Goal: Information Seeking & Learning: Learn about a topic

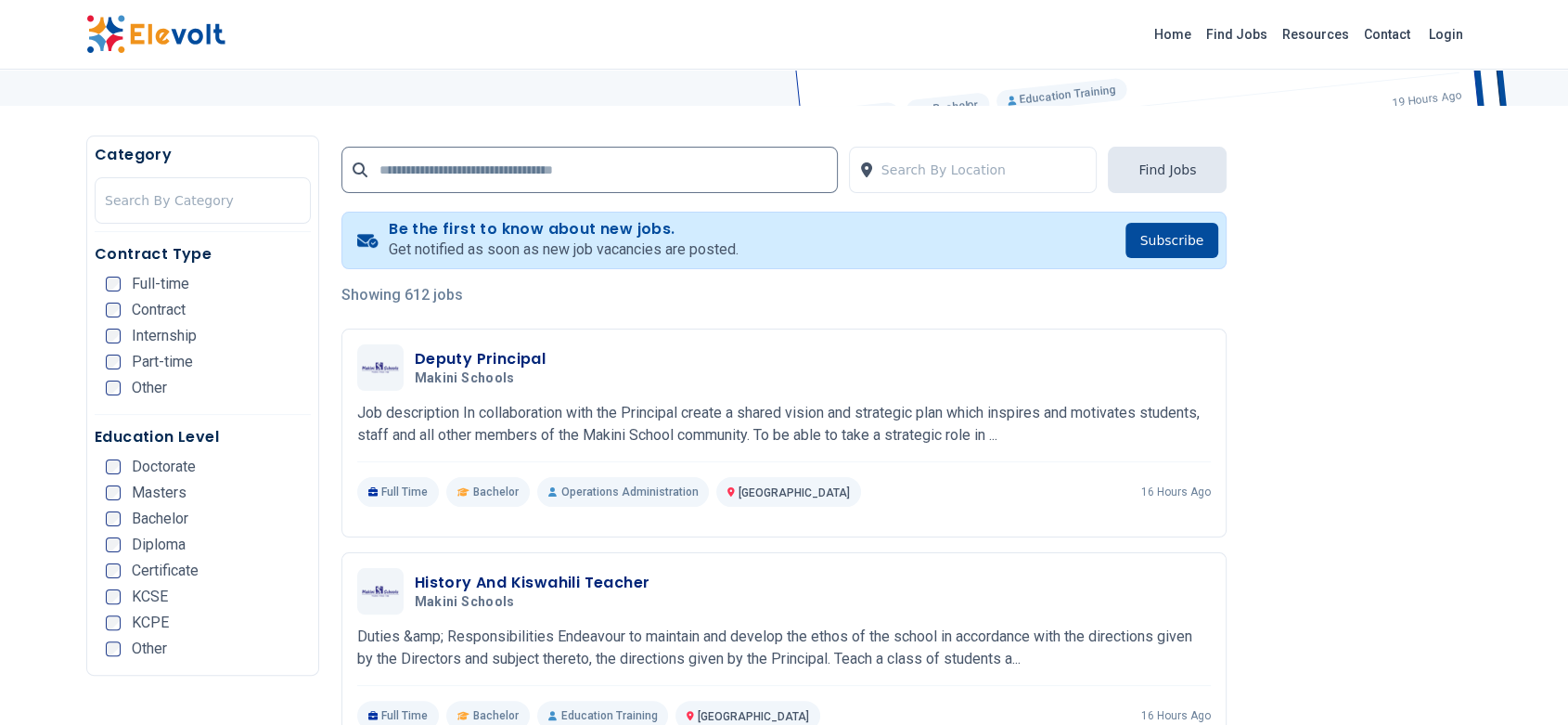
scroll to position [290, 0]
click at [1237, 31] on link "Find Jobs" at bounding box center [1237, 34] width 76 height 29
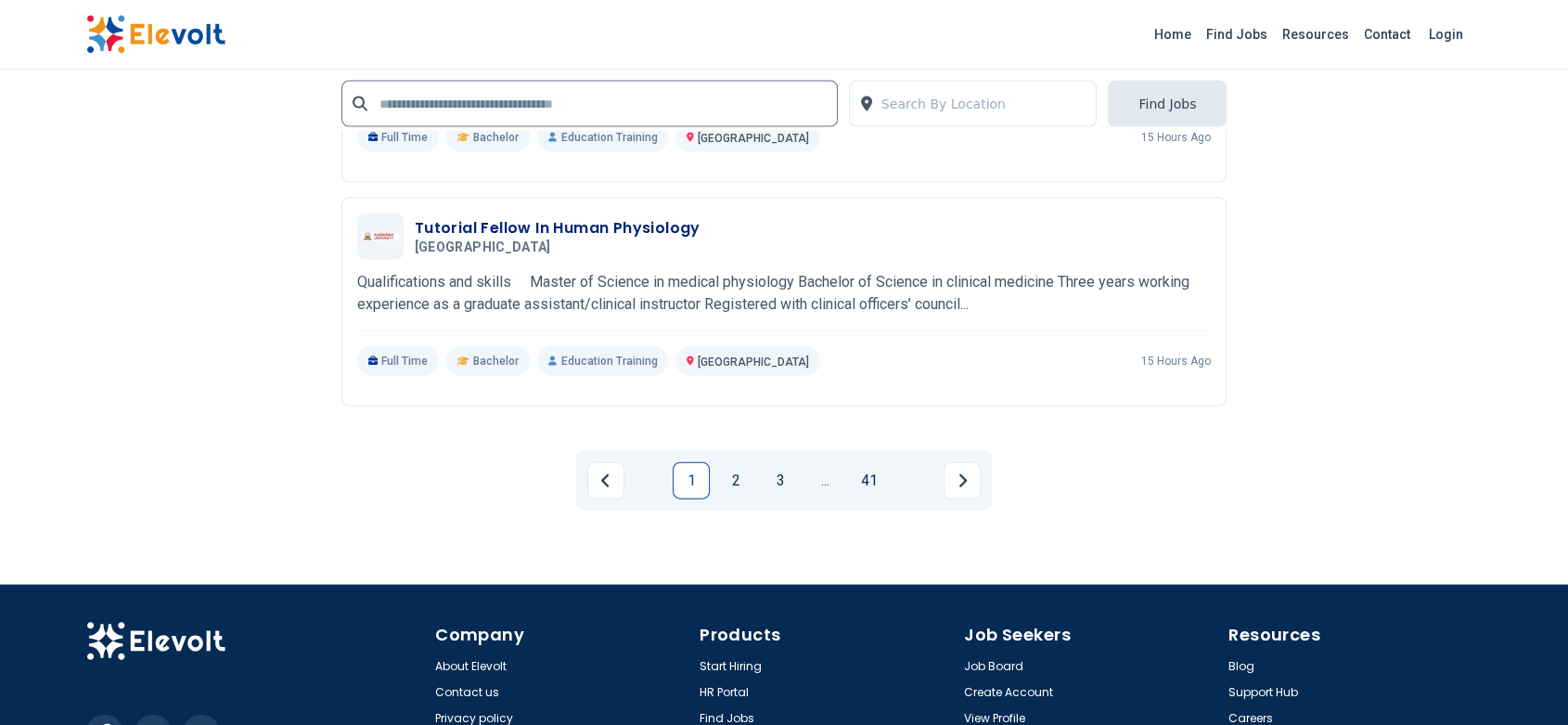
scroll to position [4071, 0]
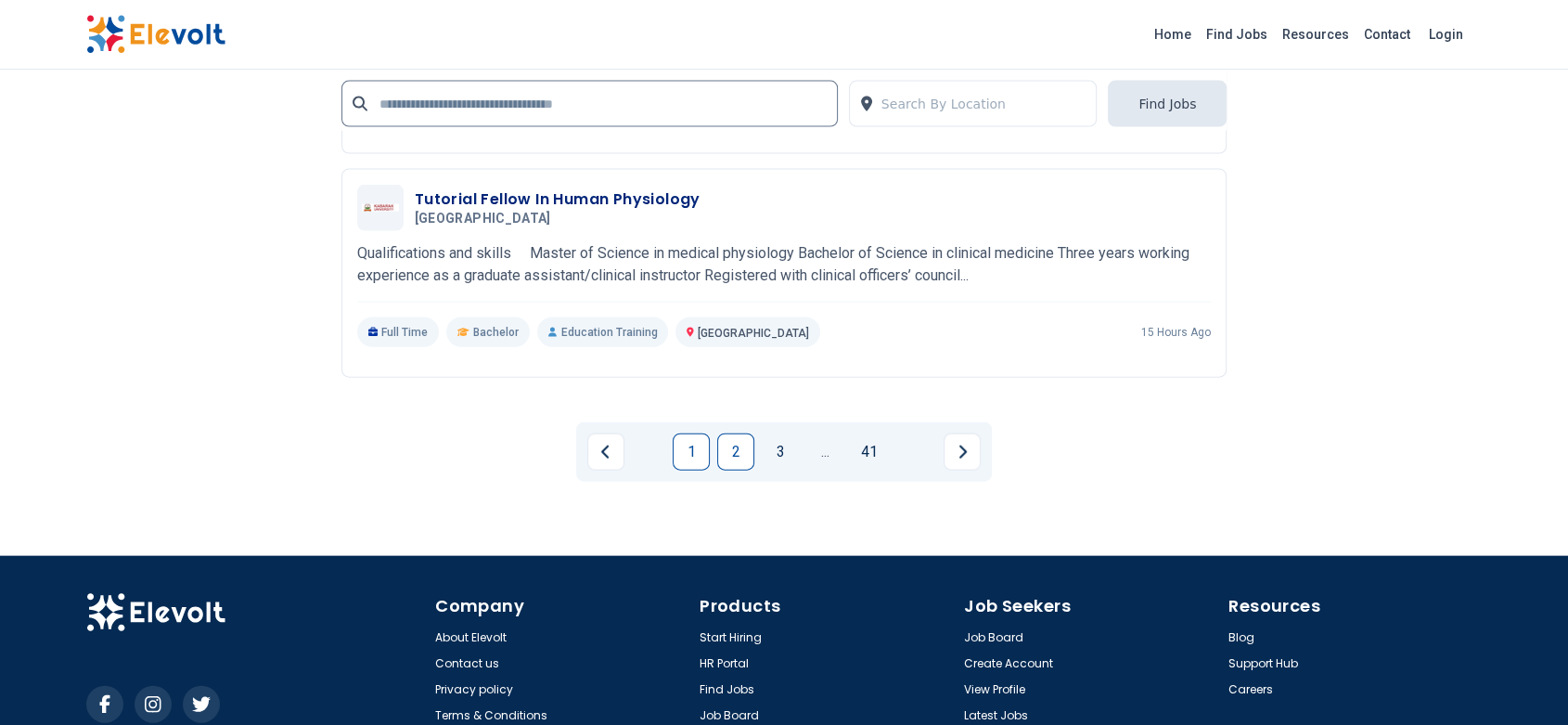
click at [742, 442] on link "2" at bounding box center [735, 451] width 37 height 37
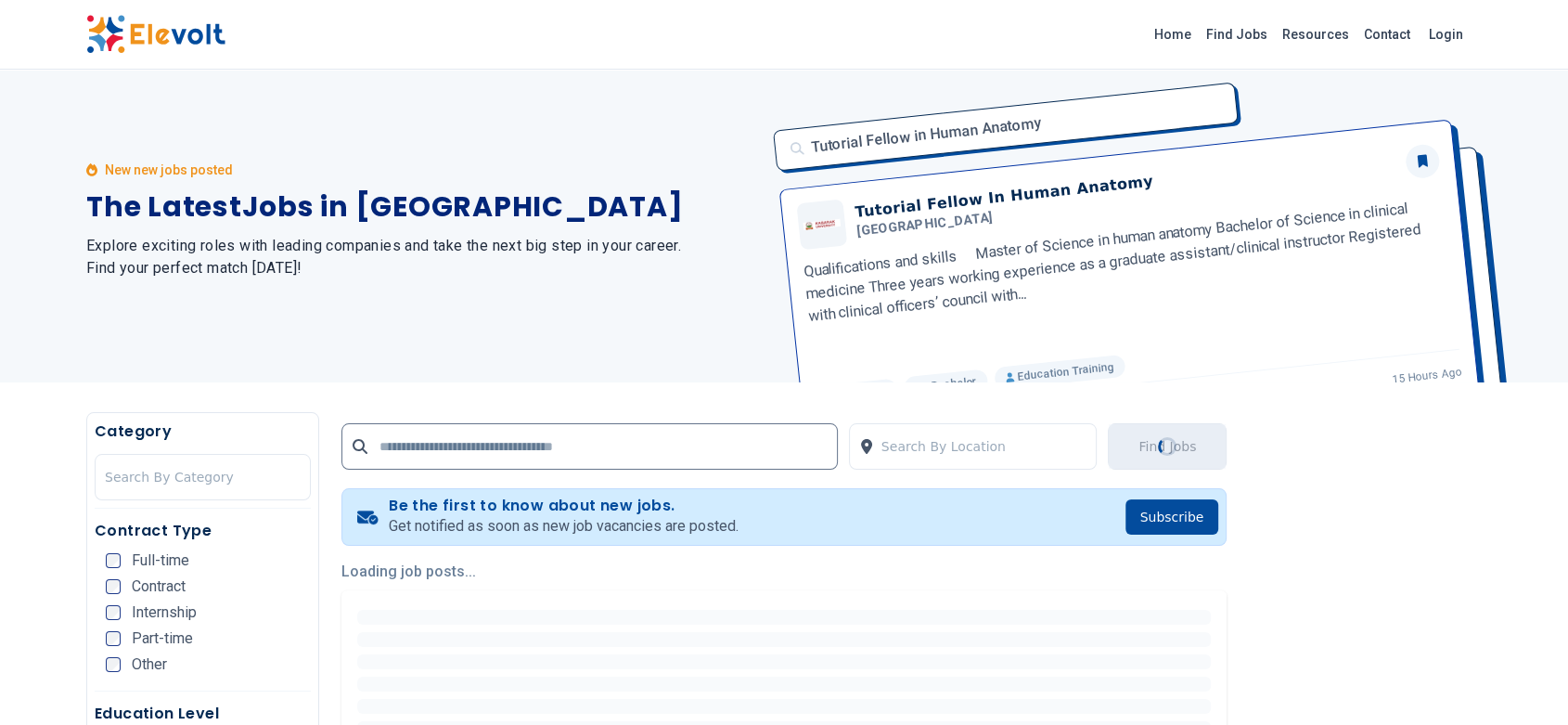
scroll to position [0, 0]
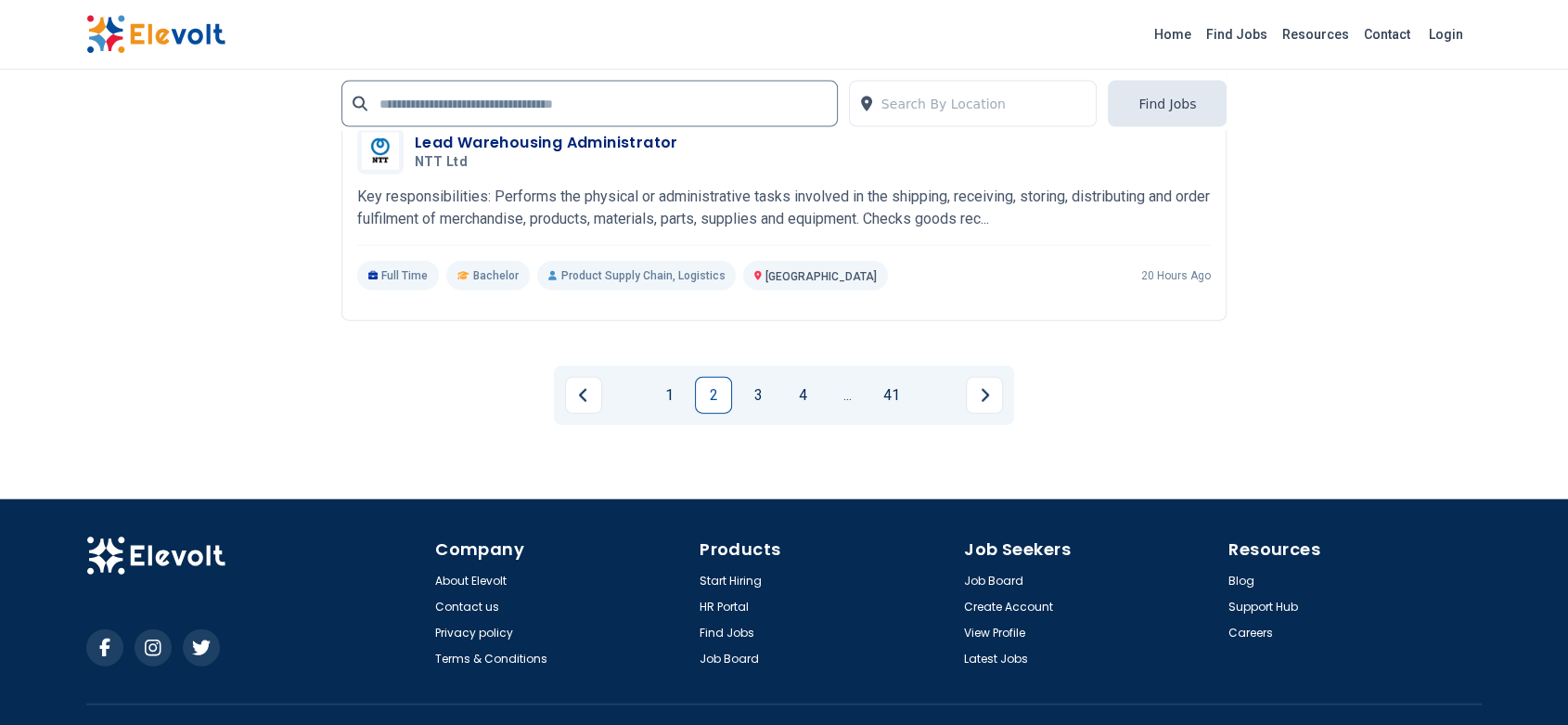
scroll to position [4264, 0]
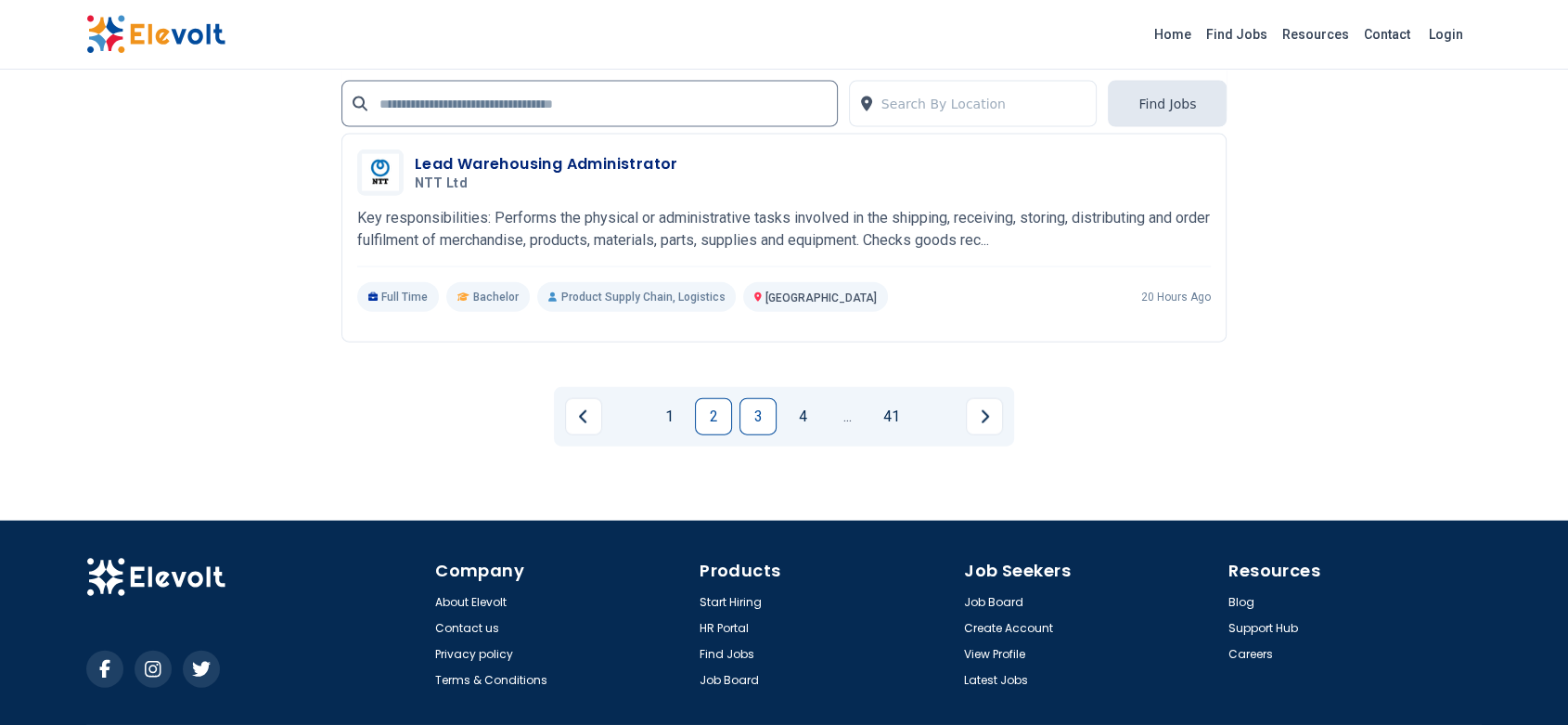
click at [753, 428] on link "3" at bounding box center [758, 416] width 37 height 37
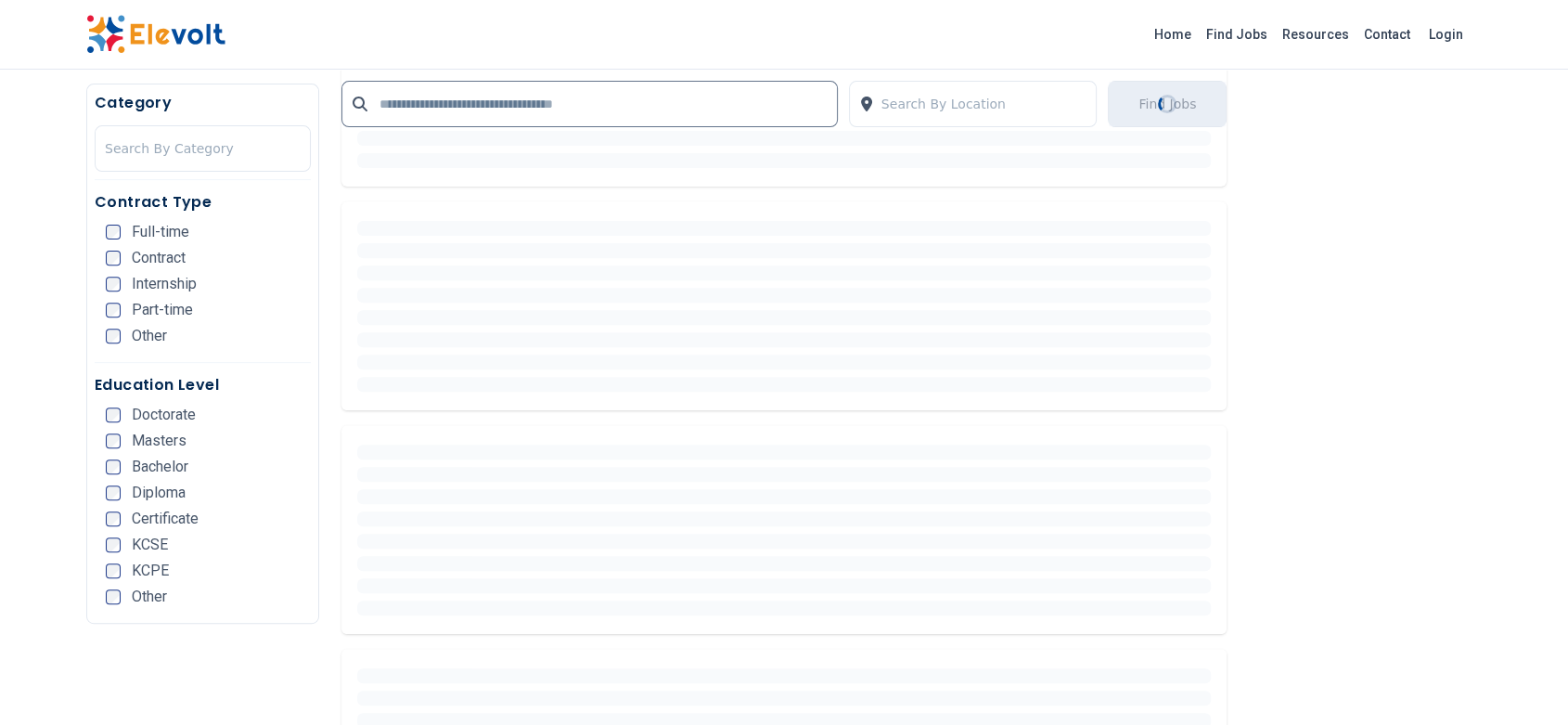
scroll to position [611, 0]
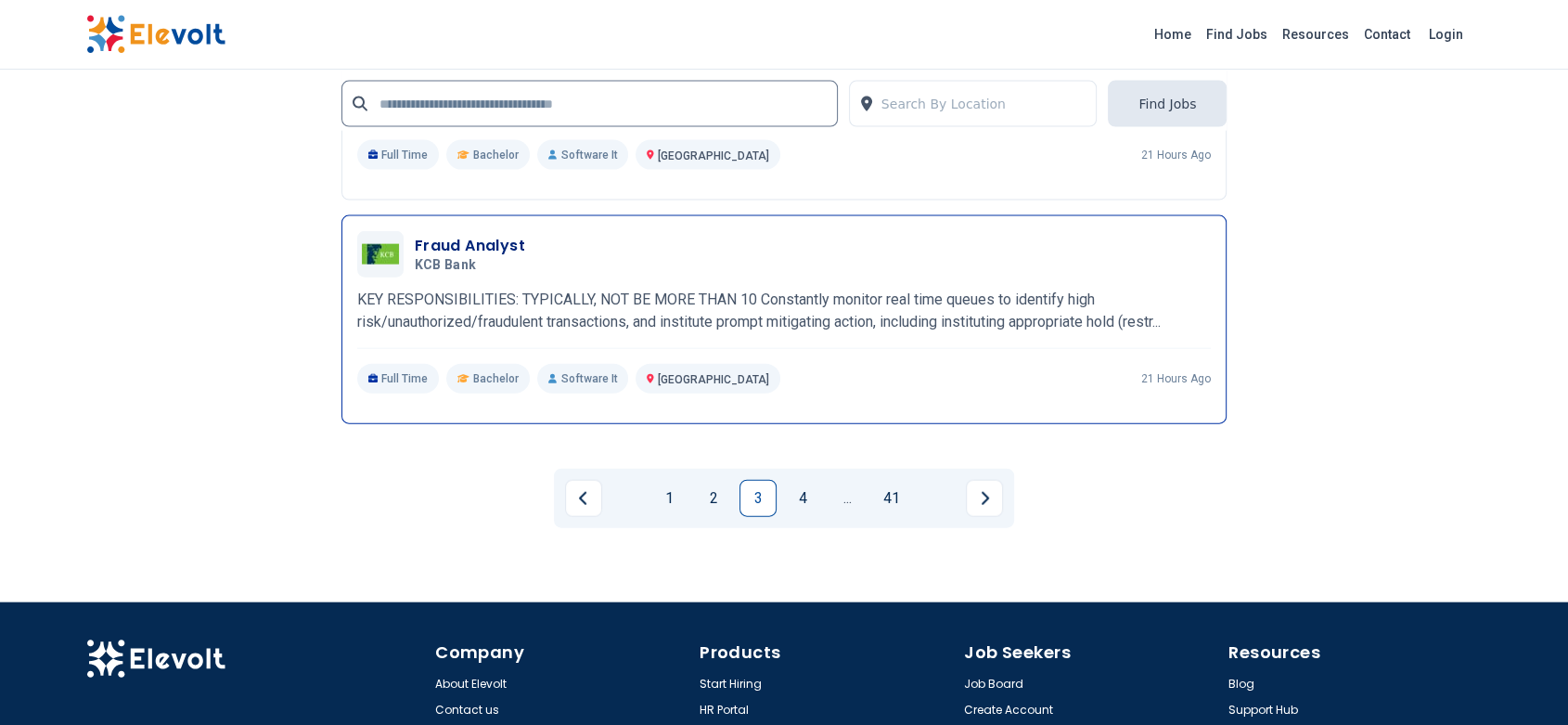
scroll to position [4311, 0]
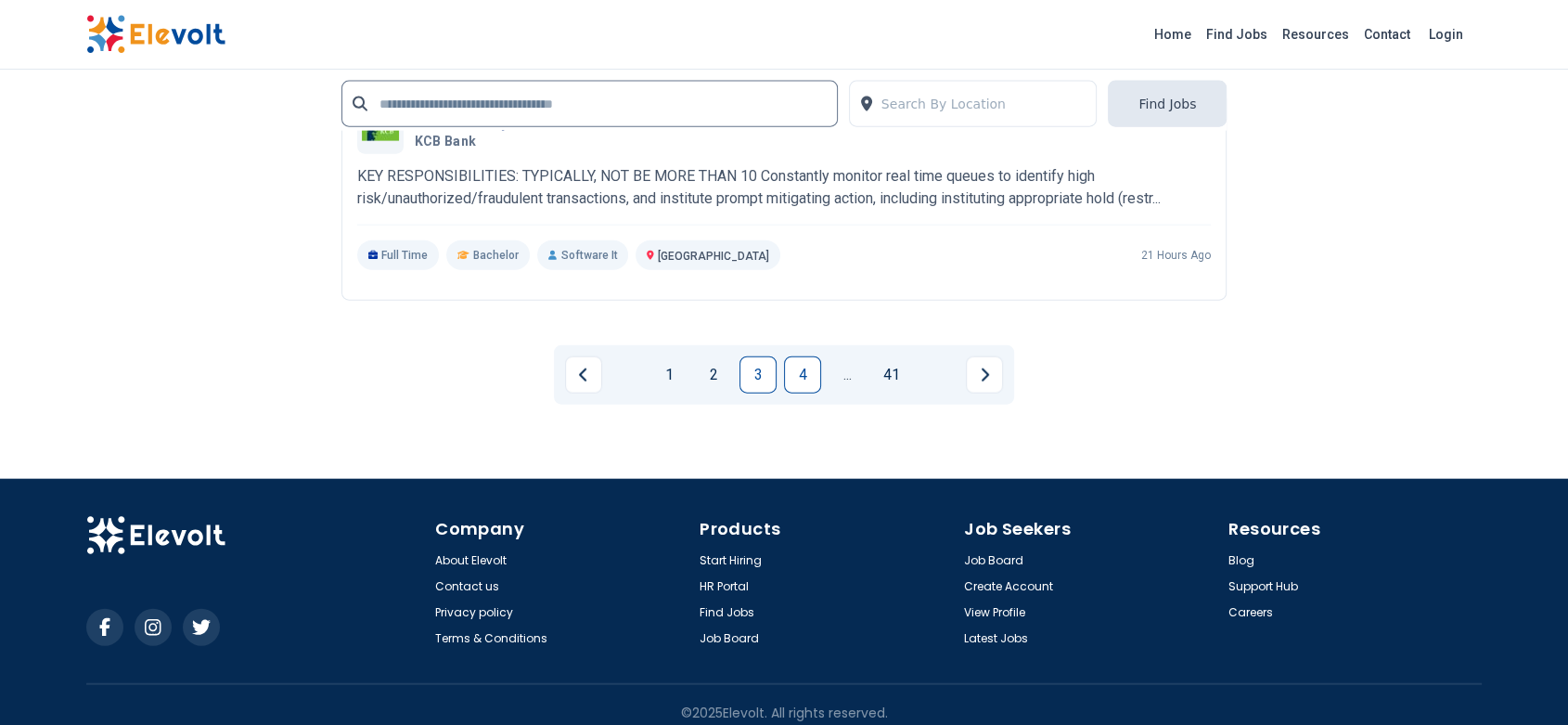
click at [800, 366] on link "4" at bounding box center [802, 374] width 37 height 37
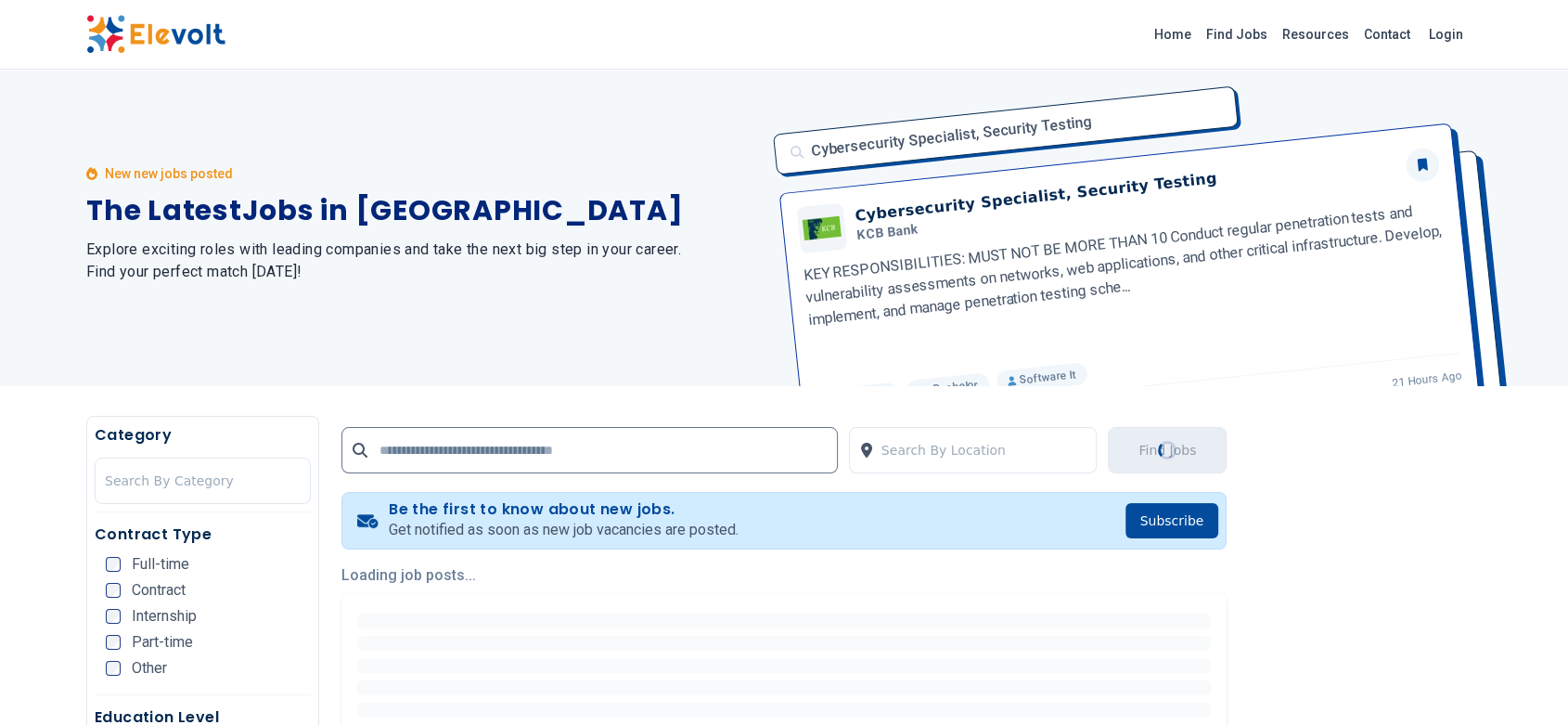
scroll to position [0, 0]
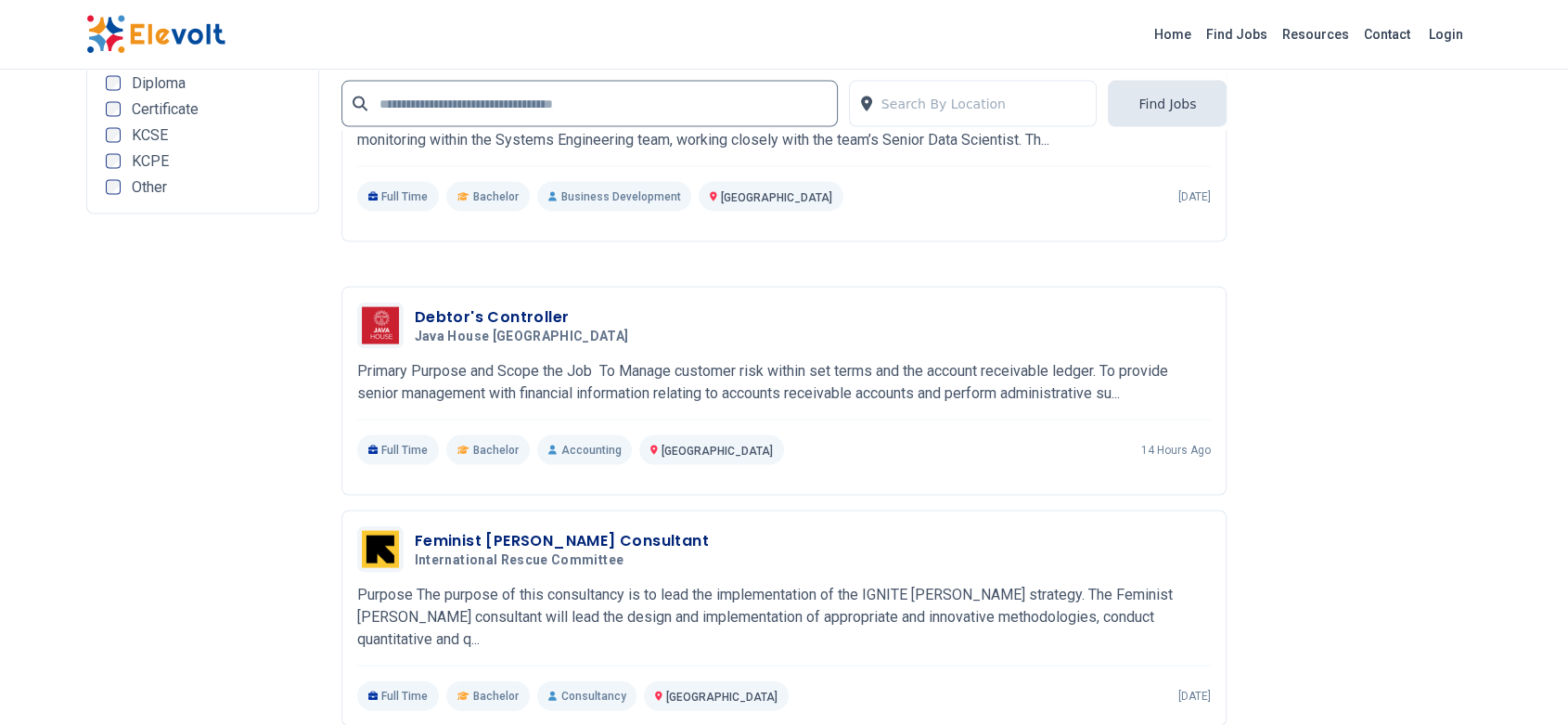
scroll to position [3739, 0]
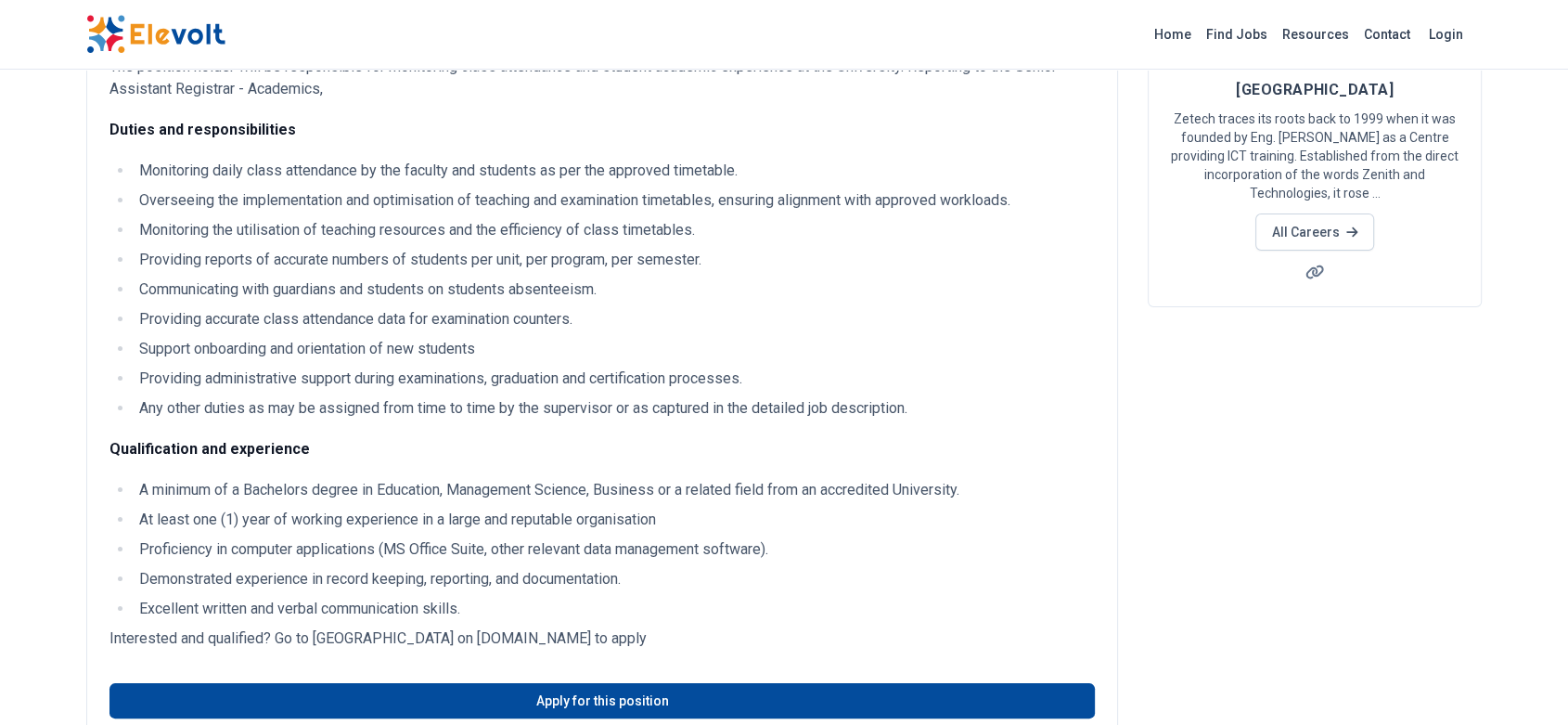
scroll to position [68, 0]
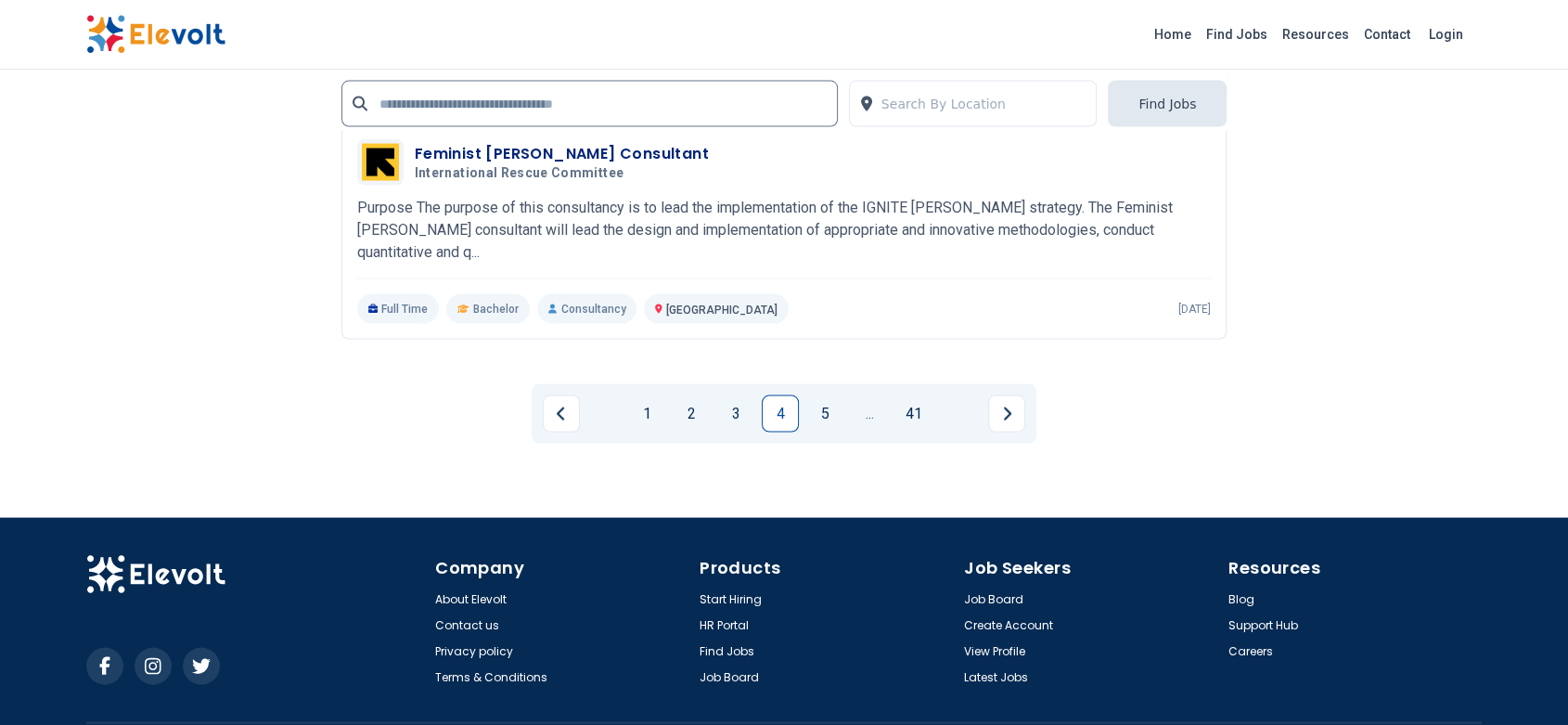
scroll to position [3761, 0]
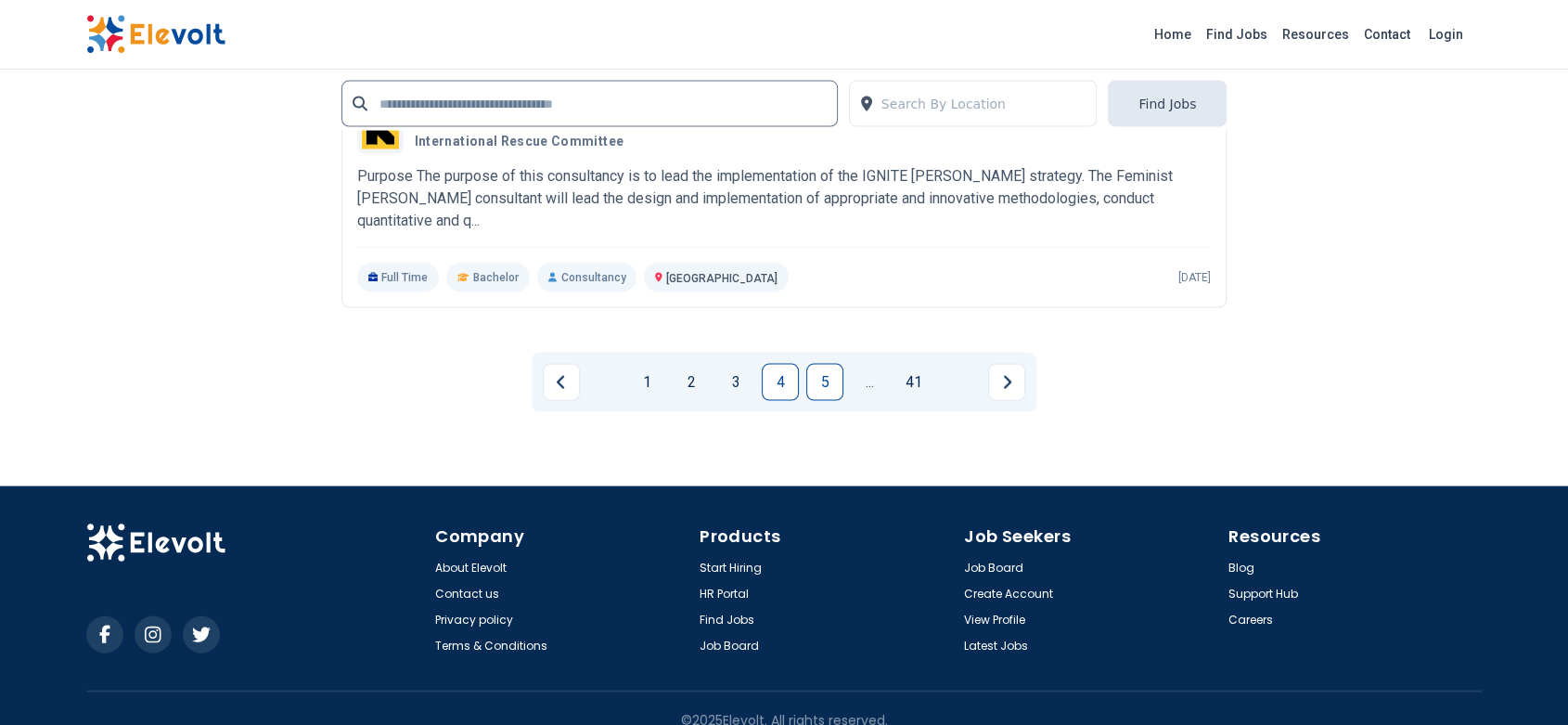
click at [826, 364] on link "5" at bounding box center [824, 382] width 37 height 37
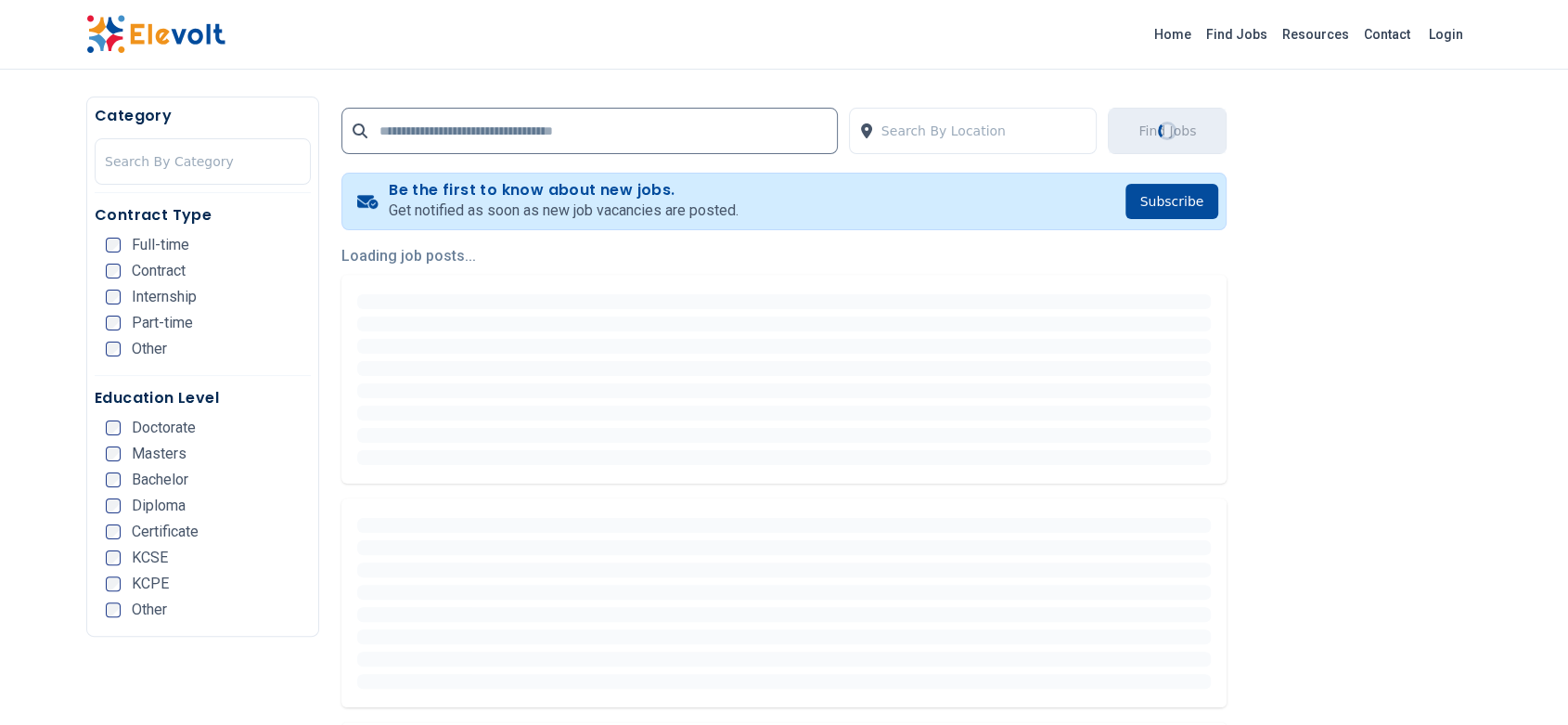
scroll to position [387, 0]
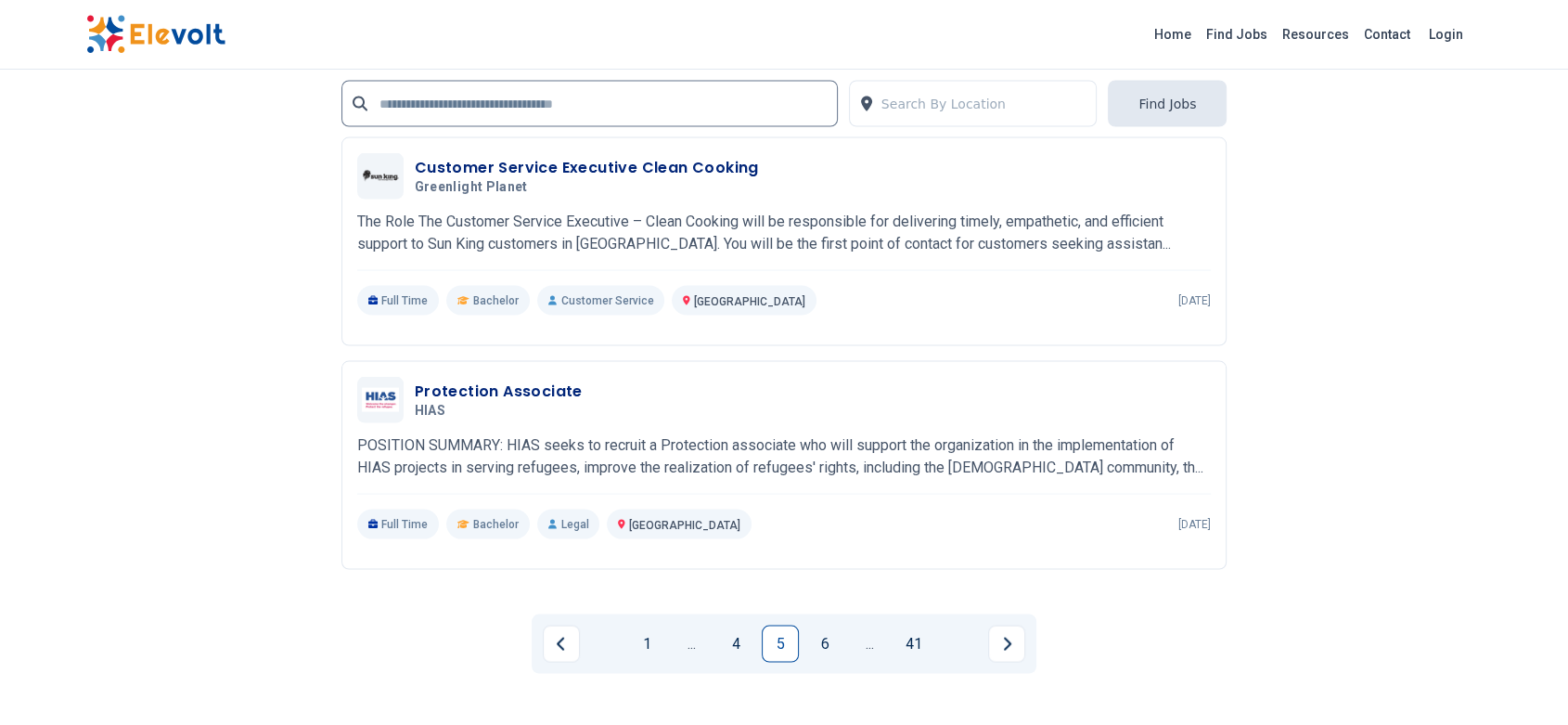
scroll to position [3926, 0]
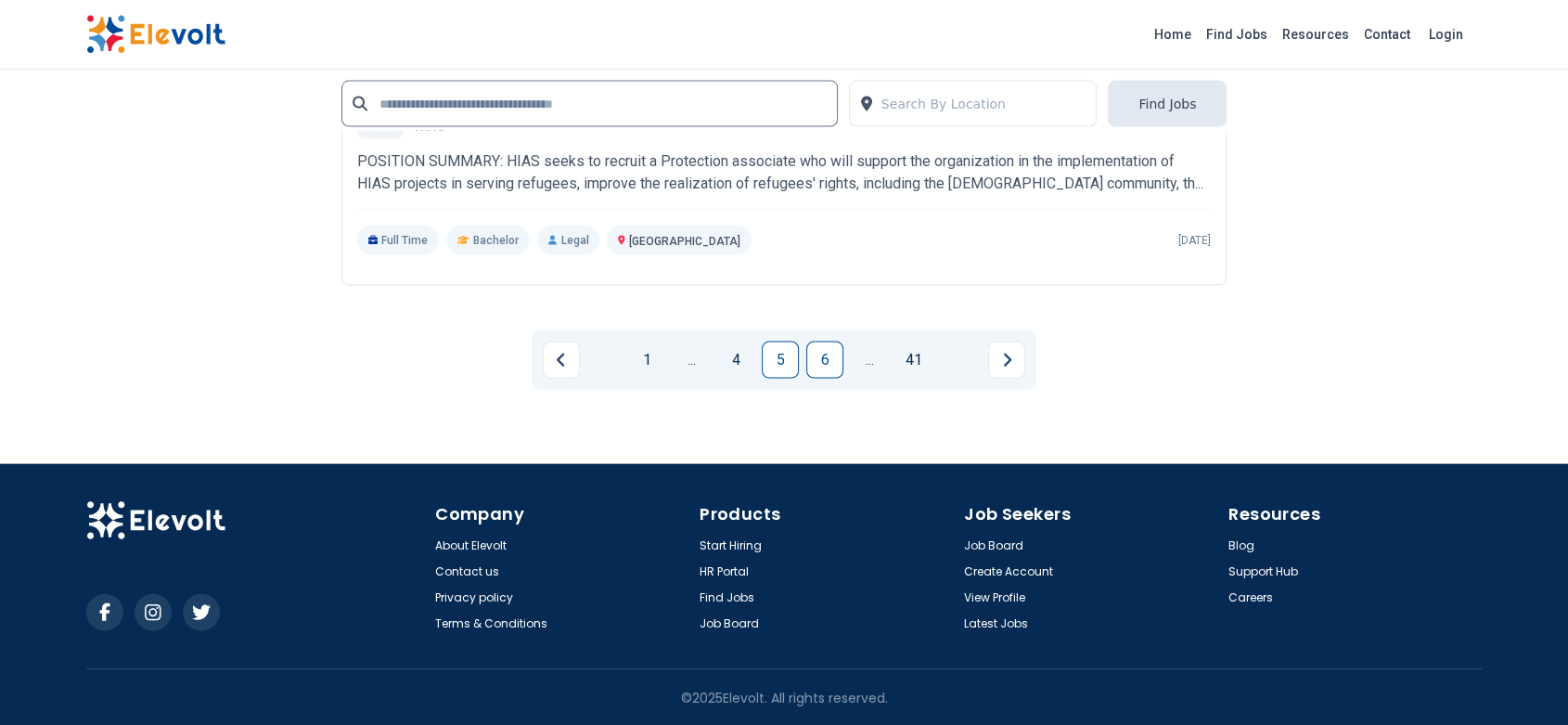
click at [824, 361] on link "6" at bounding box center [824, 359] width 37 height 37
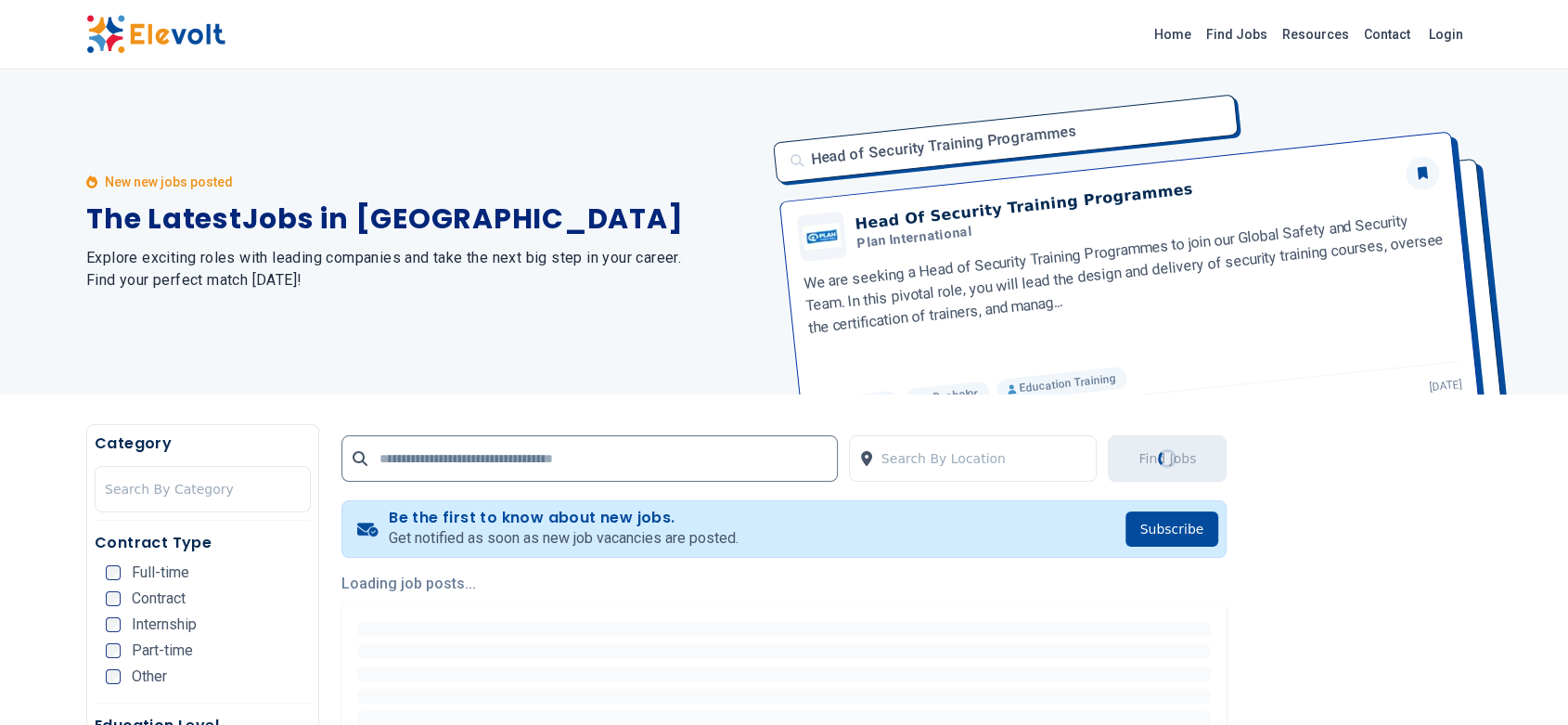
scroll to position [213, 0]
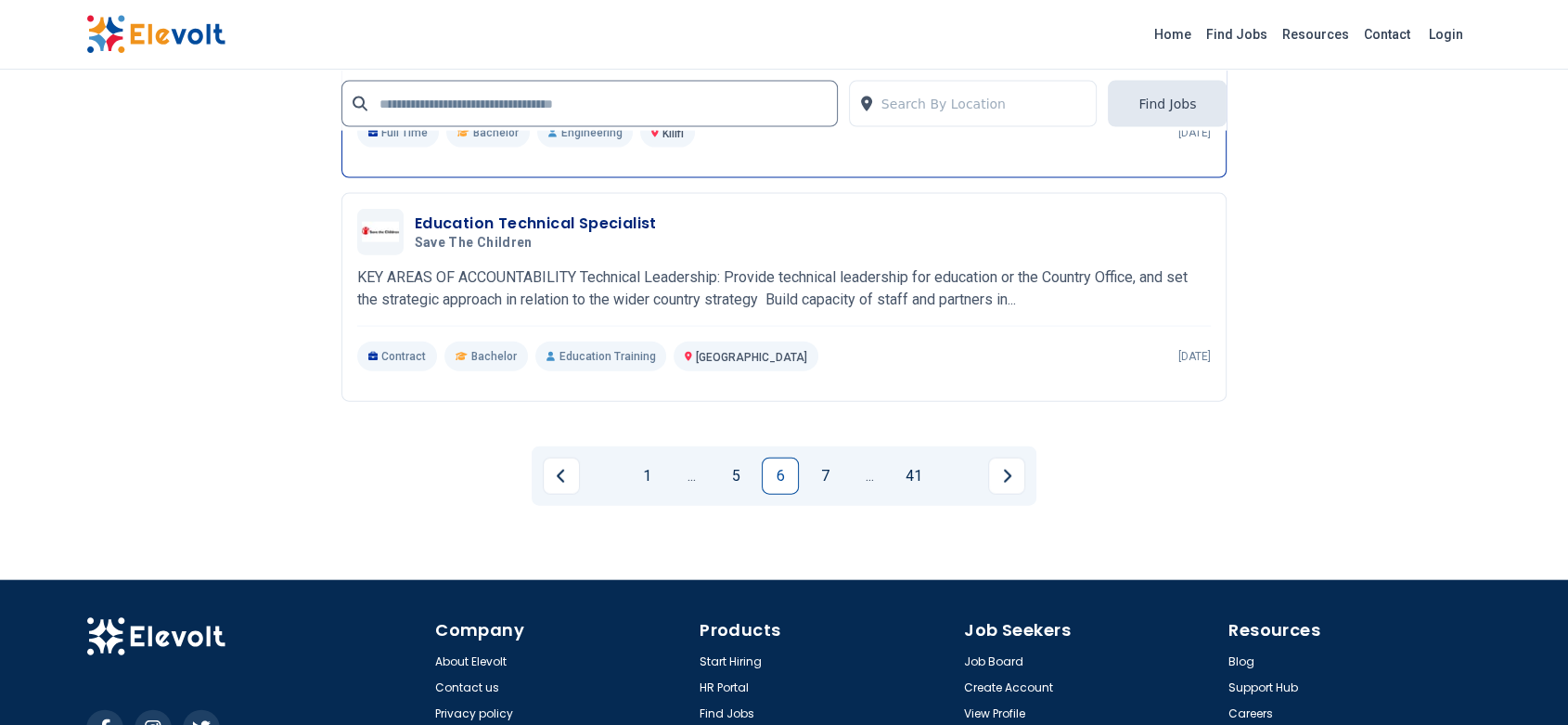
scroll to position [4300, 0]
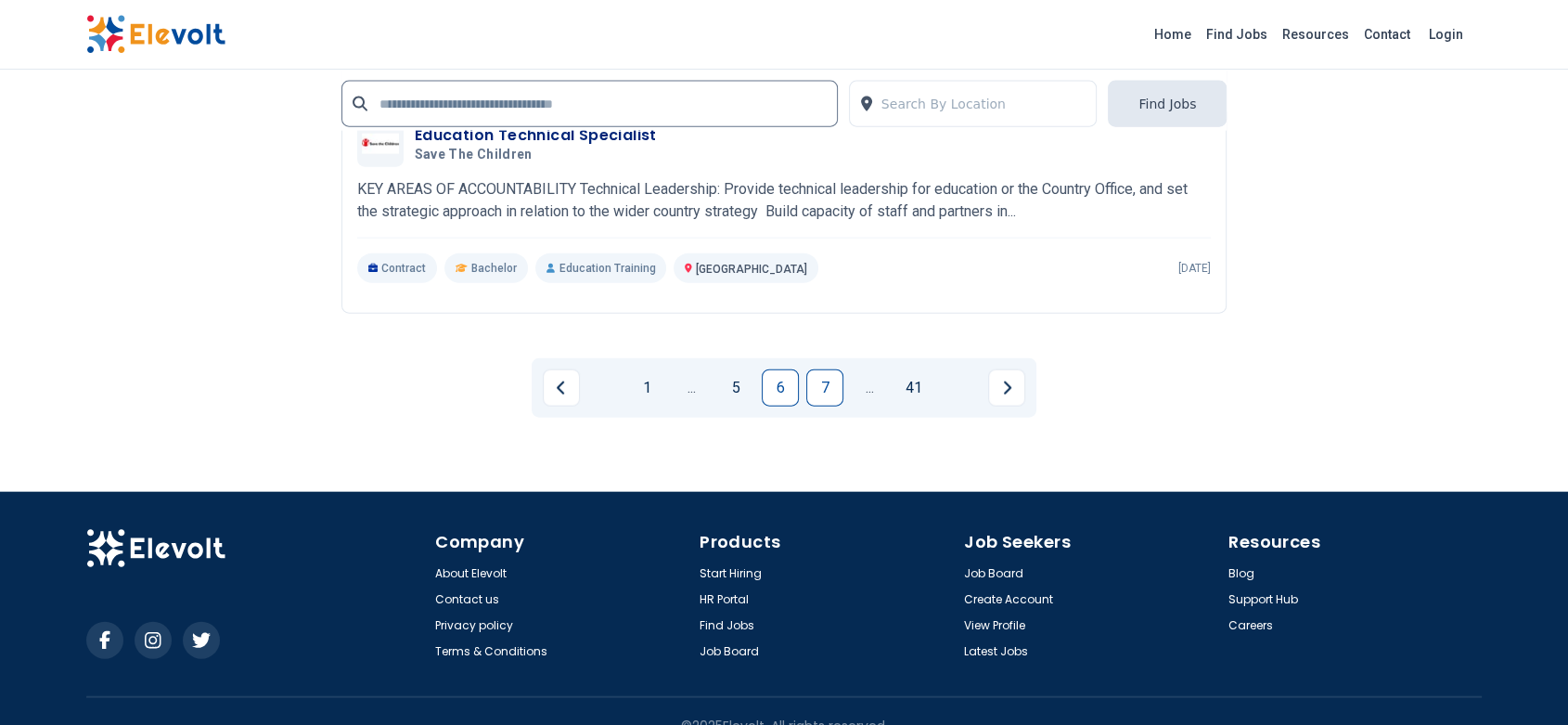
click at [818, 379] on link "7" at bounding box center [824, 388] width 37 height 37
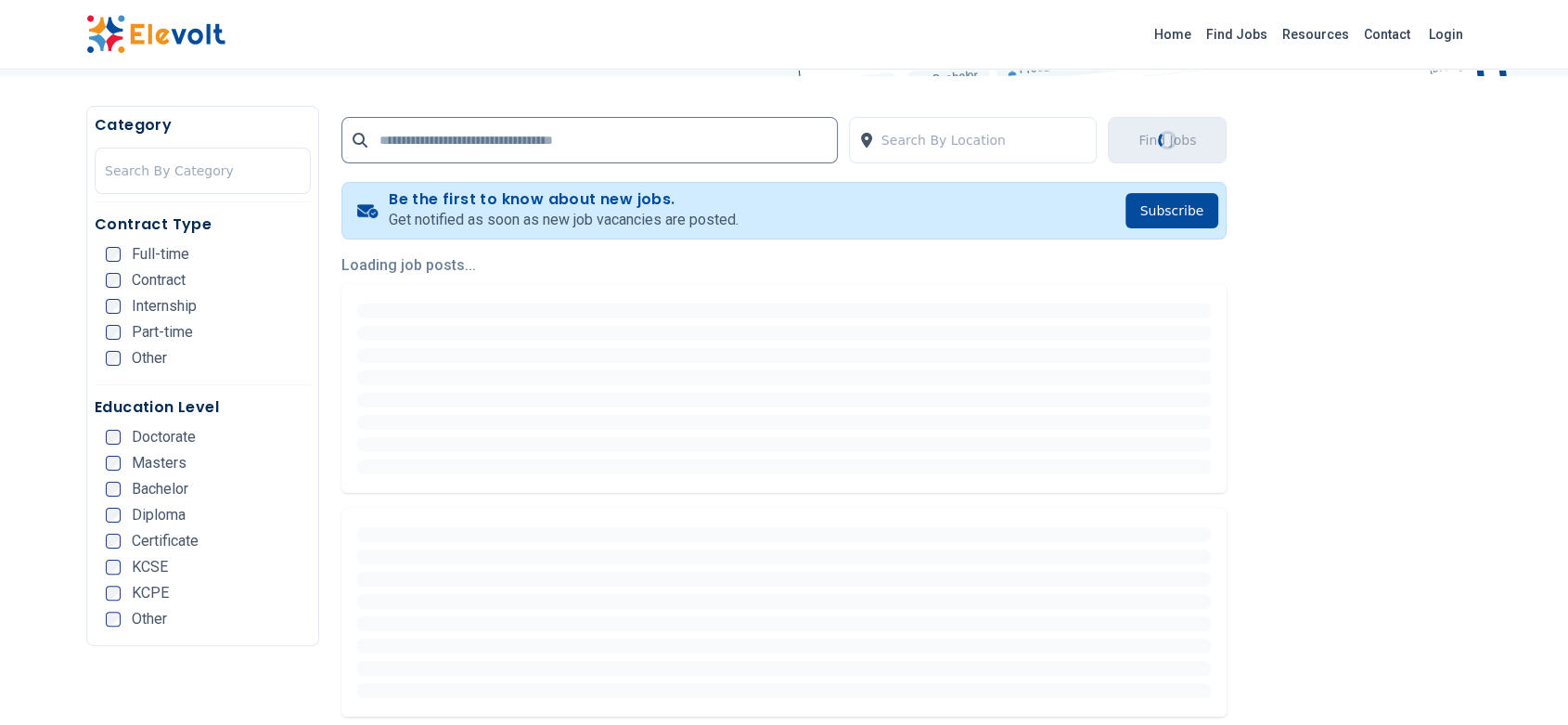
scroll to position [328, 0]
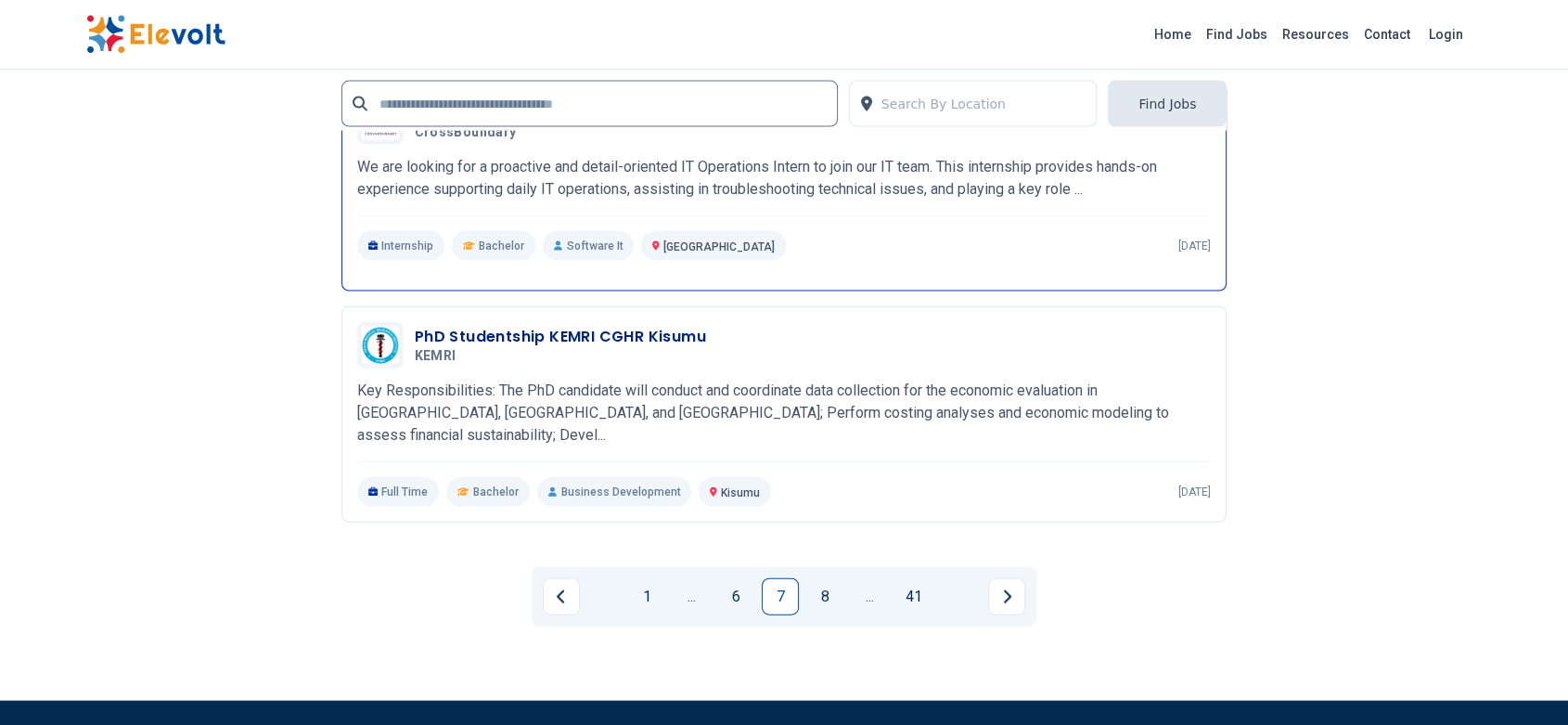
scroll to position [4321, 0]
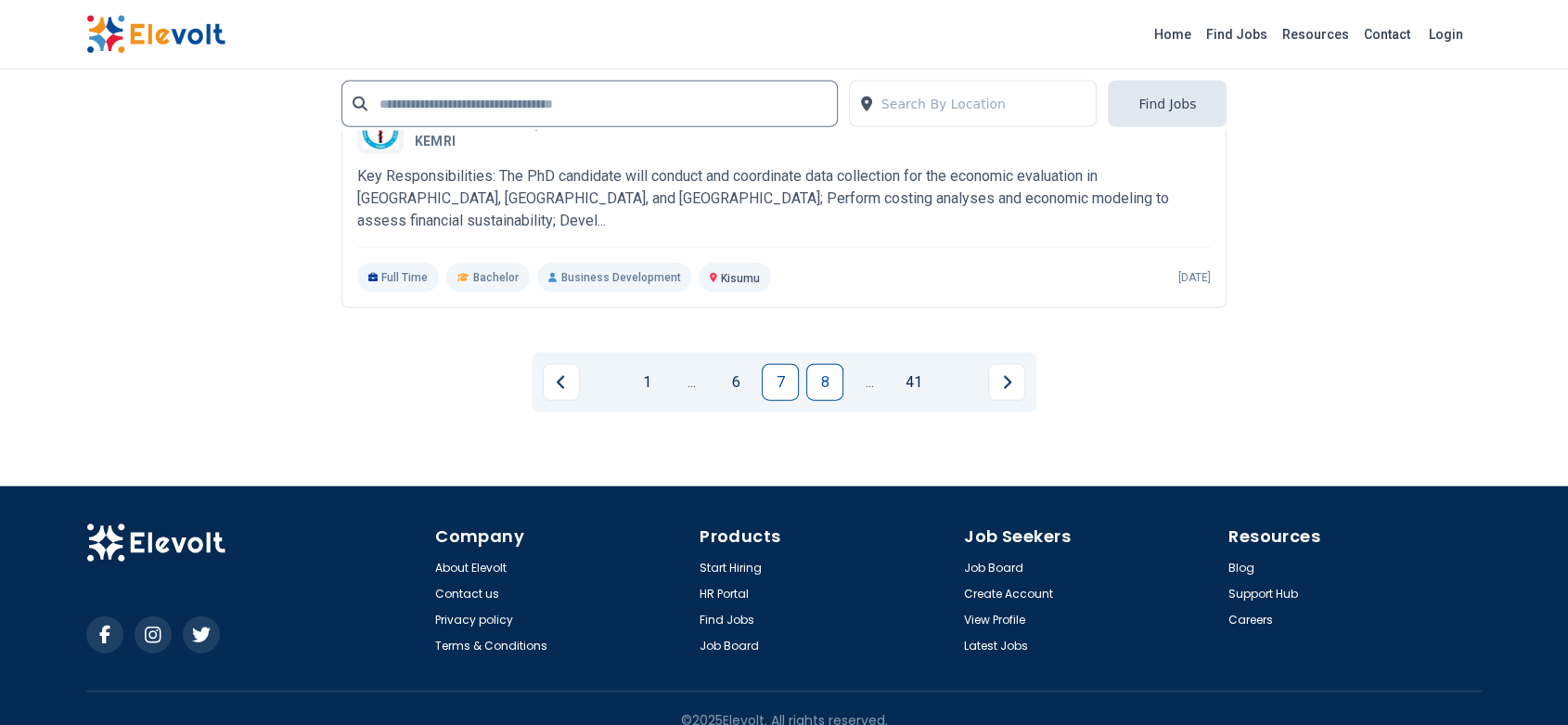
click at [819, 364] on link "8" at bounding box center [824, 382] width 37 height 37
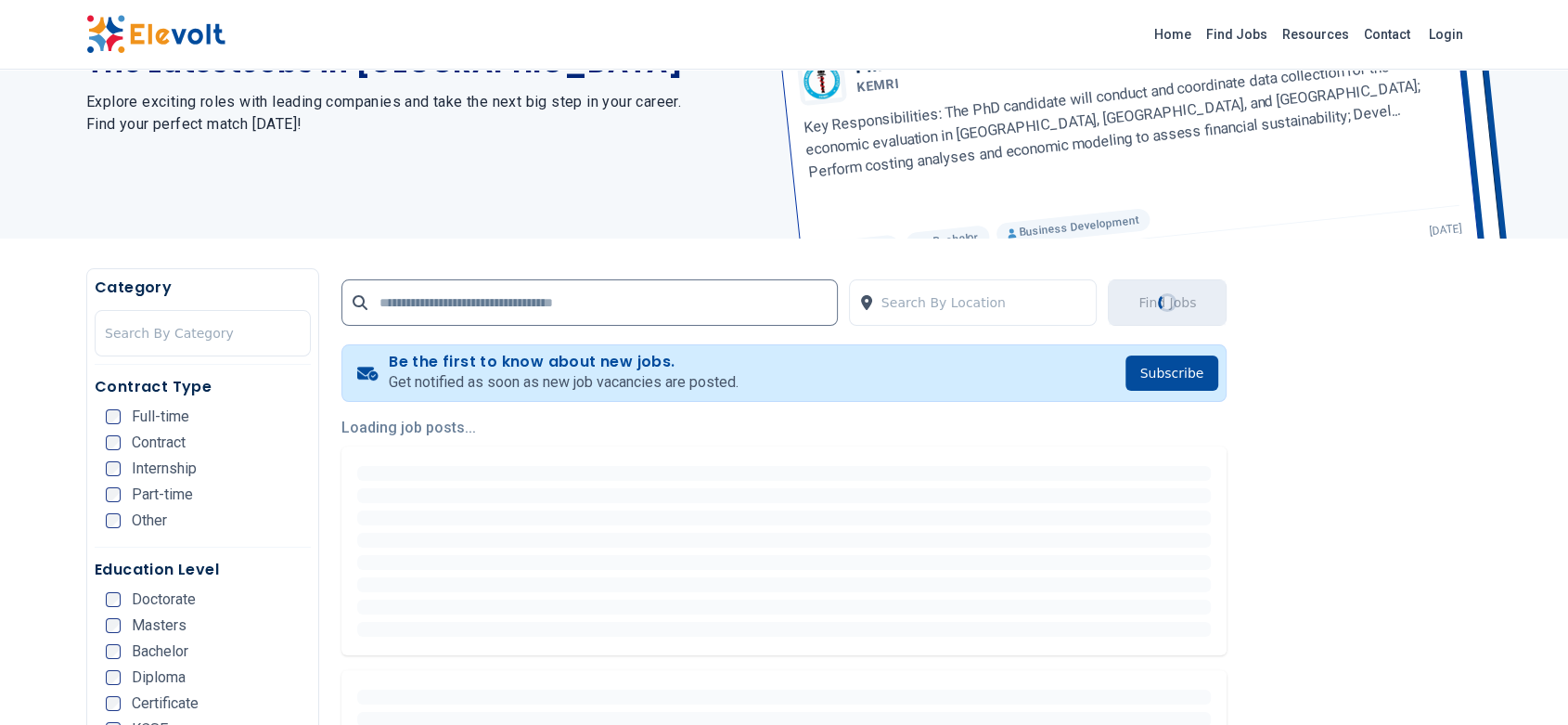
scroll to position [164, 0]
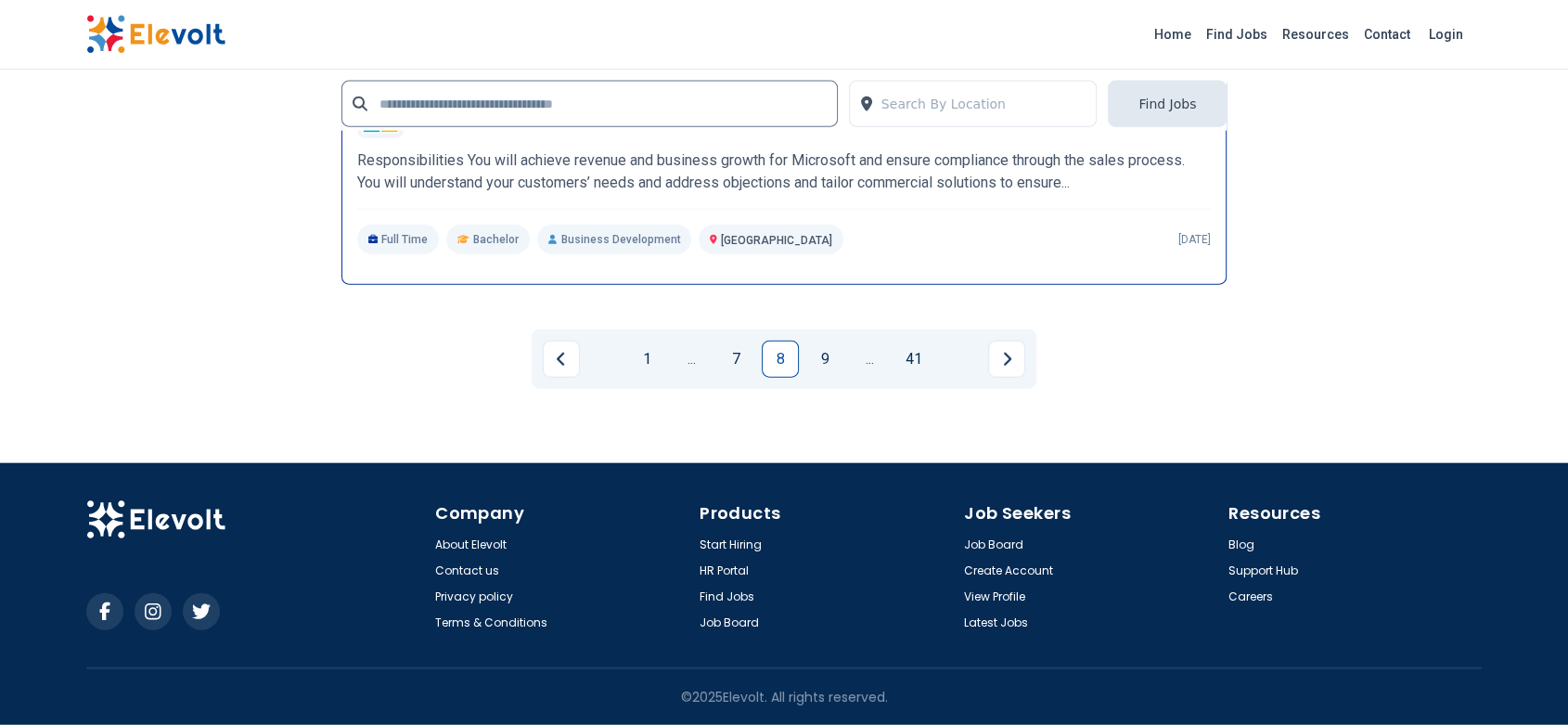
scroll to position [4321, 0]
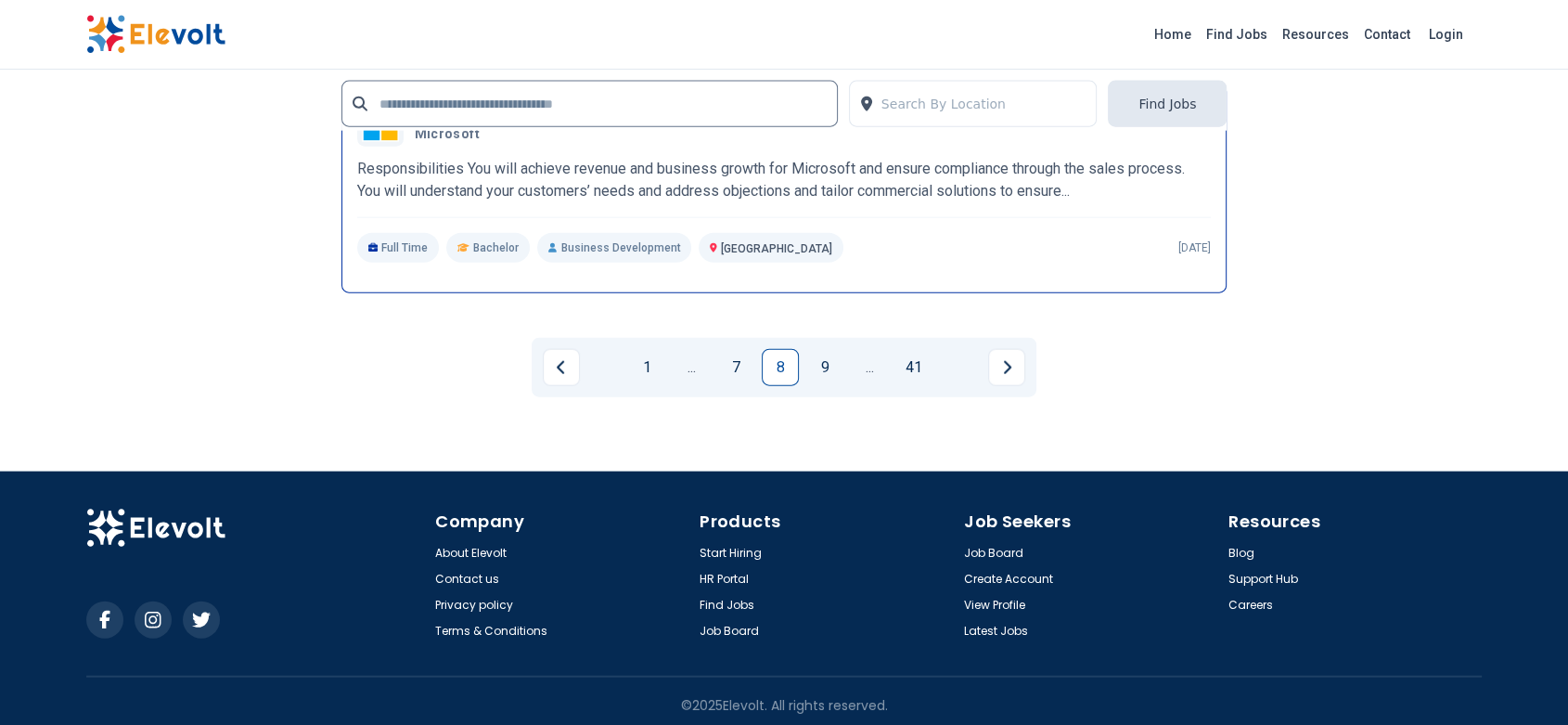
click at [833, 177] on p "Responsibilities You will achieve revenue and business growth for Microsoft and…" at bounding box center [784, 180] width 855 height 45
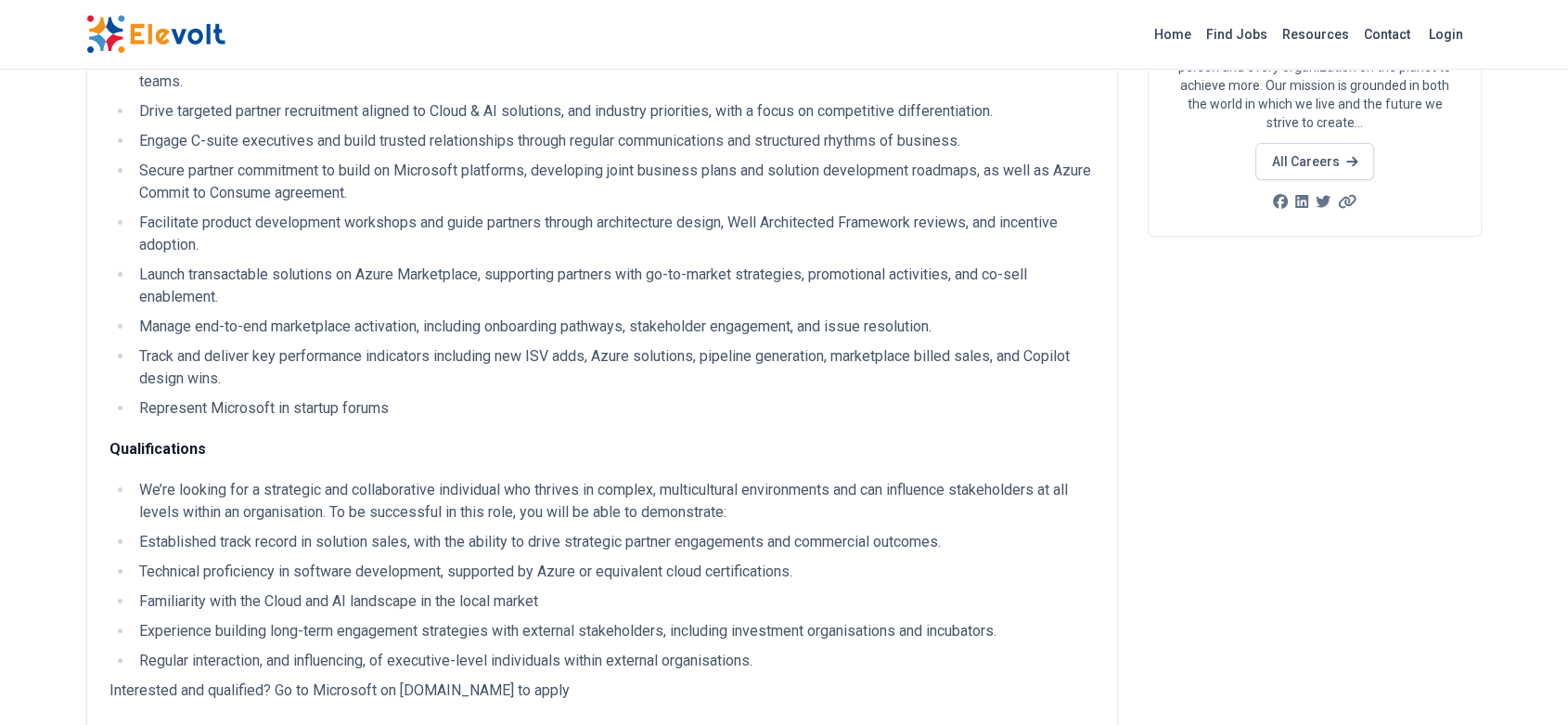
scroll to position [281, 0]
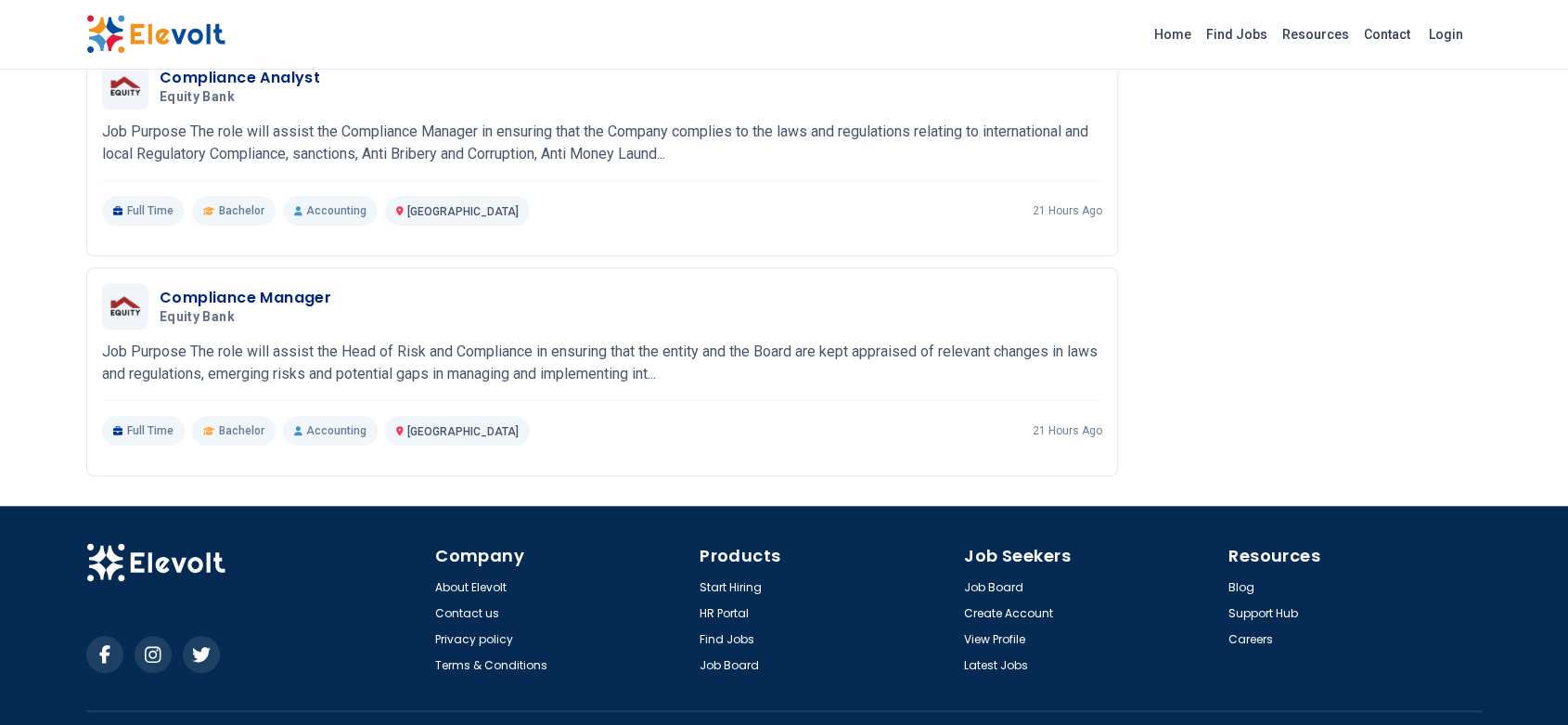
scroll to position [1619, 0]
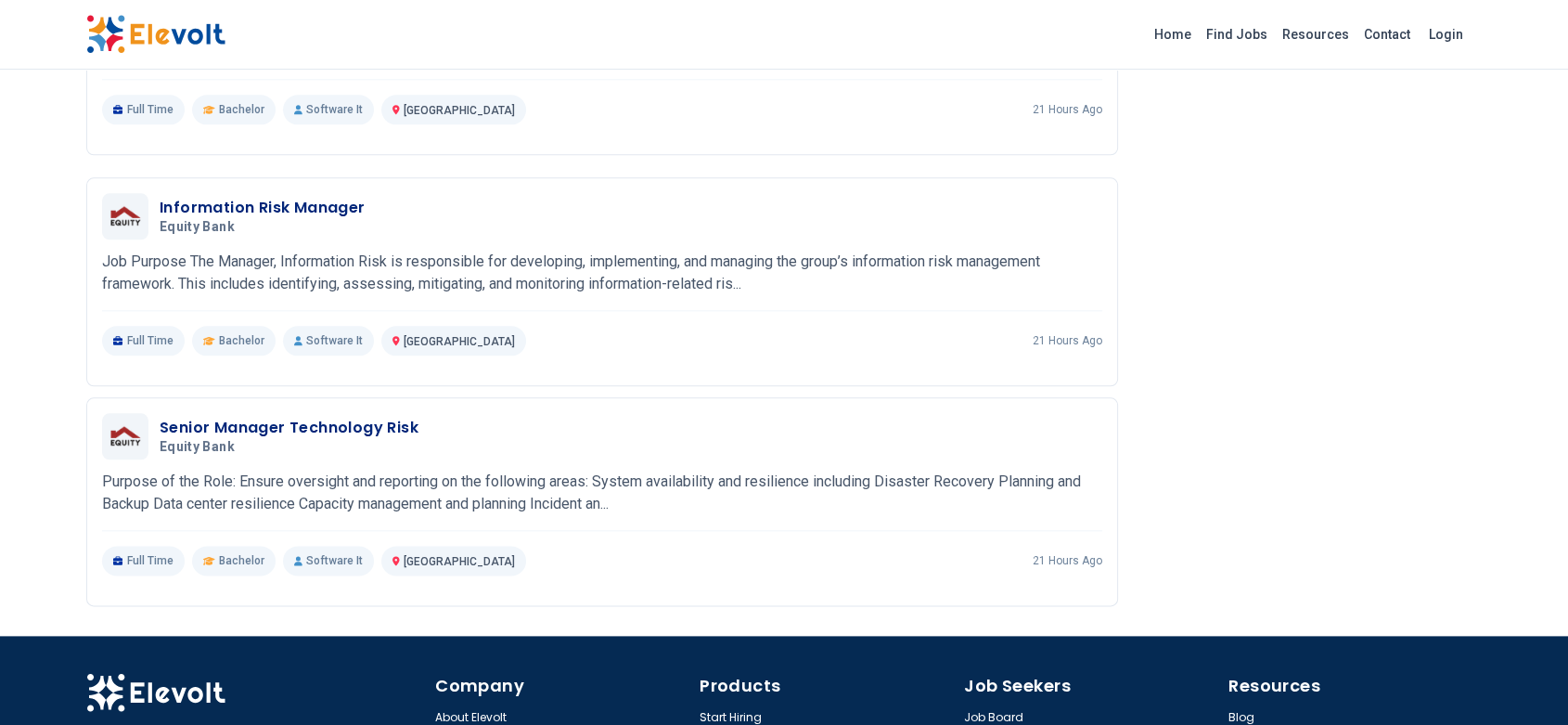
scroll to position [2302, 0]
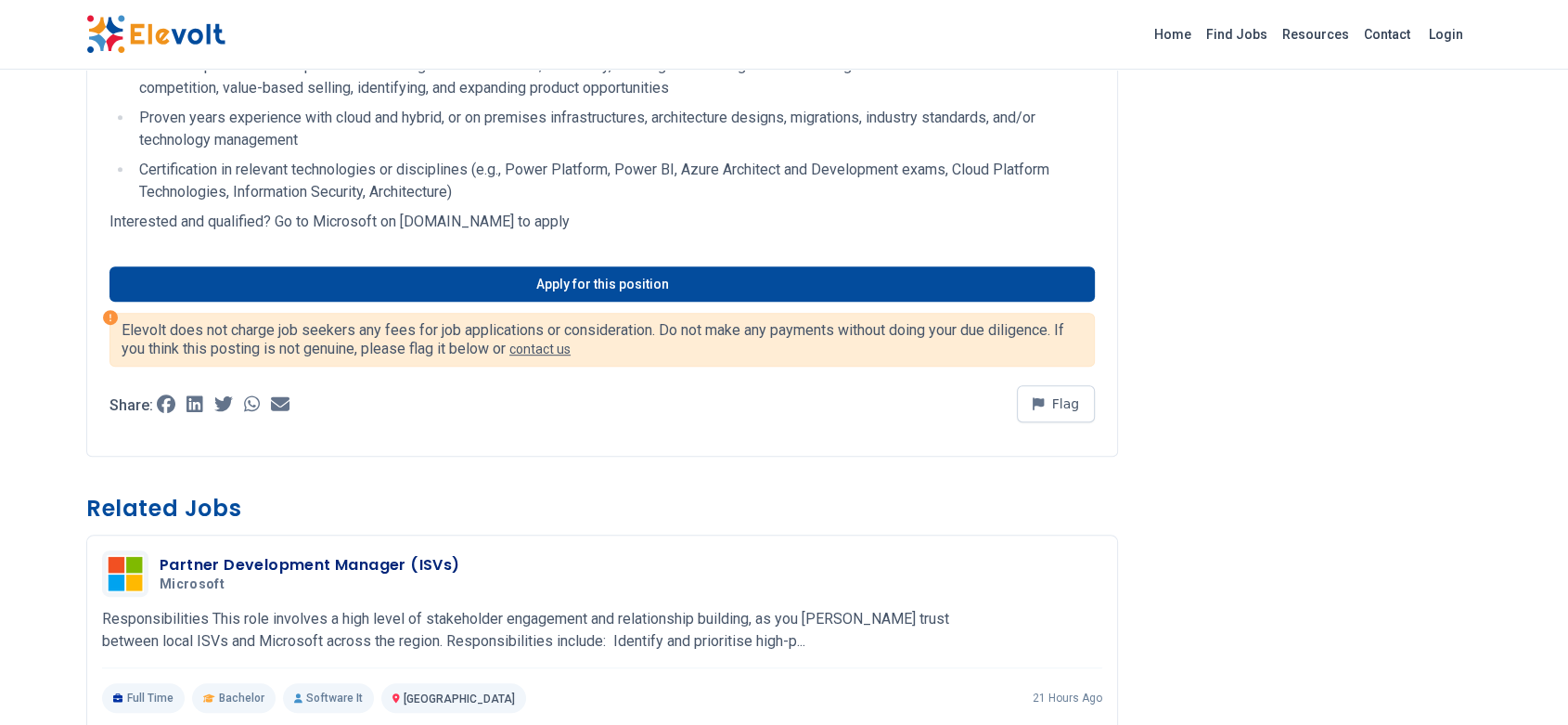
scroll to position [913, 0]
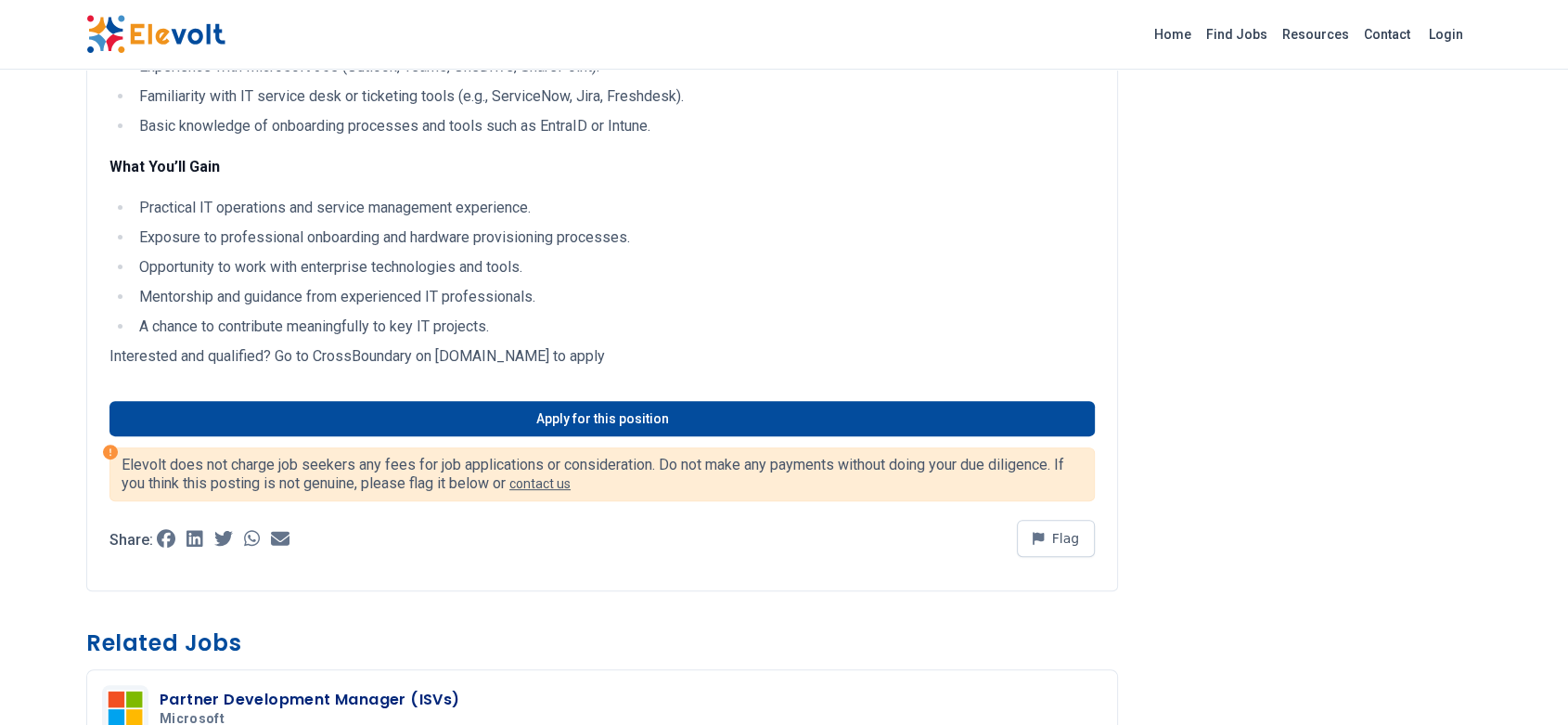
scroll to position [610, 0]
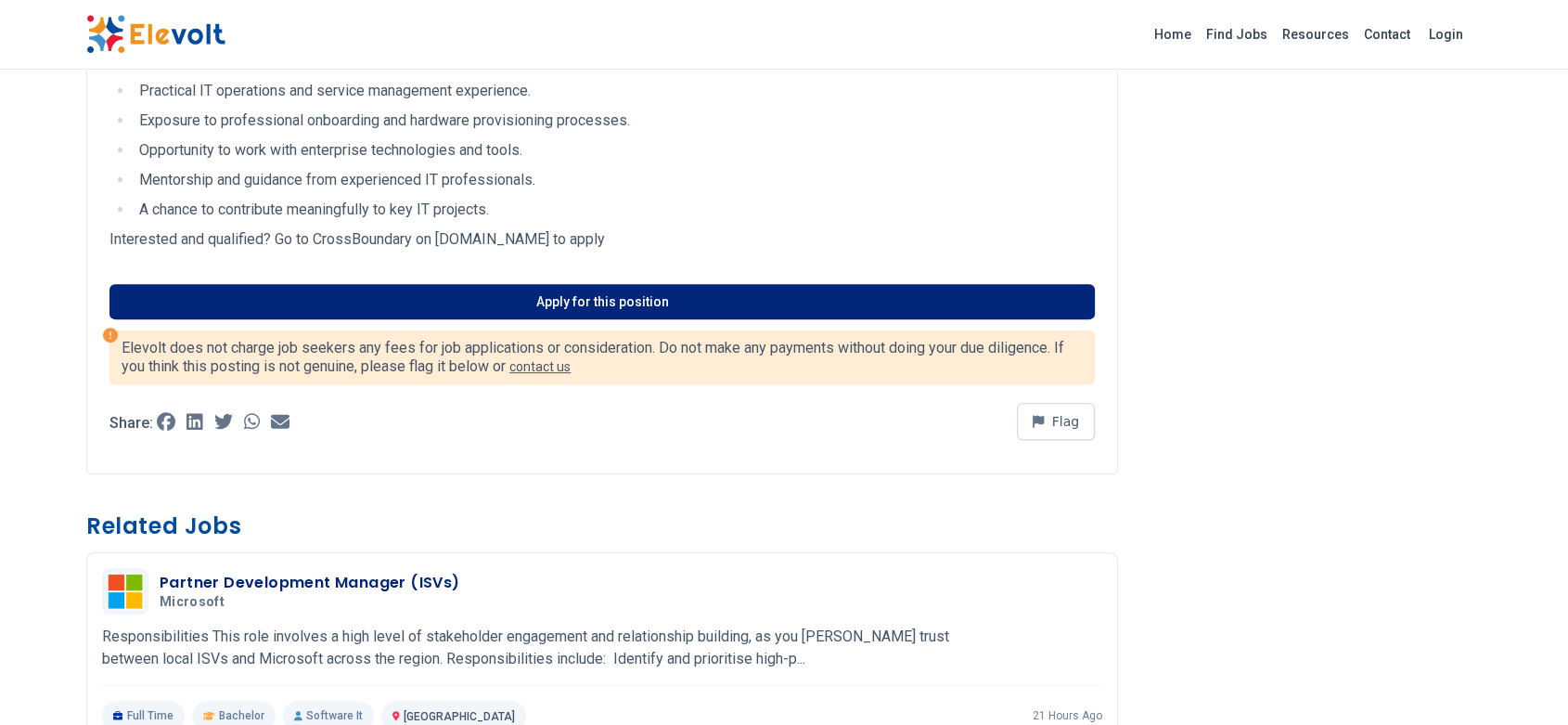
click at [651, 306] on link "Apply for this position" at bounding box center [603, 301] width 985 height 35
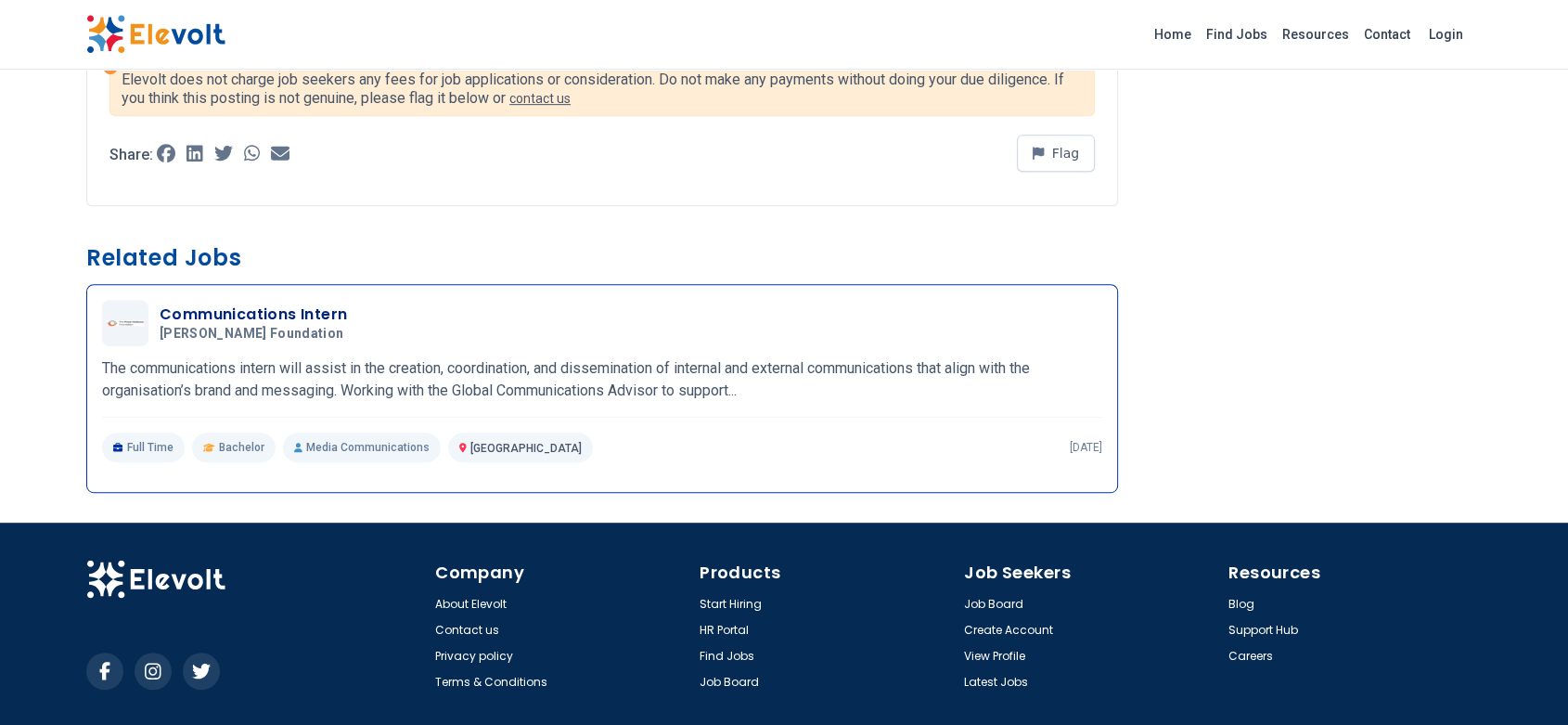
scroll to position [1018, 0]
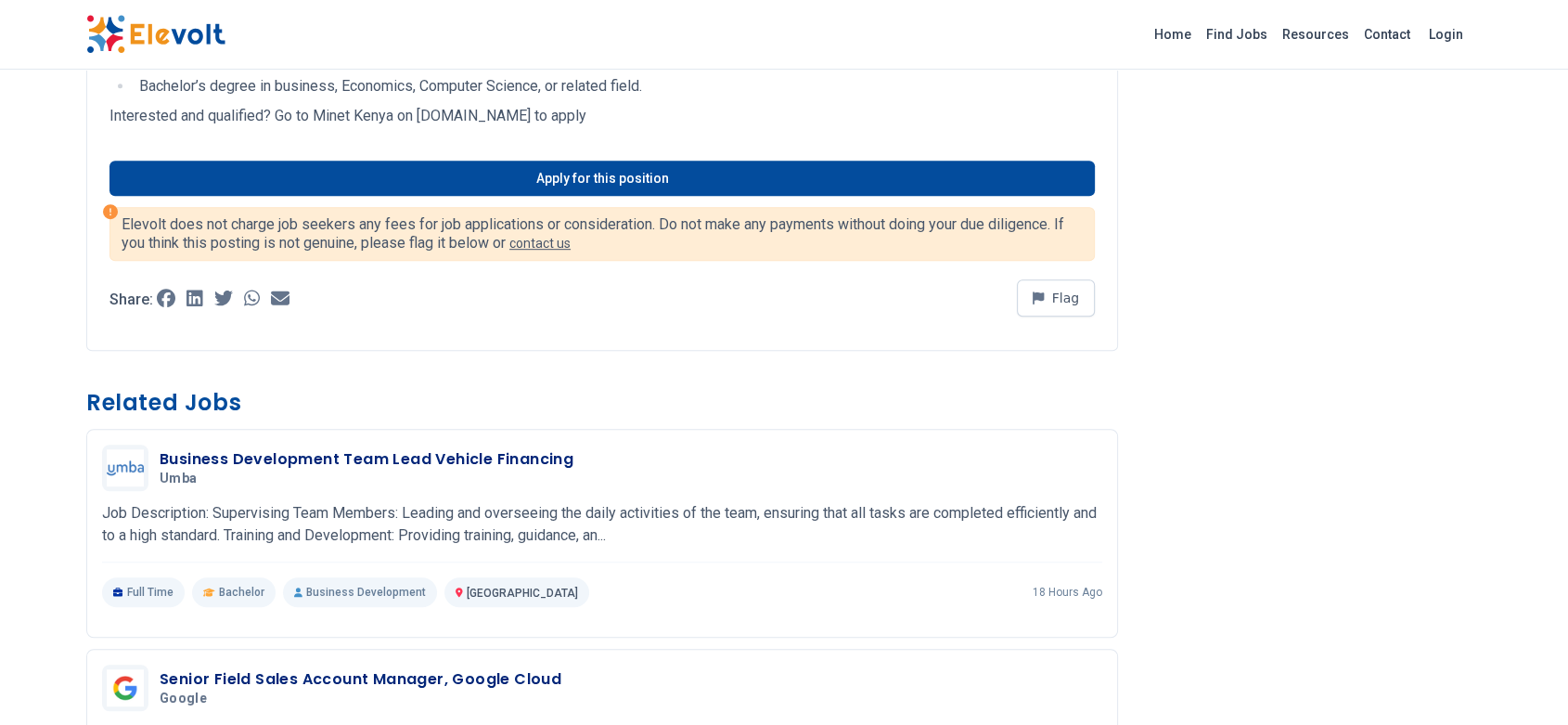
scroll to position [1062, 0]
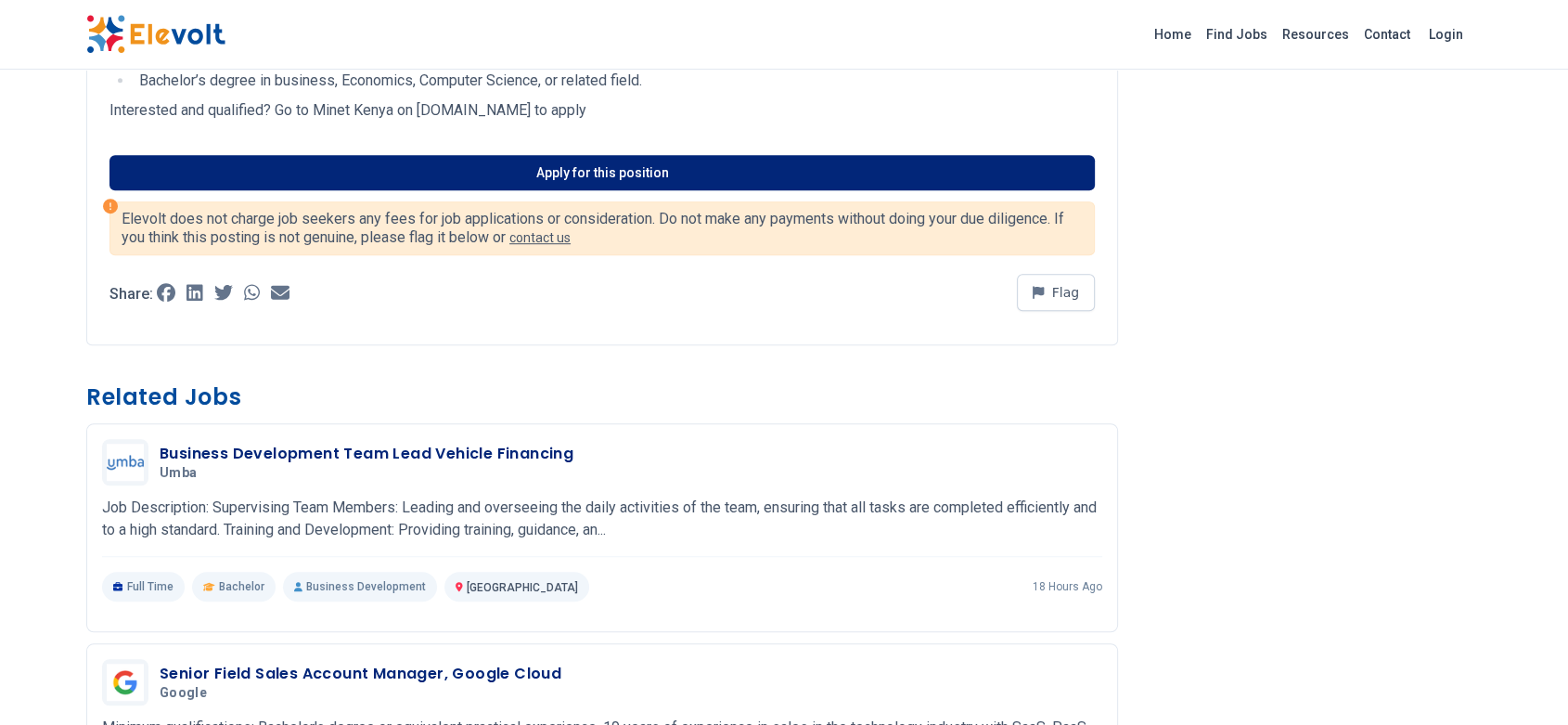
click at [775, 157] on link "Apply for this position" at bounding box center [603, 172] width 985 height 35
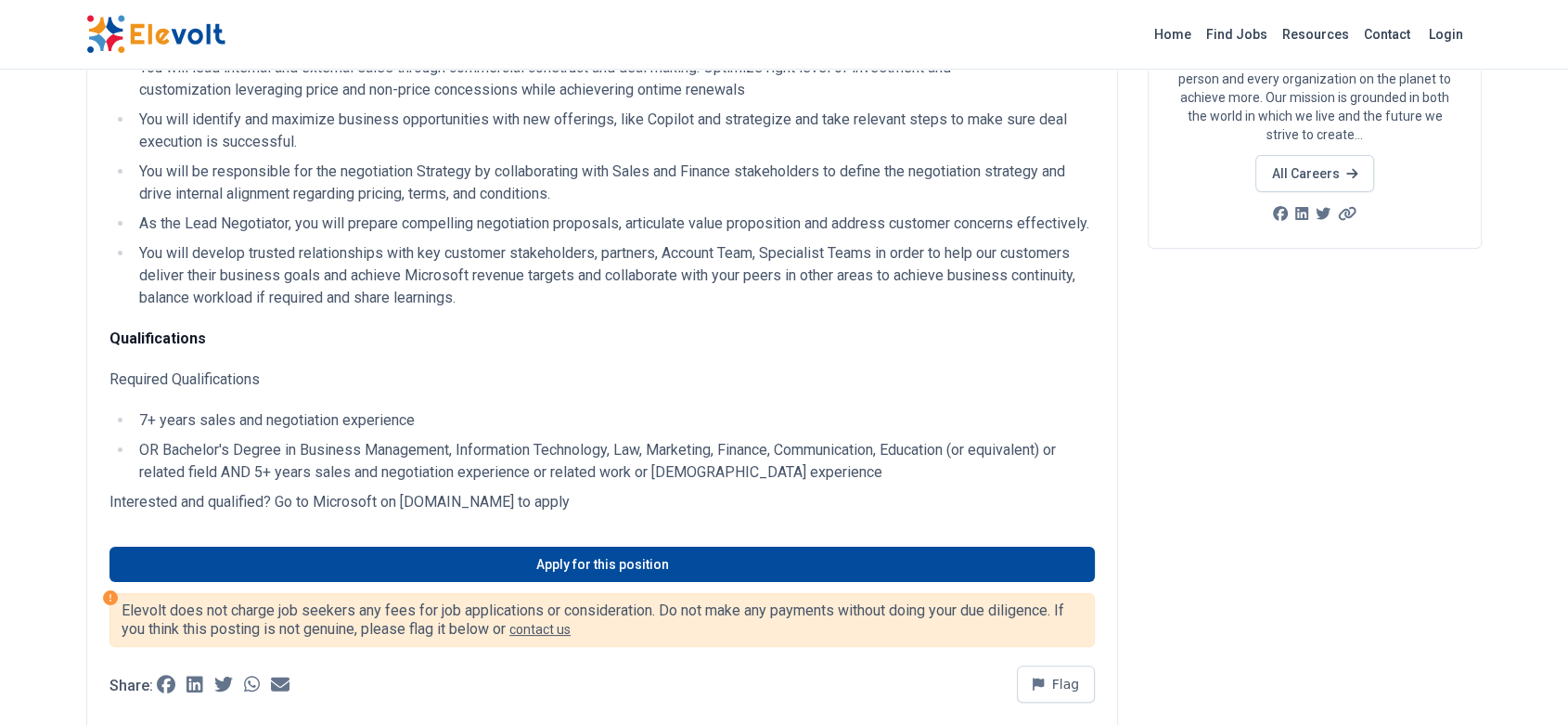
scroll to position [255, 0]
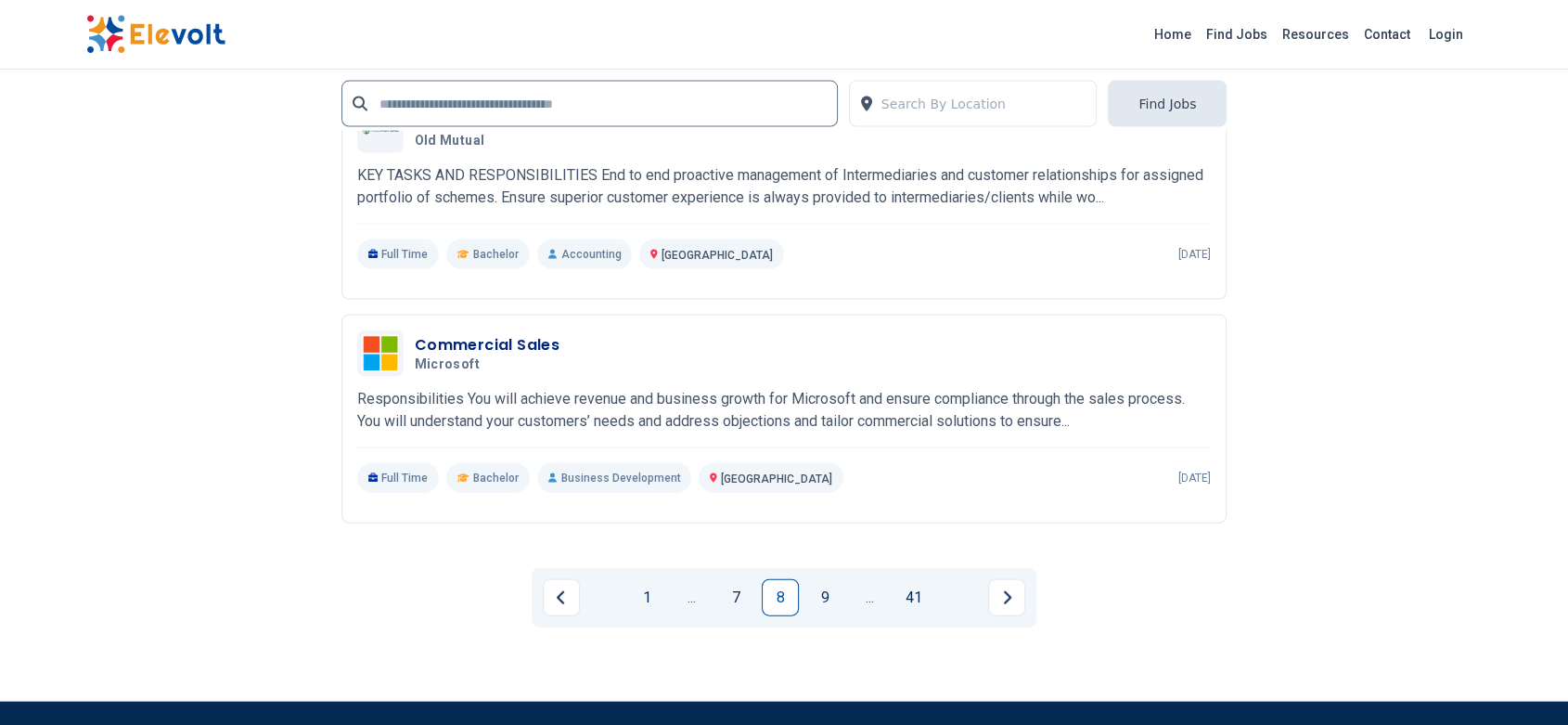
scroll to position [4157, 0]
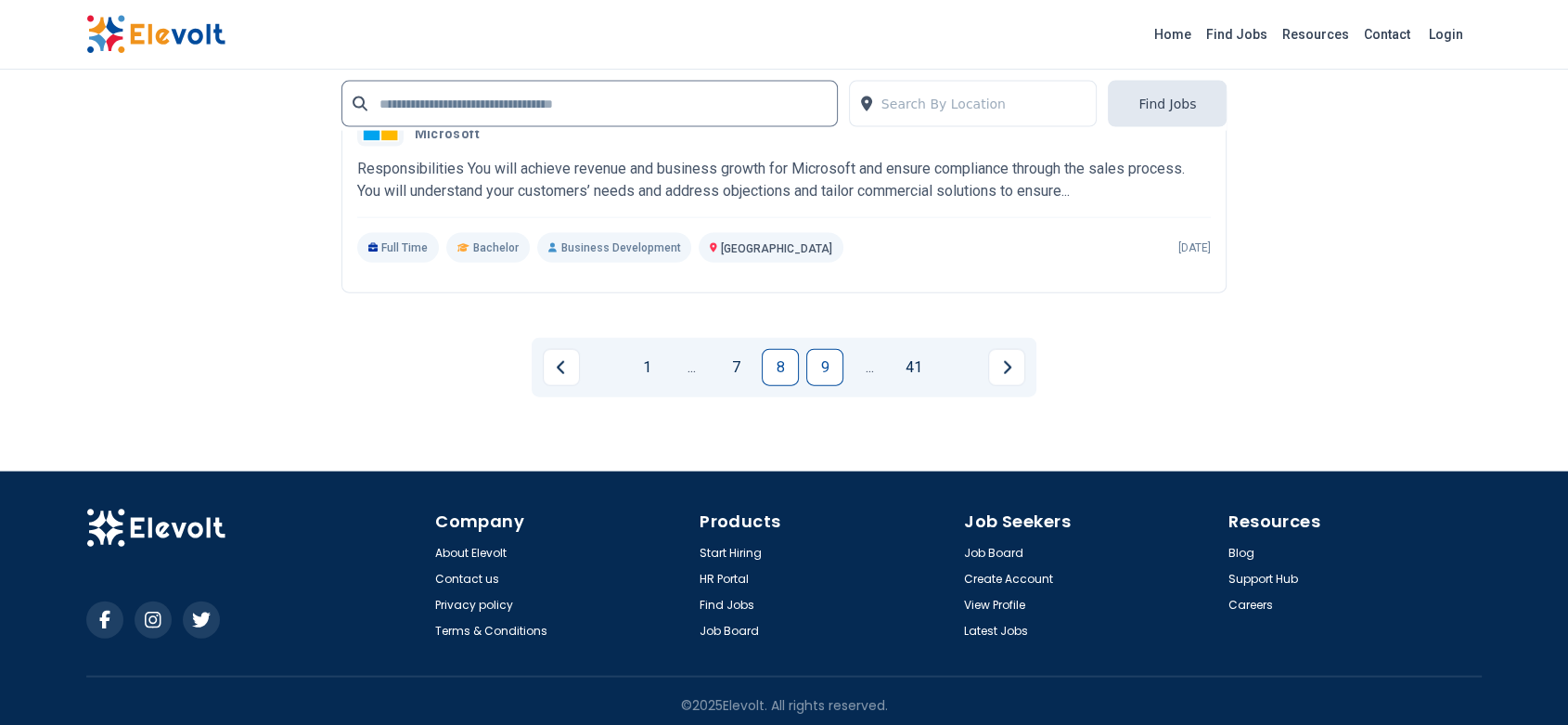
click at [819, 351] on link "9" at bounding box center [824, 367] width 37 height 37
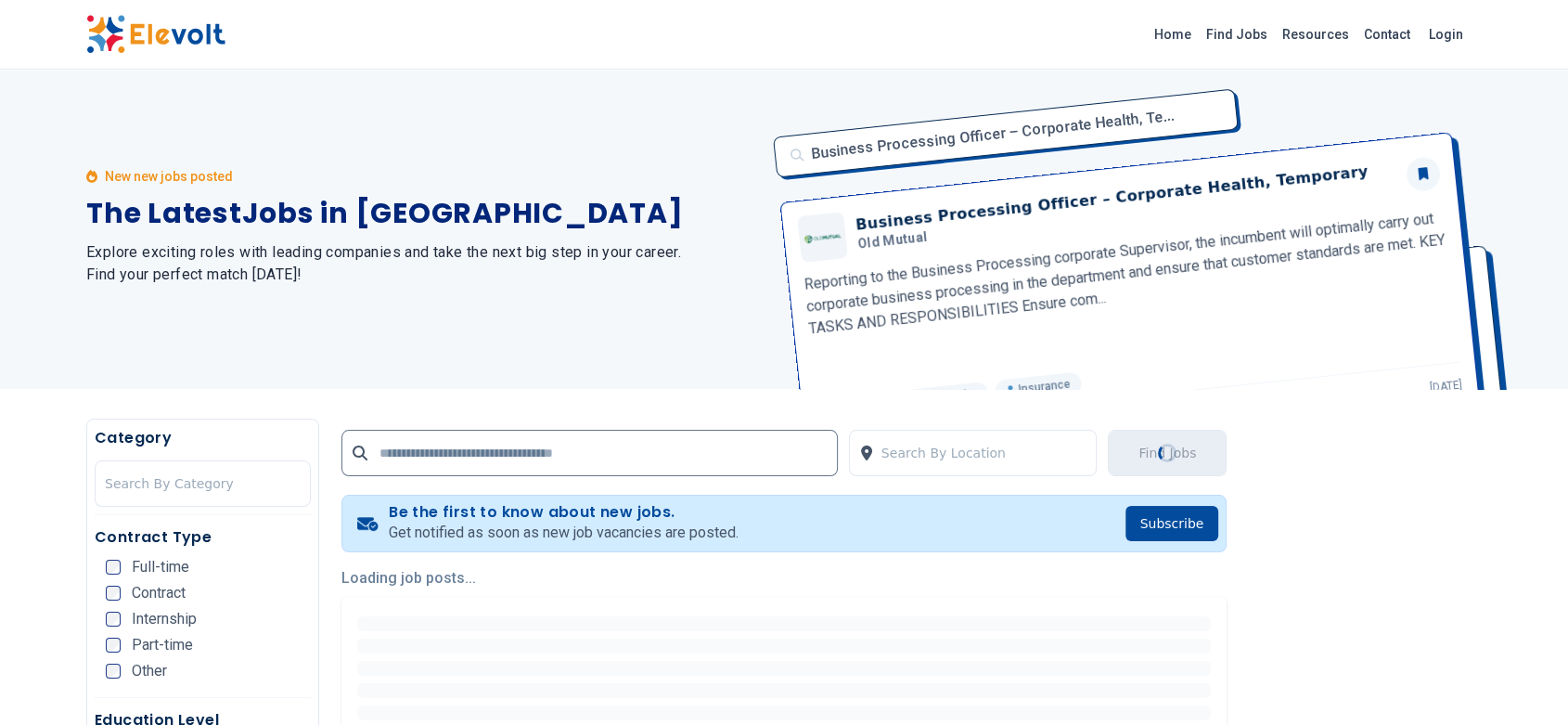
scroll to position [0, 0]
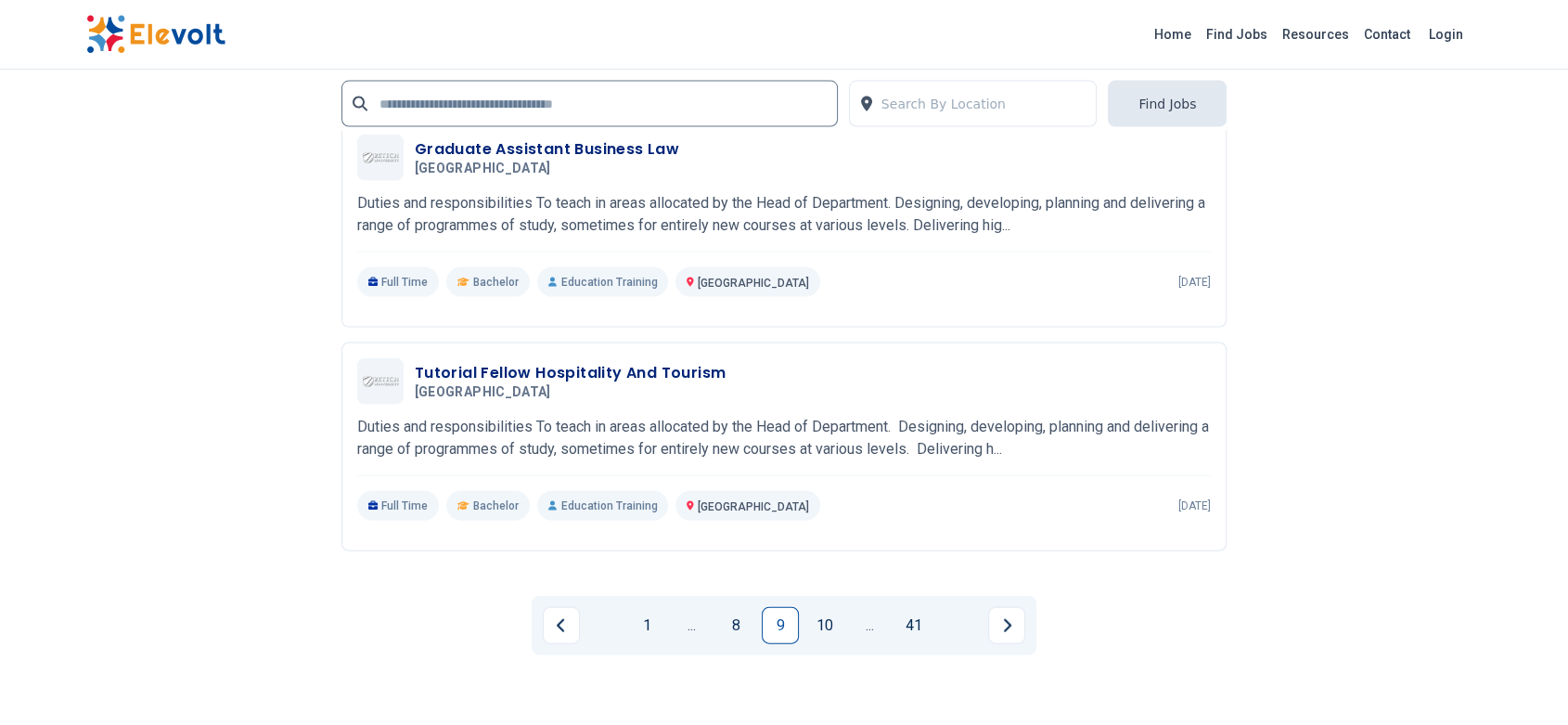
scroll to position [4093, 0]
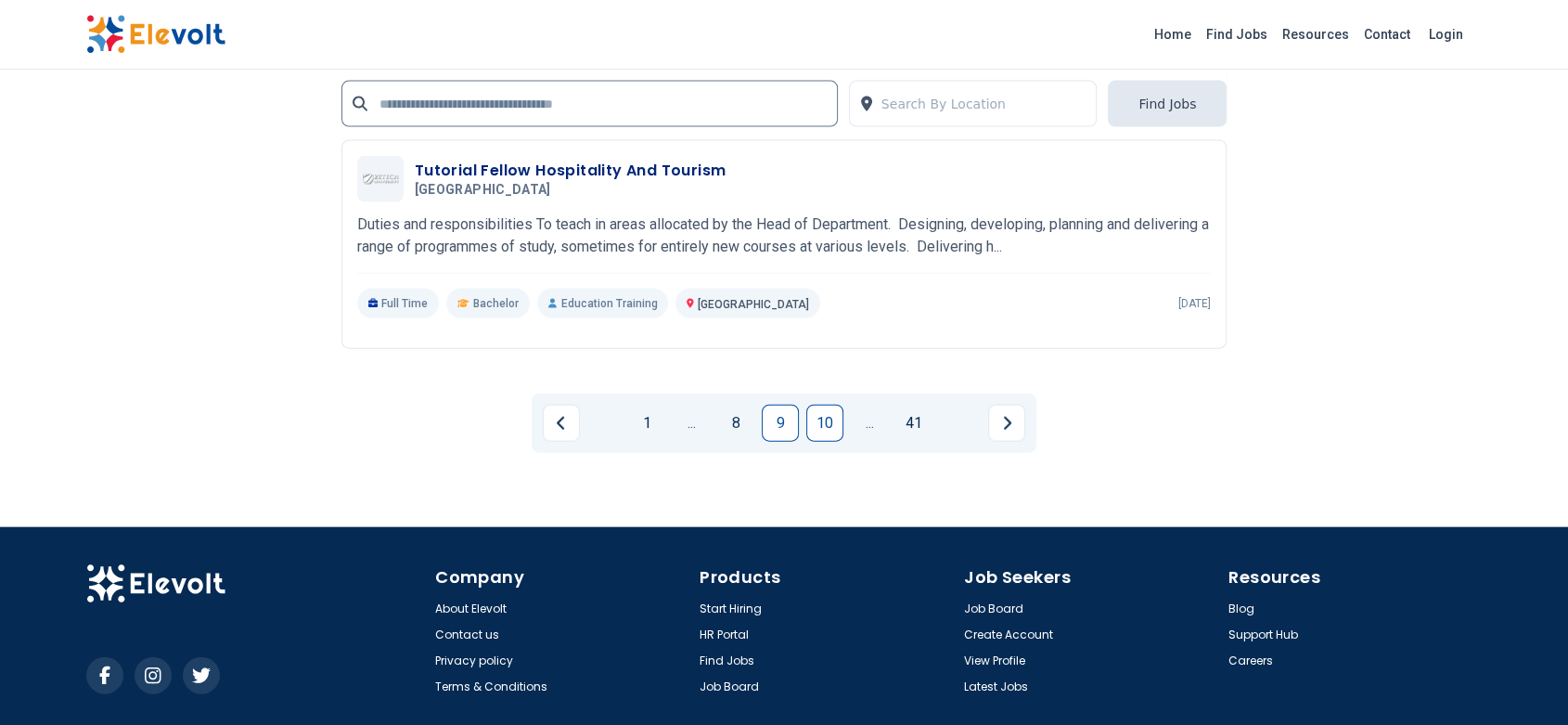
click at [829, 423] on link "10" at bounding box center [824, 423] width 37 height 37
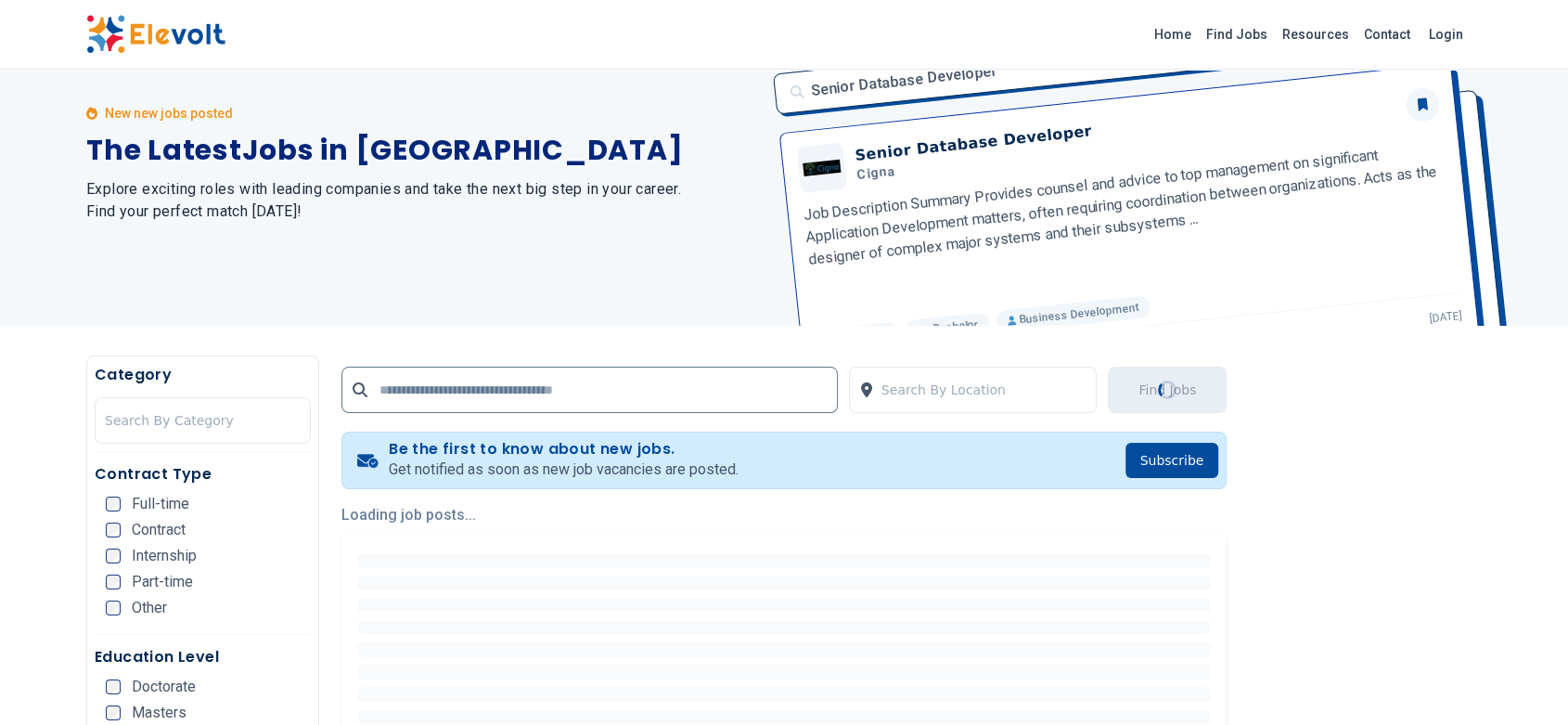
scroll to position [0, 0]
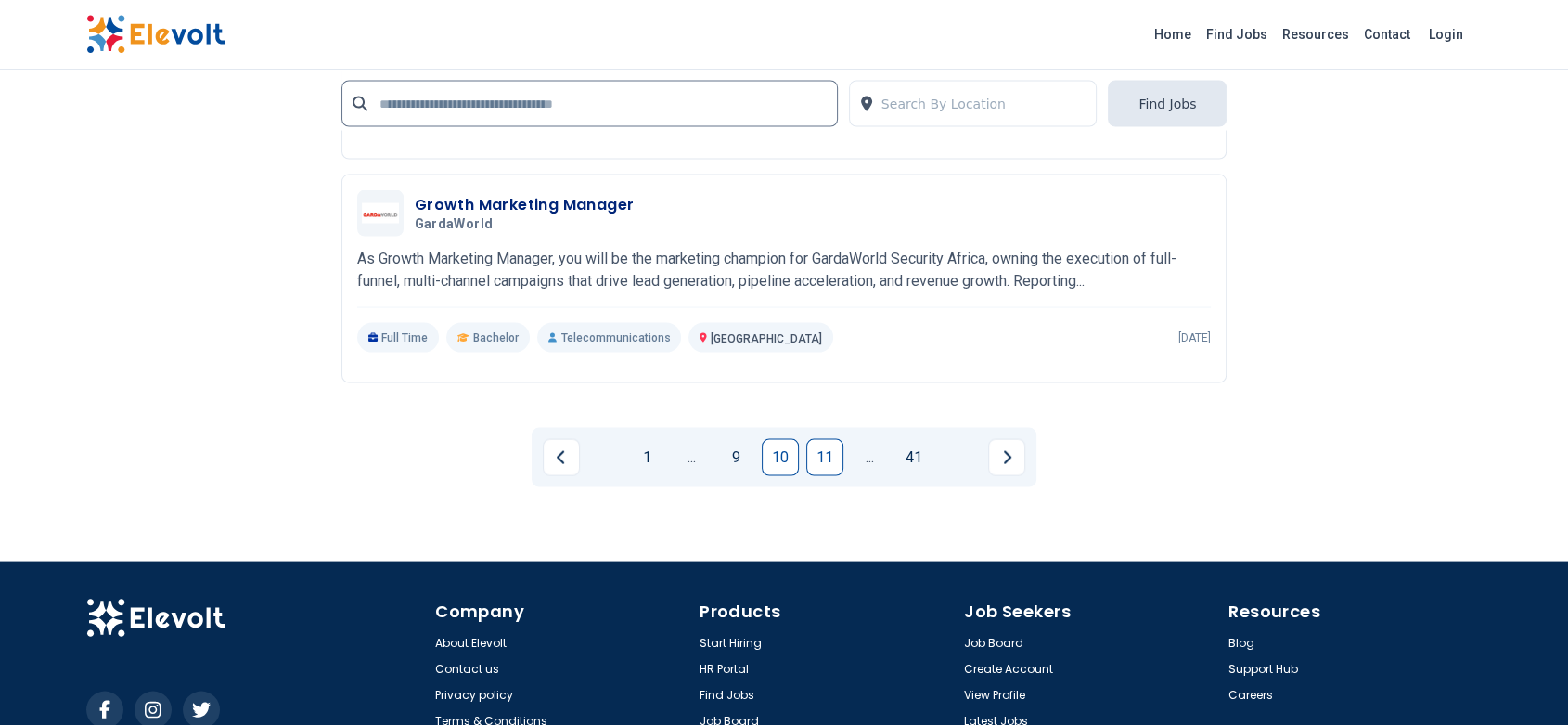
scroll to position [3746, 0]
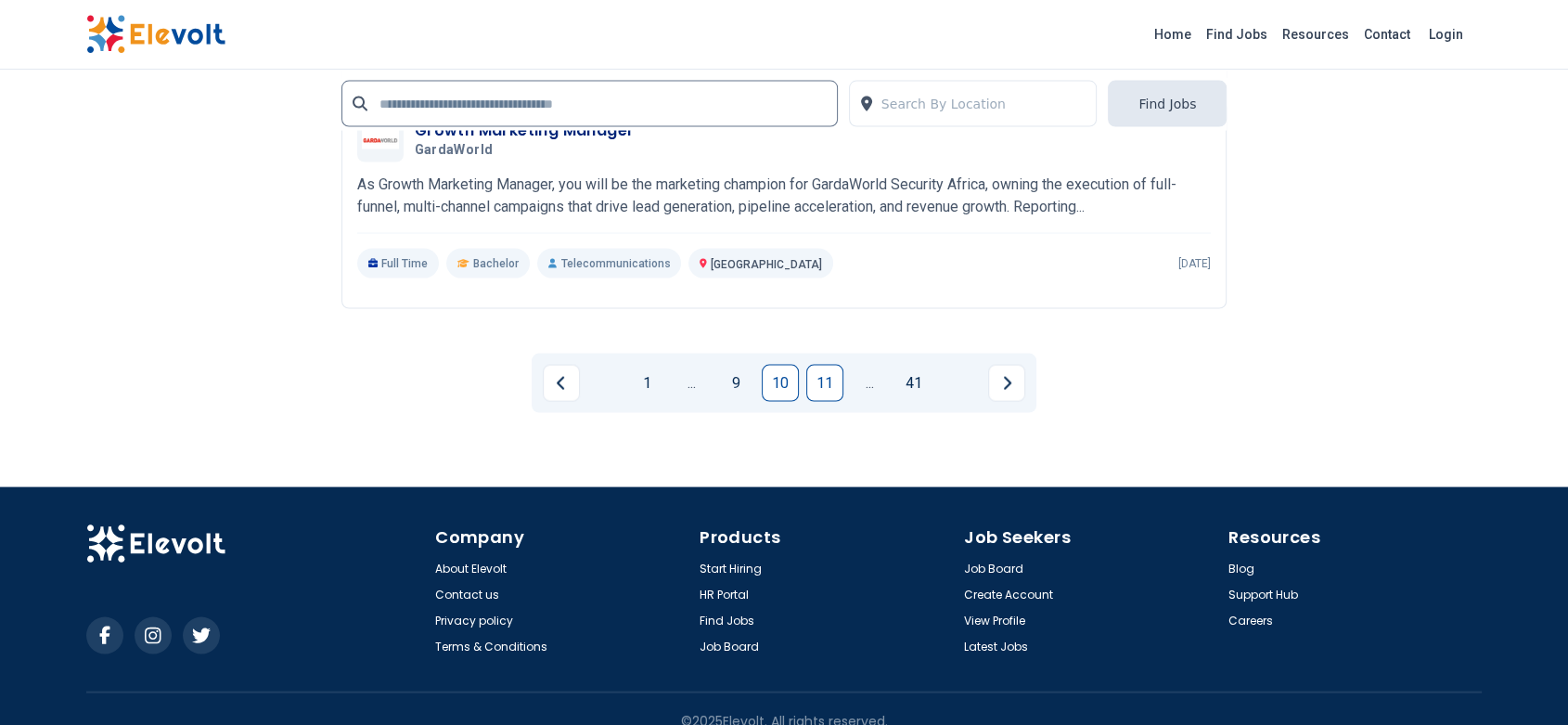
click at [821, 389] on link "11" at bounding box center [824, 383] width 37 height 37
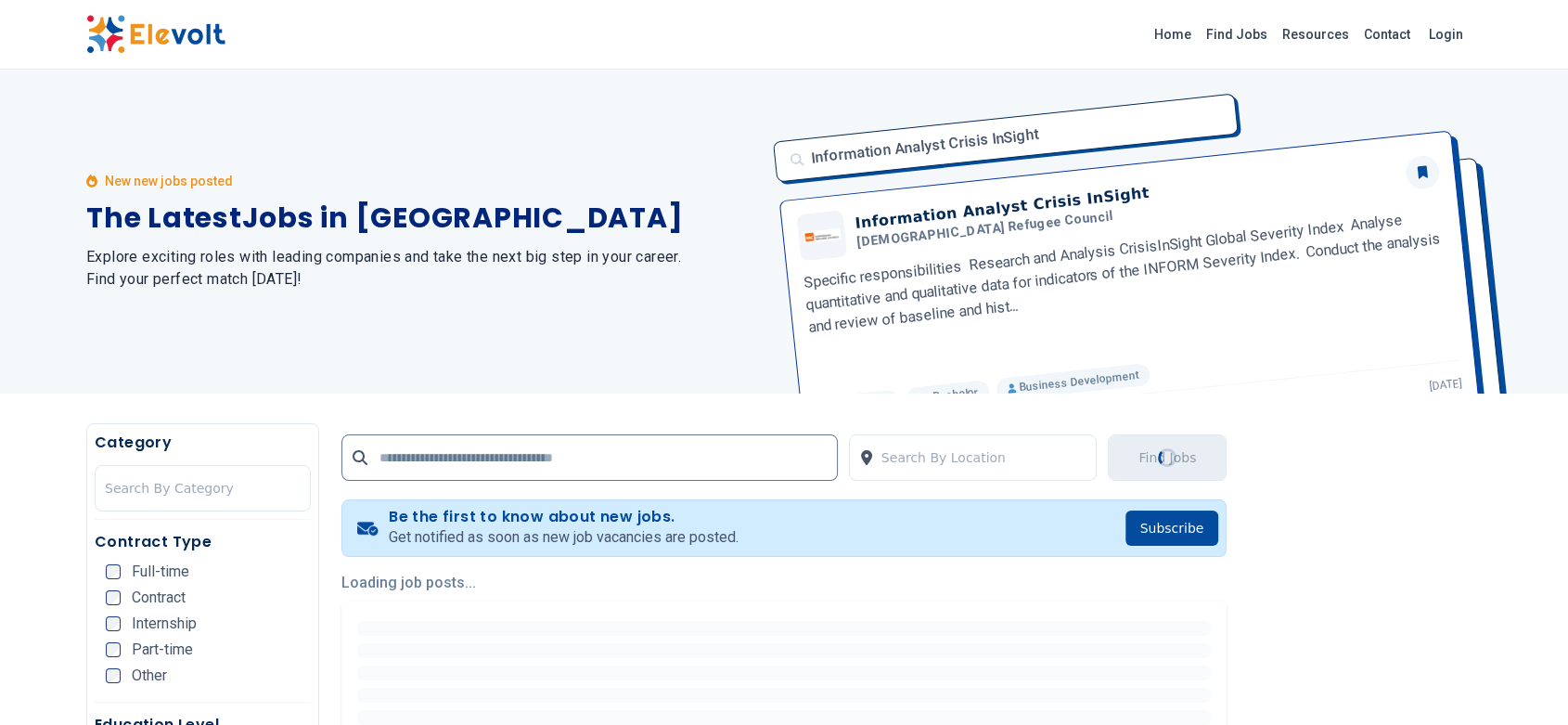
scroll to position [0, 0]
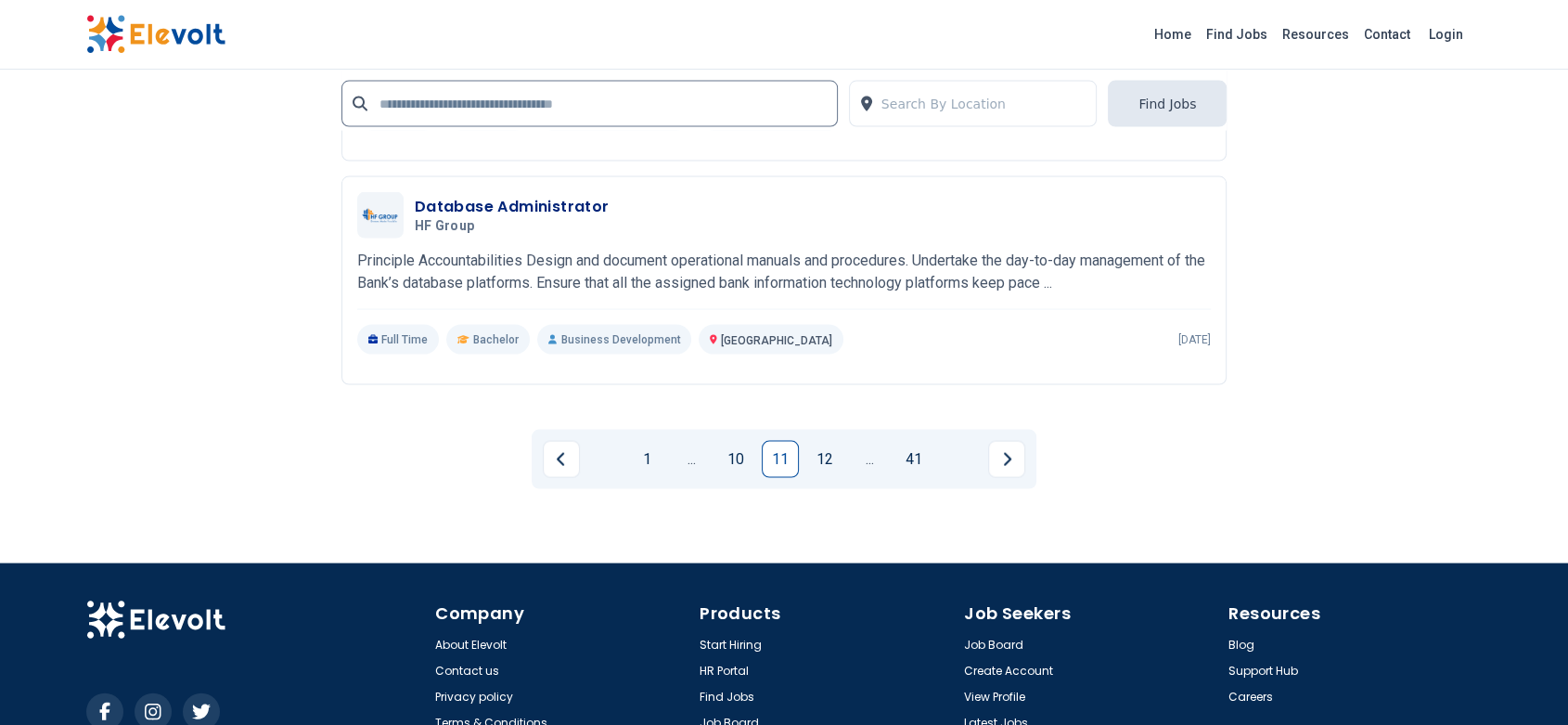
scroll to position [3867, 0]
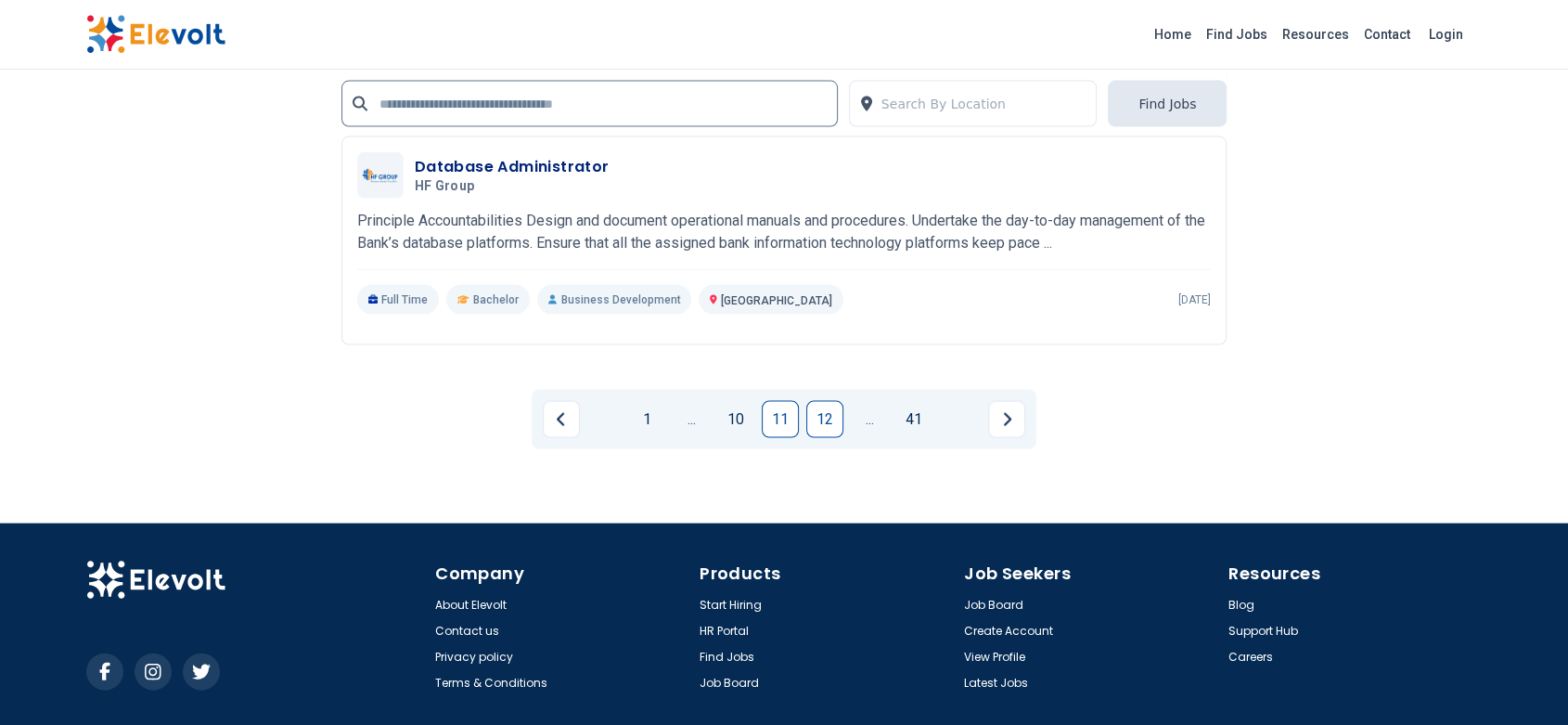
click at [820, 408] on link "12" at bounding box center [824, 419] width 37 height 37
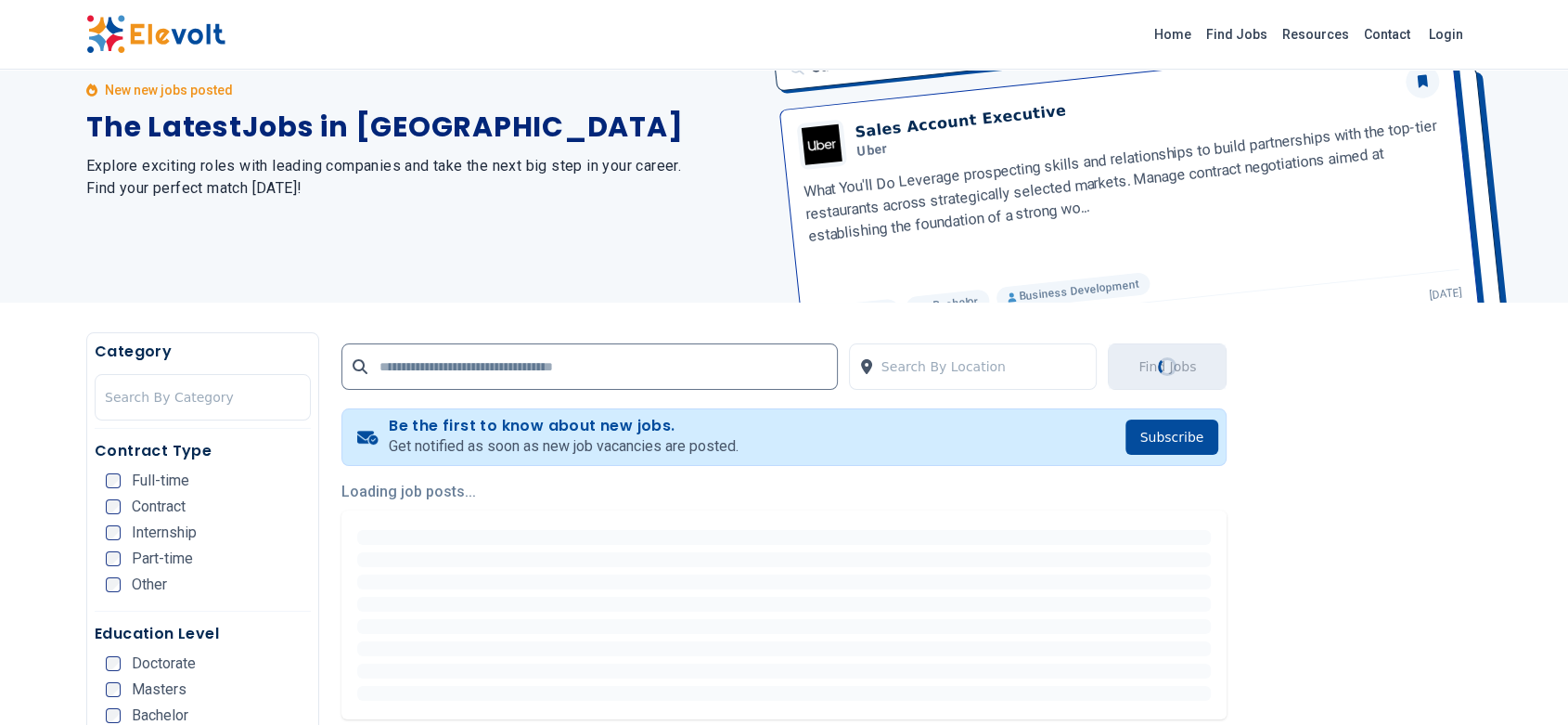
scroll to position [0, 0]
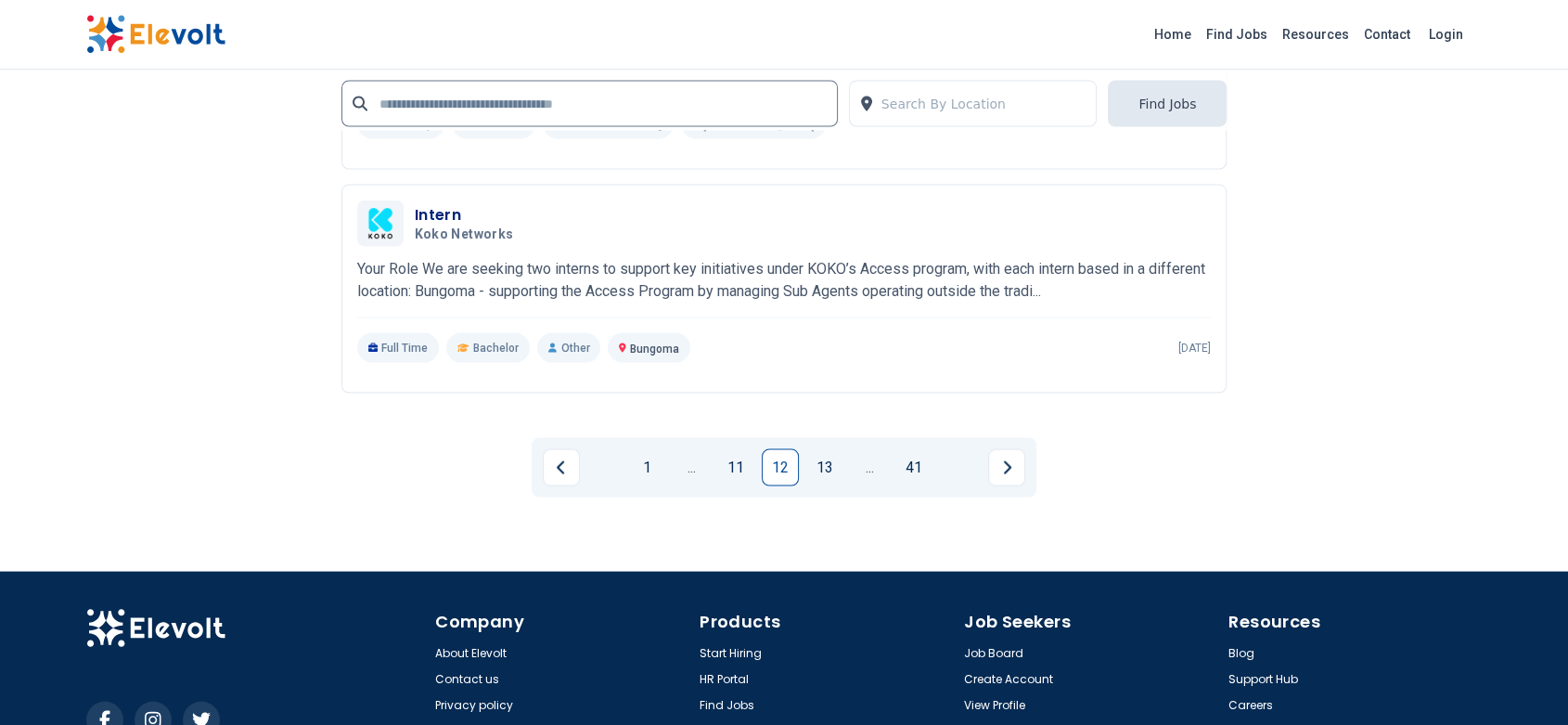
scroll to position [3706, 0]
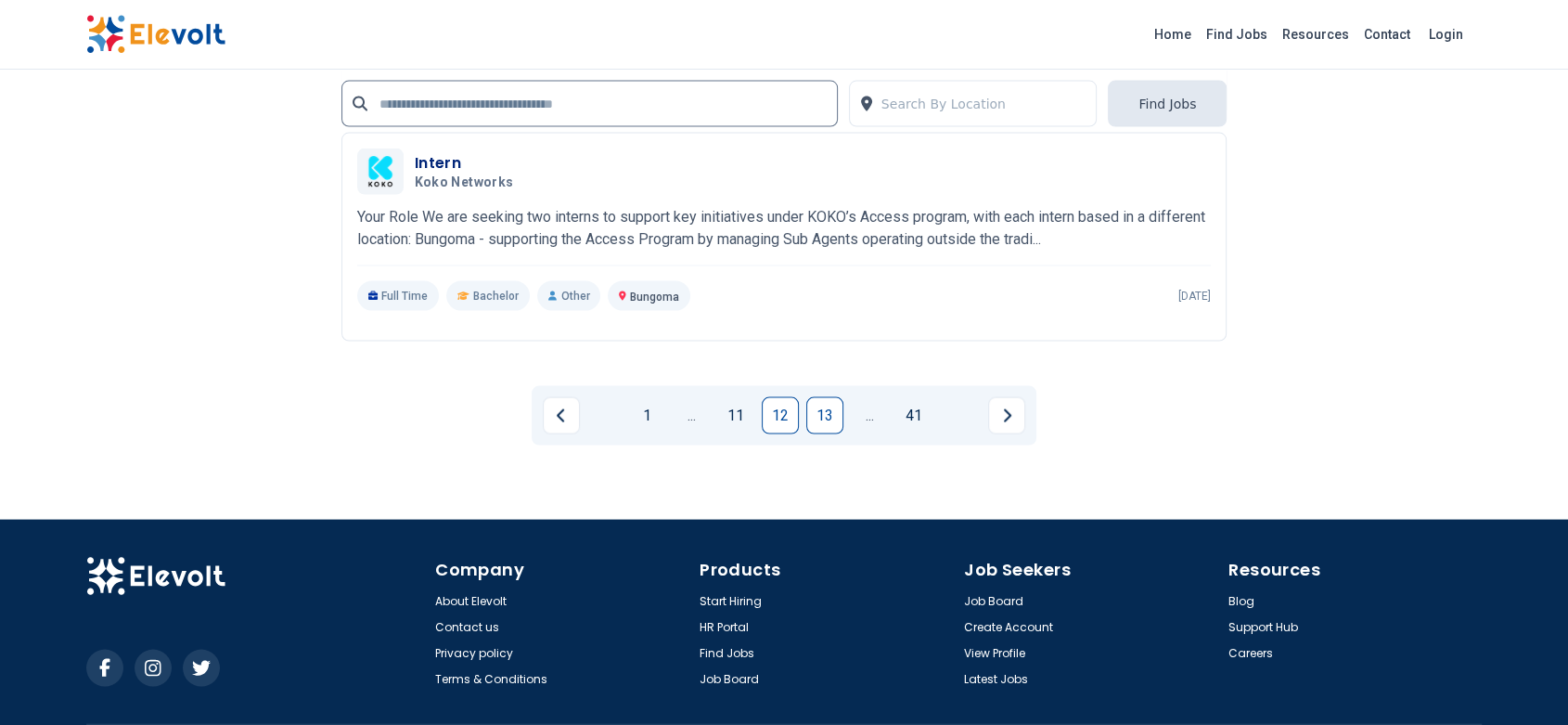
click at [837, 426] on link "13" at bounding box center [824, 415] width 37 height 37
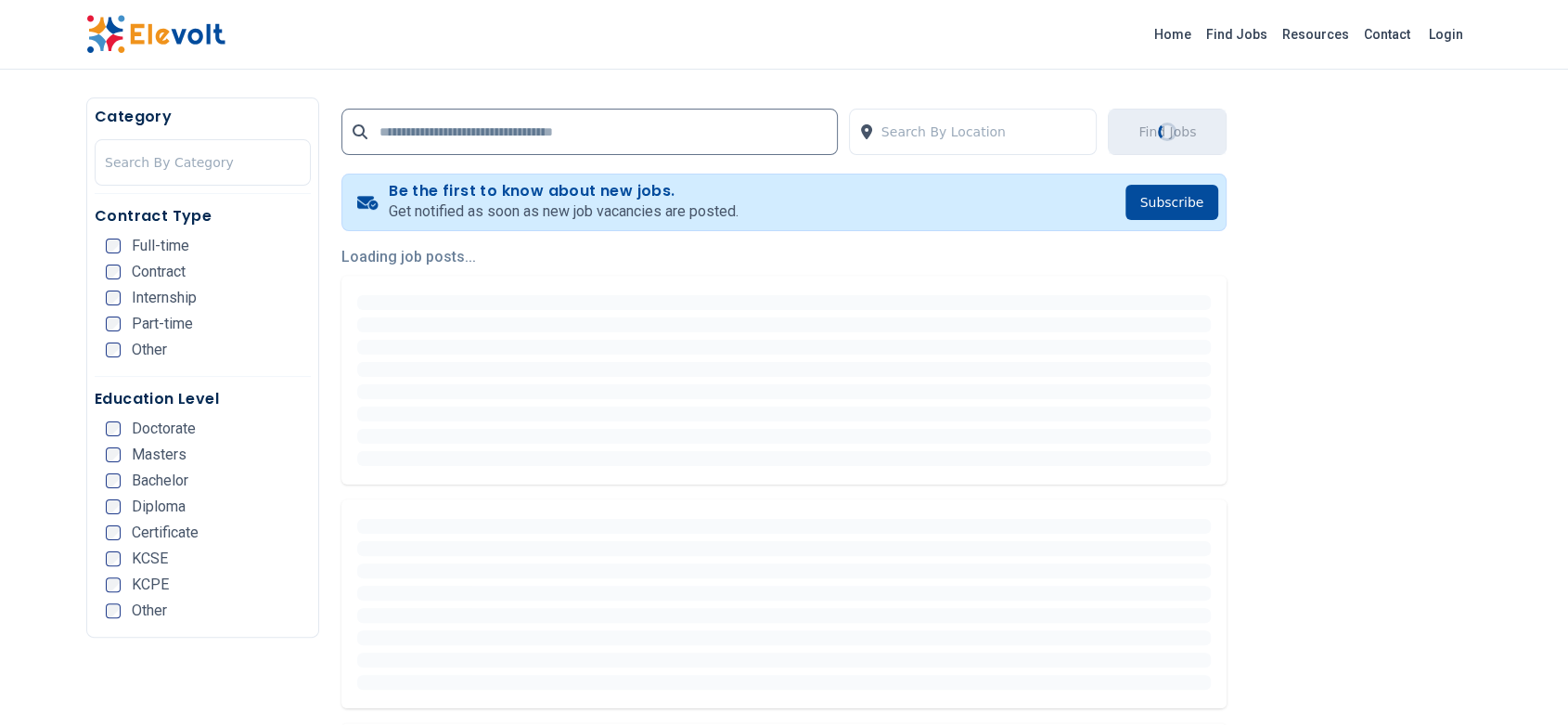
scroll to position [337, 0]
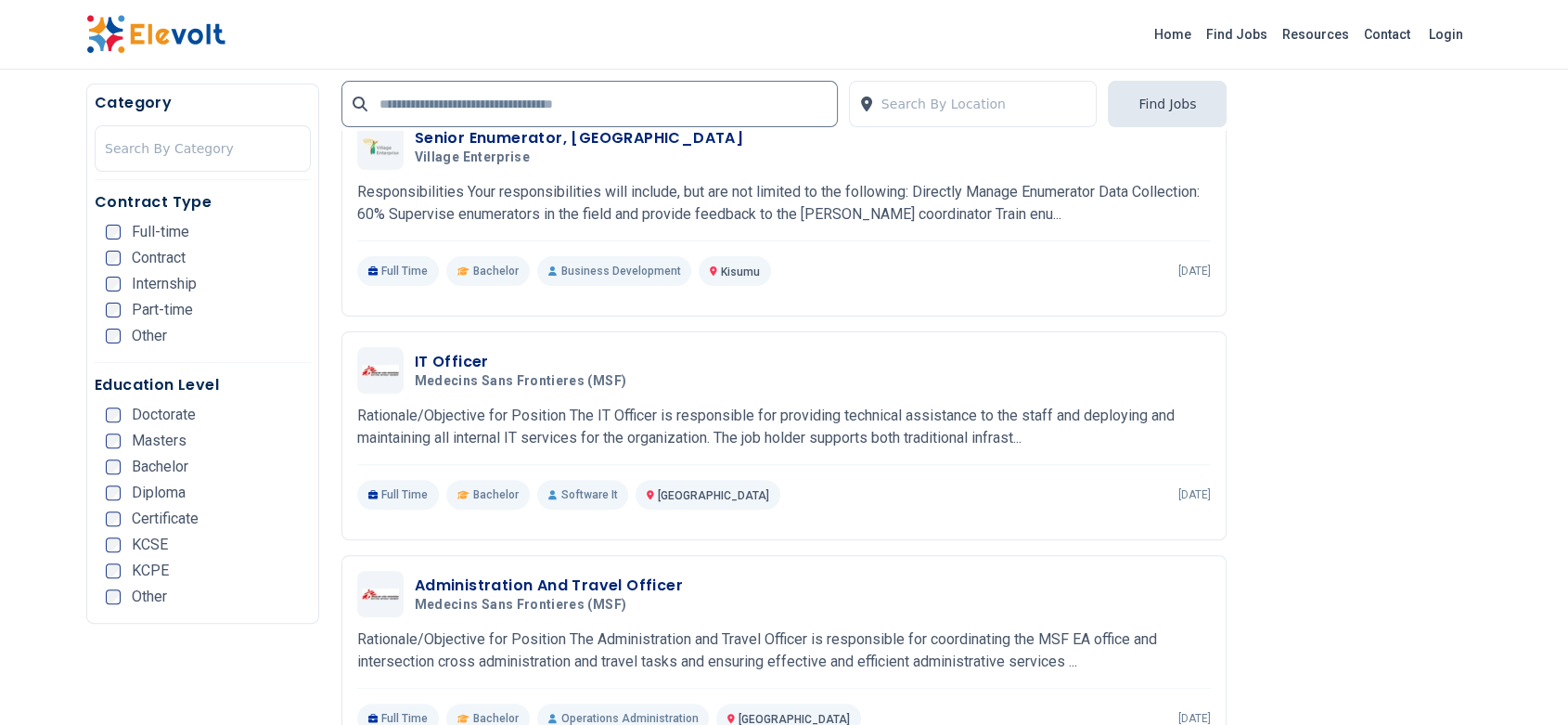
scroll to position [512, 0]
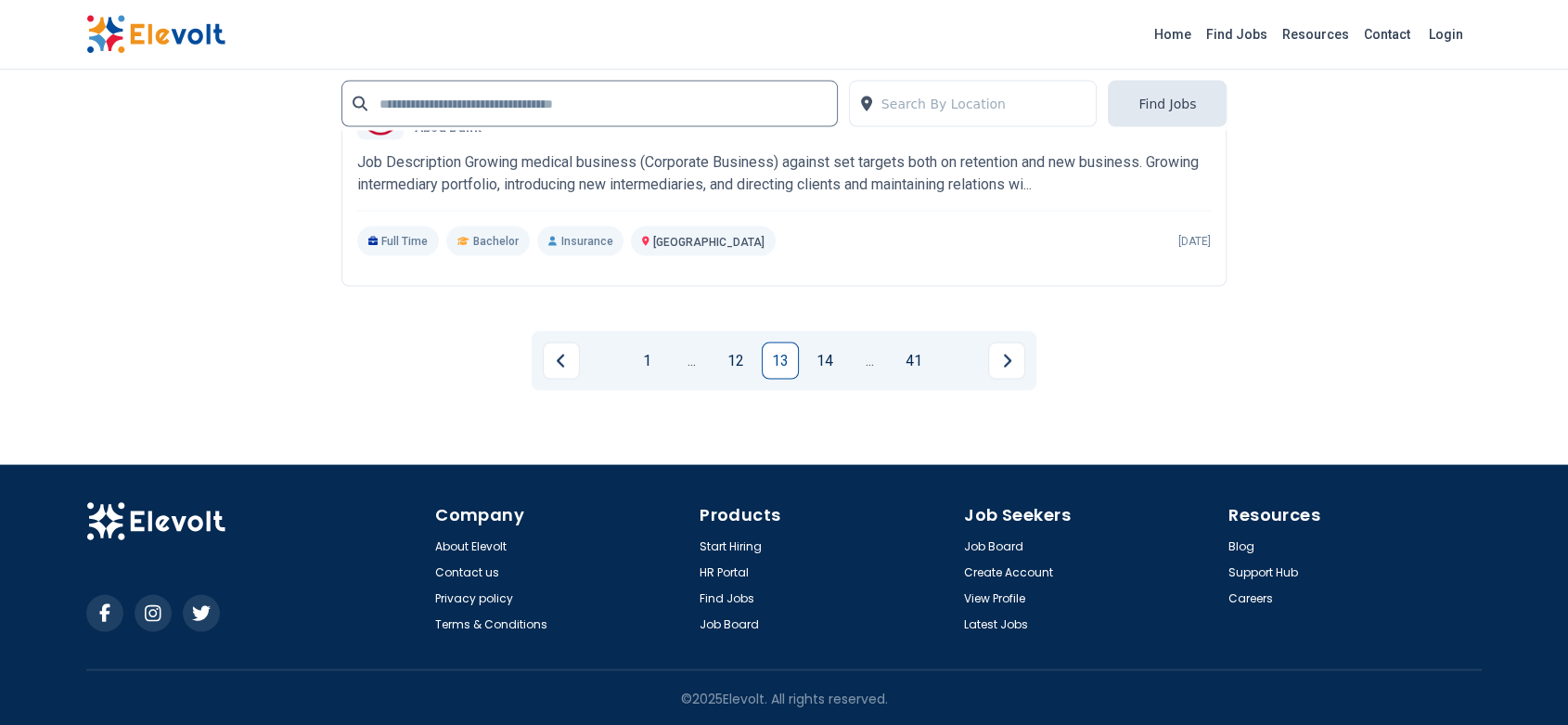
scroll to position [3761, 0]
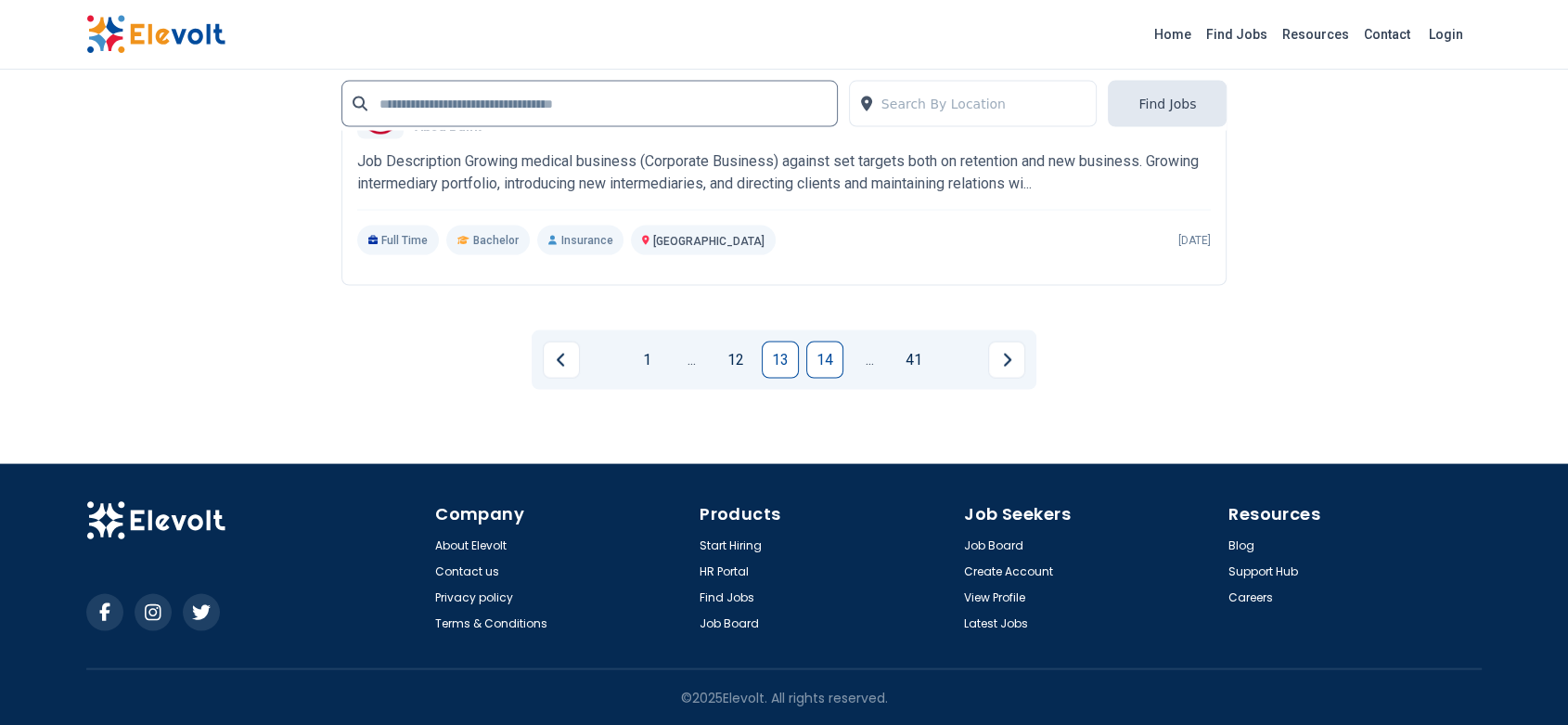
click at [824, 364] on link "14" at bounding box center [824, 359] width 37 height 37
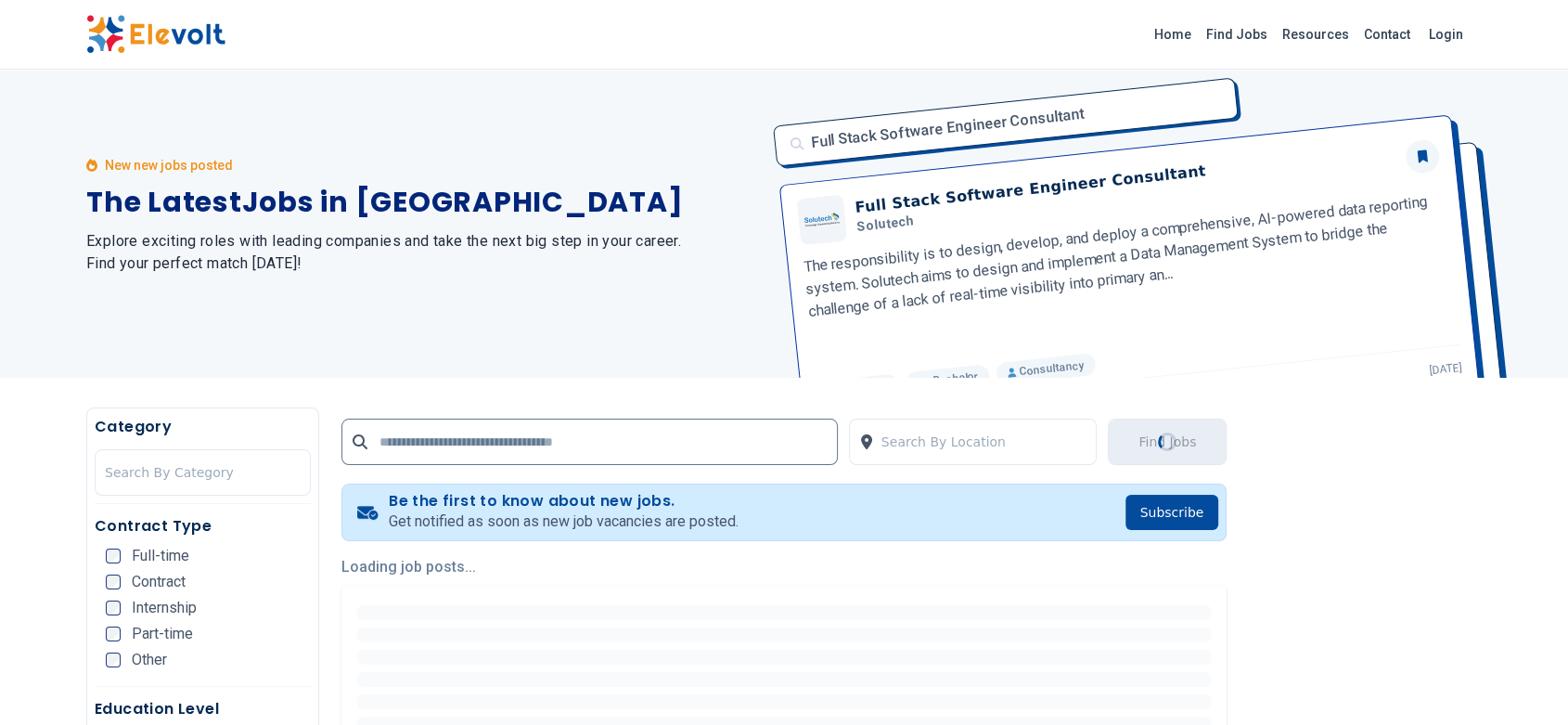
scroll to position [281, 0]
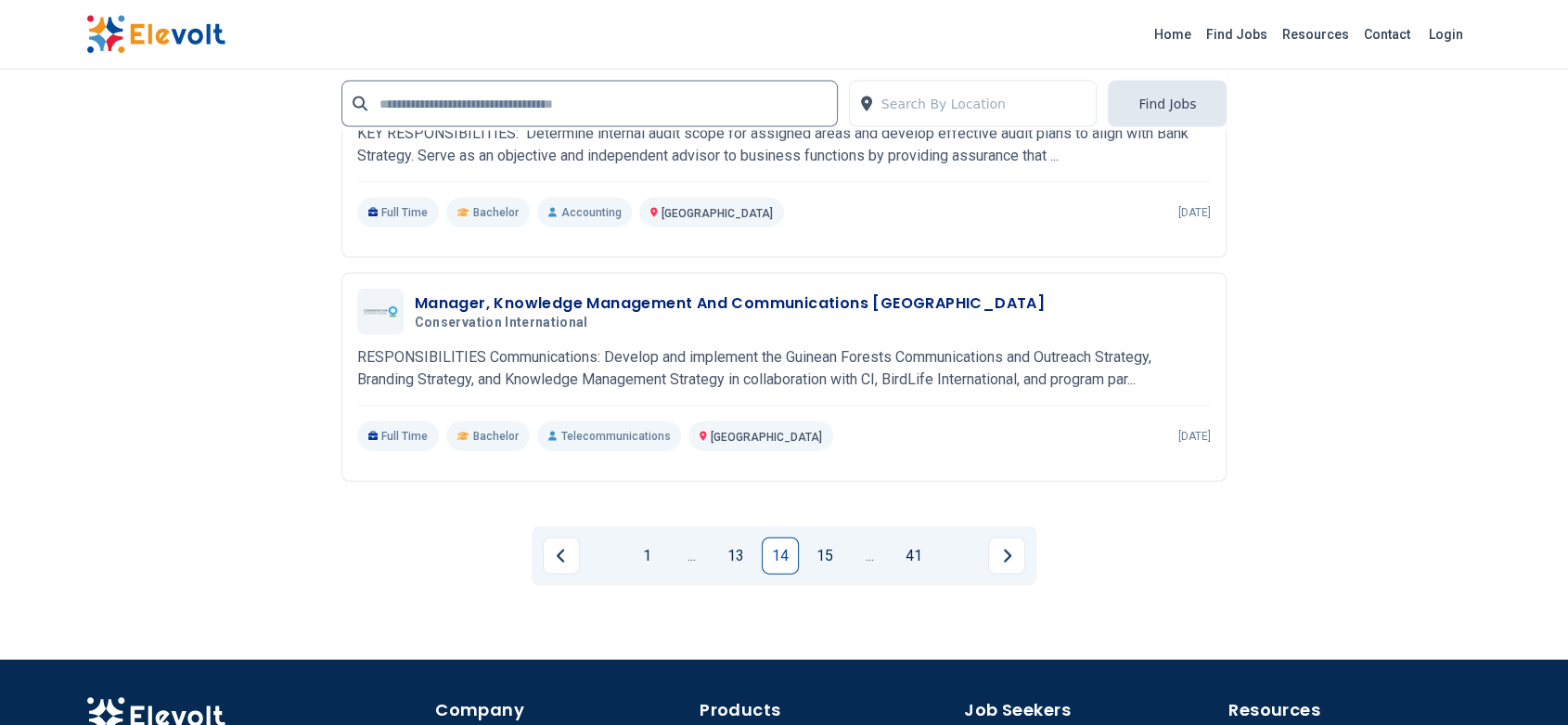
scroll to position [4157, 0]
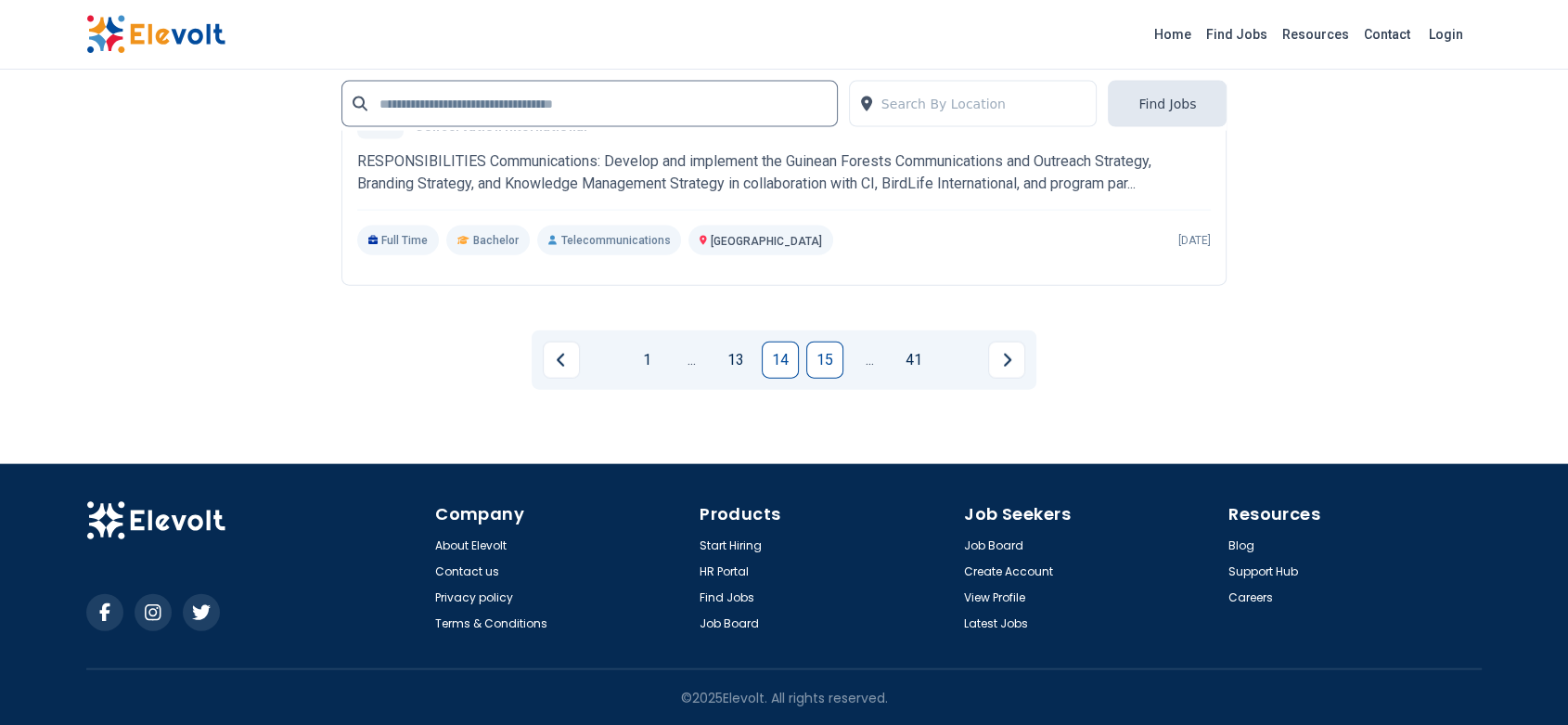
click at [824, 372] on link "15" at bounding box center [824, 359] width 37 height 37
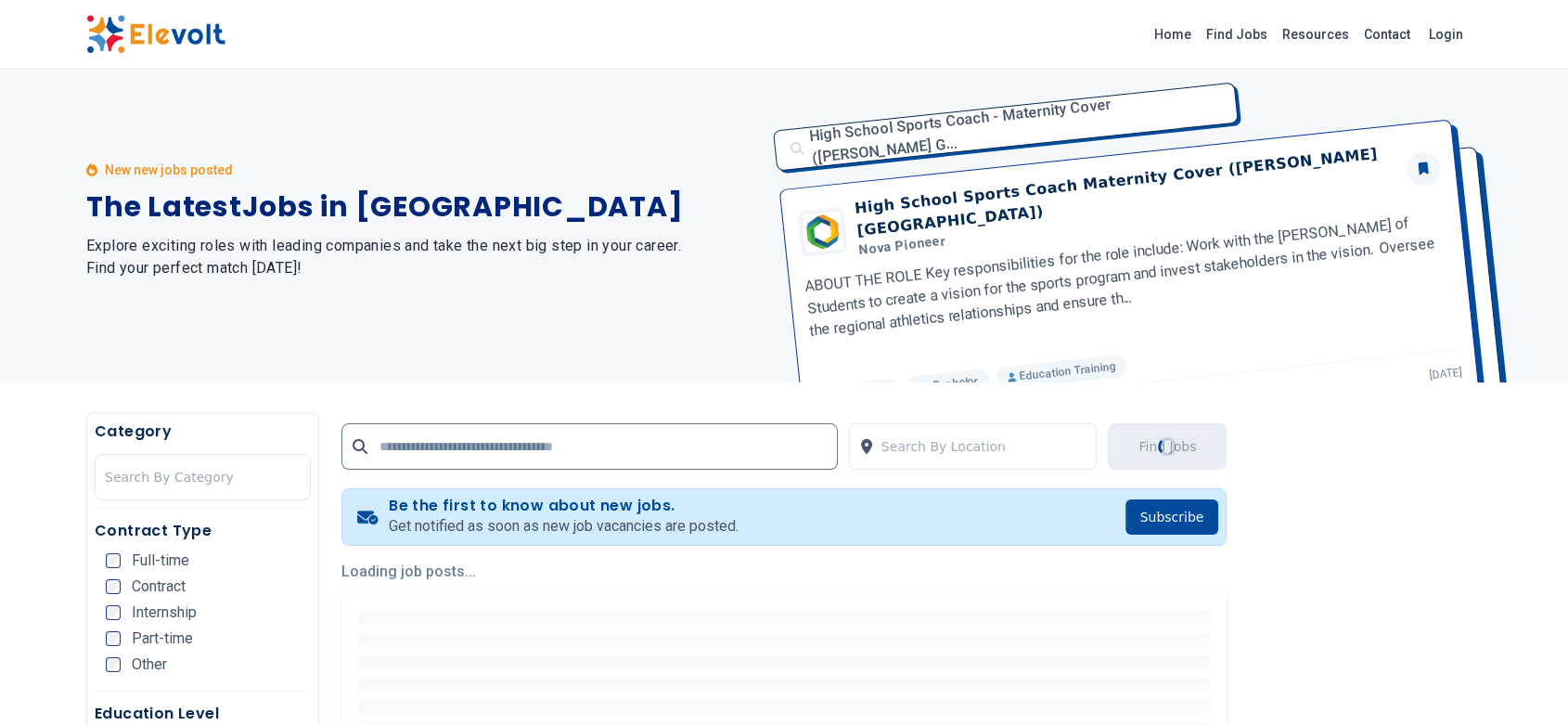
scroll to position [0, 0]
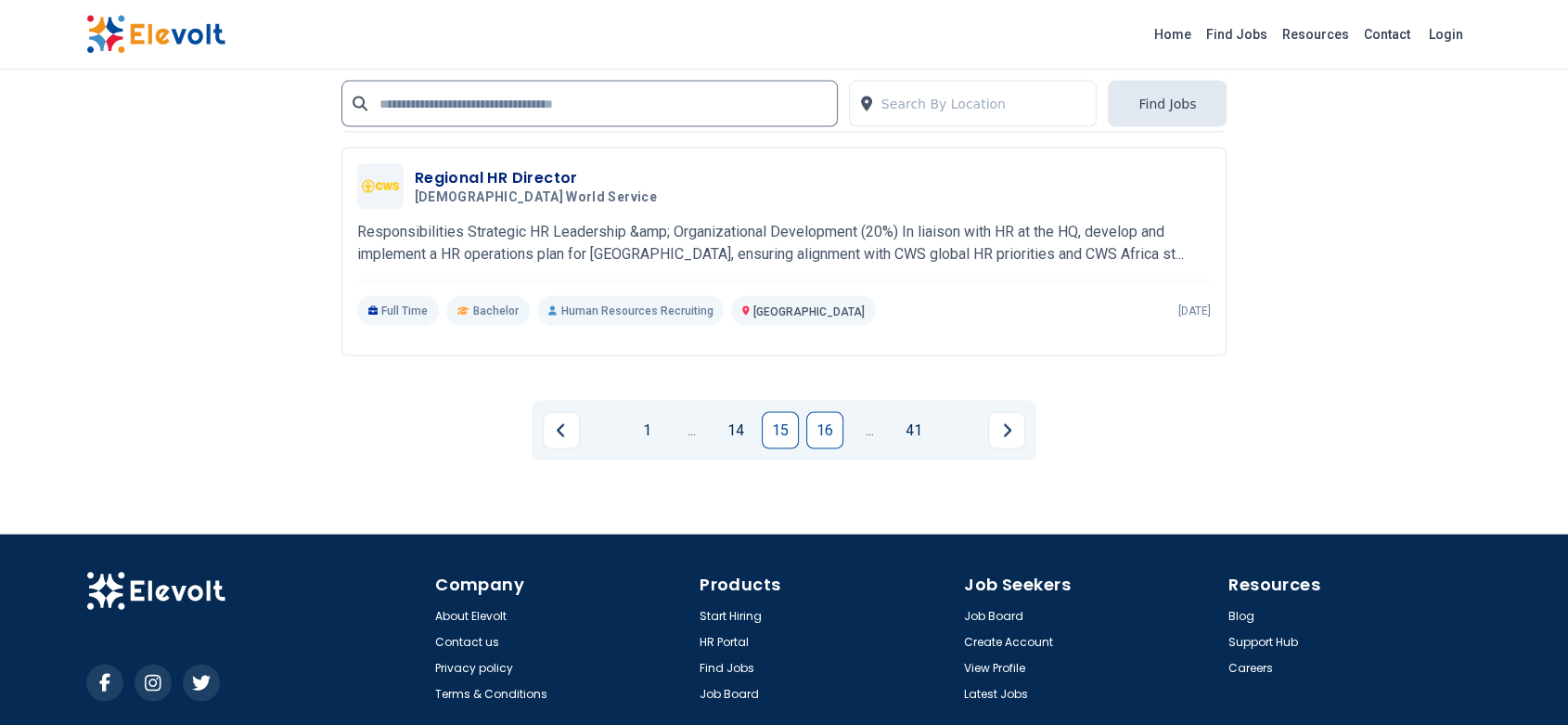
scroll to position [3761, 0]
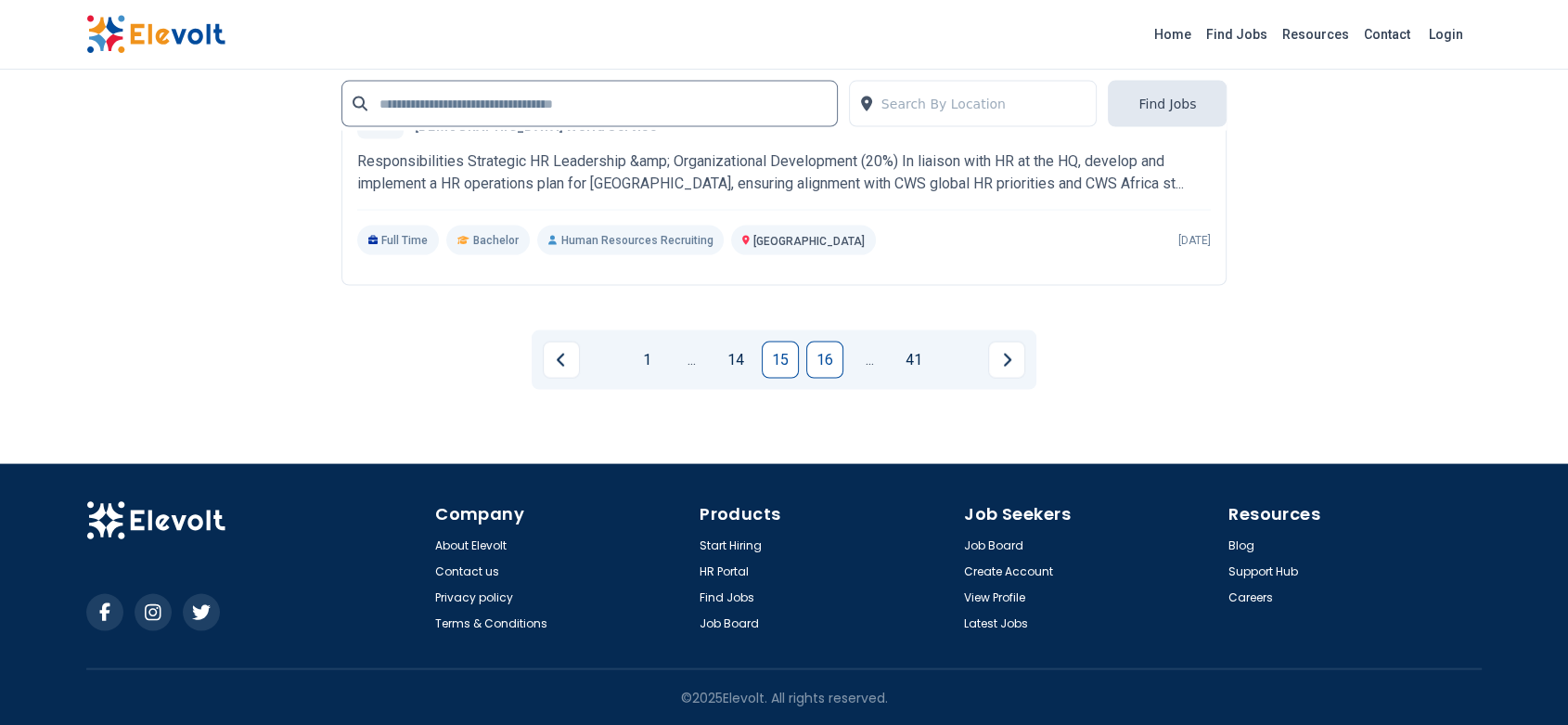
click at [821, 369] on link "16" at bounding box center [824, 359] width 37 height 37
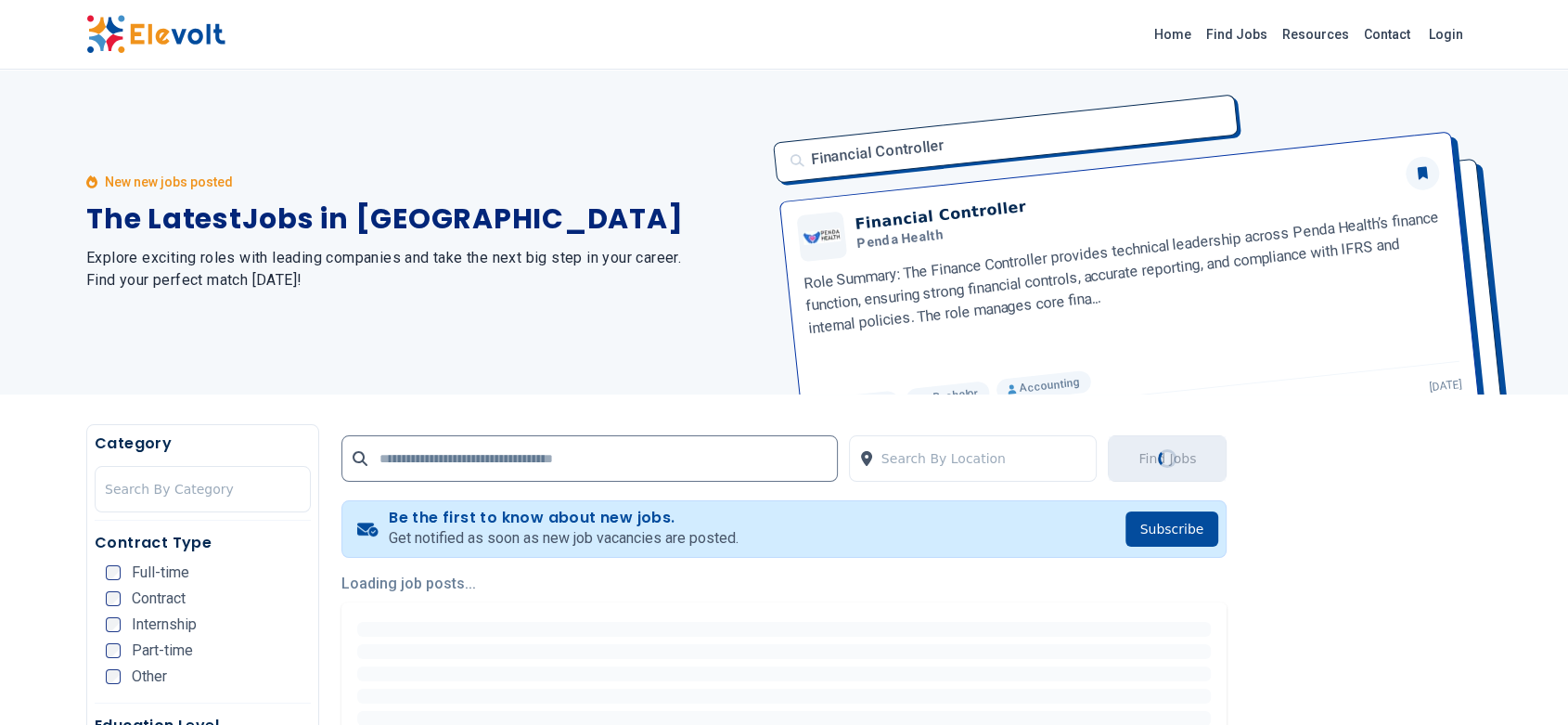
scroll to position [0, 0]
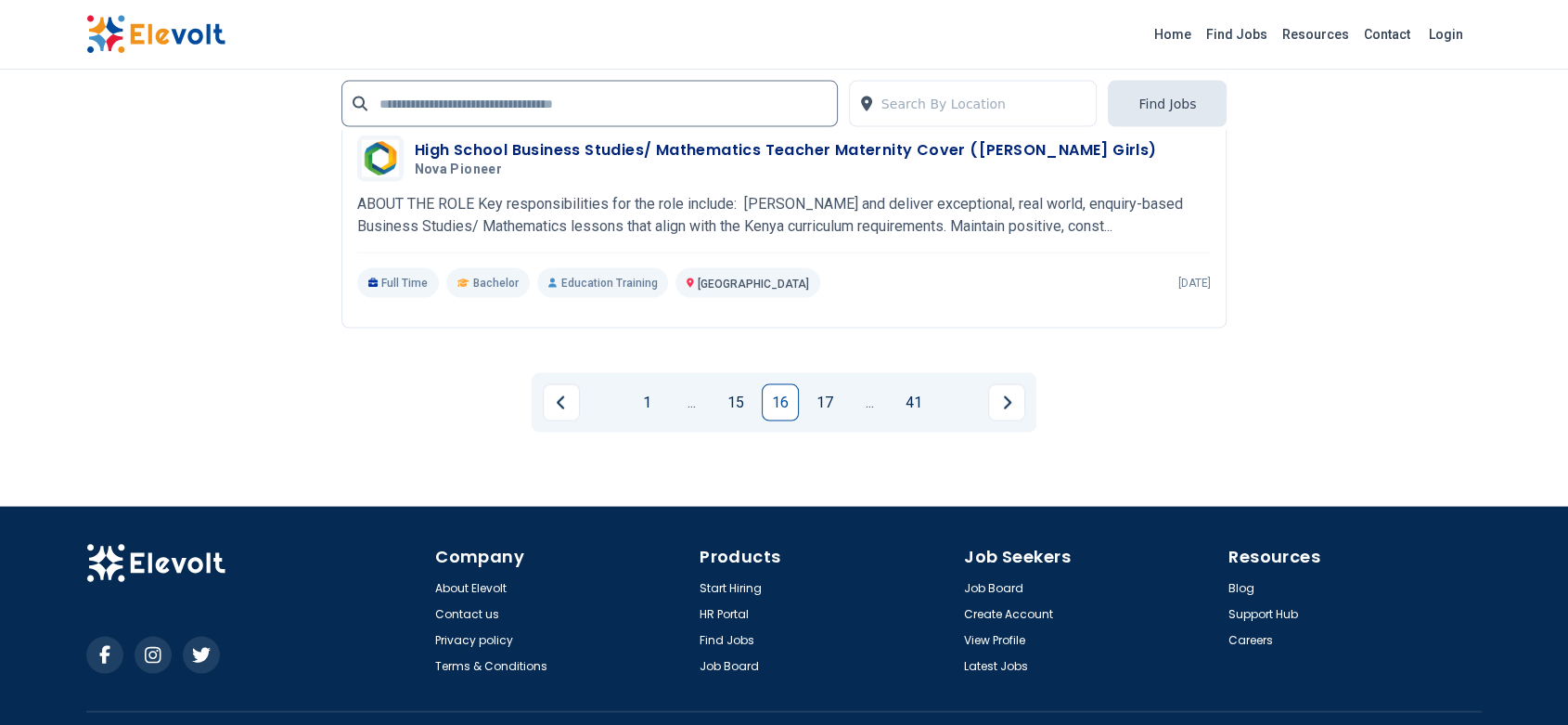
scroll to position [3761, 0]
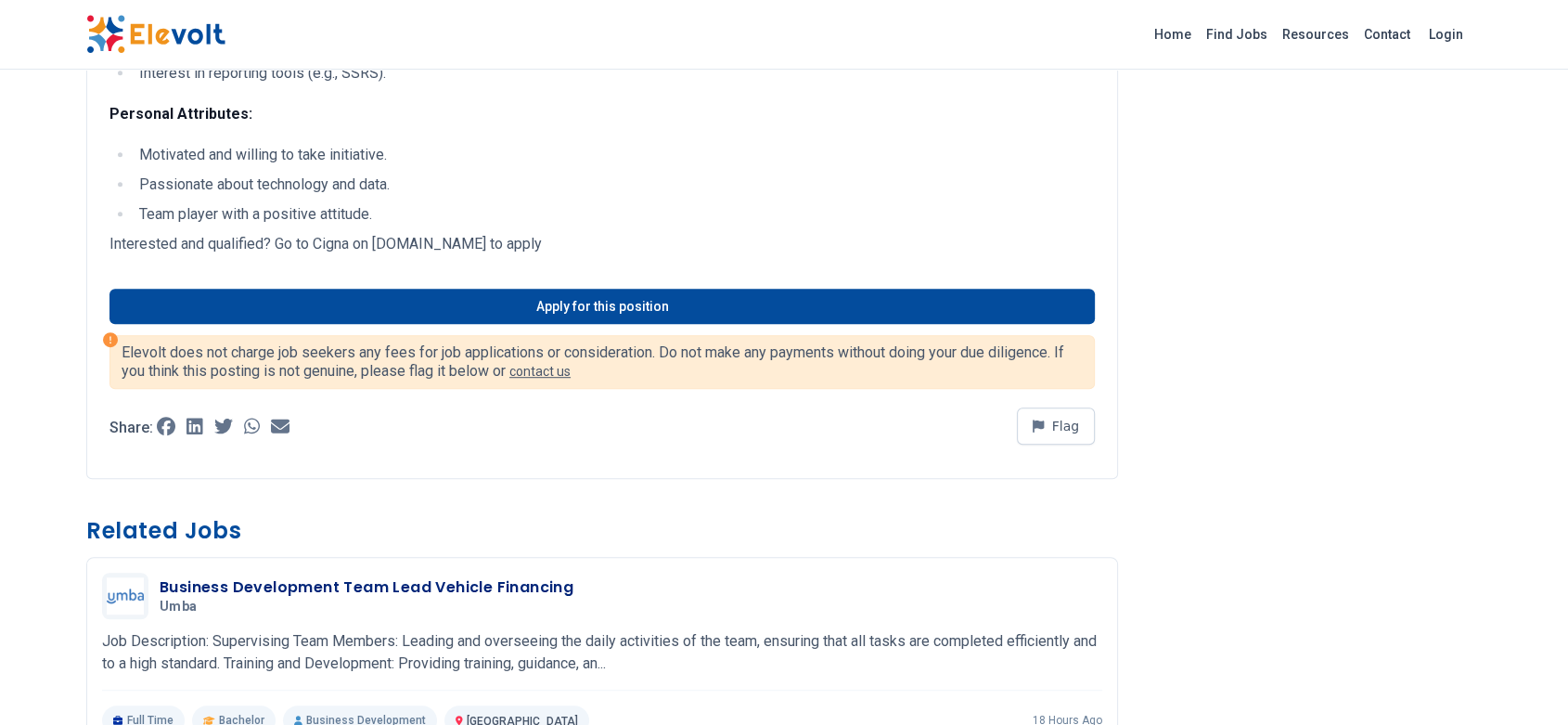
scroll to position [1046, 0]
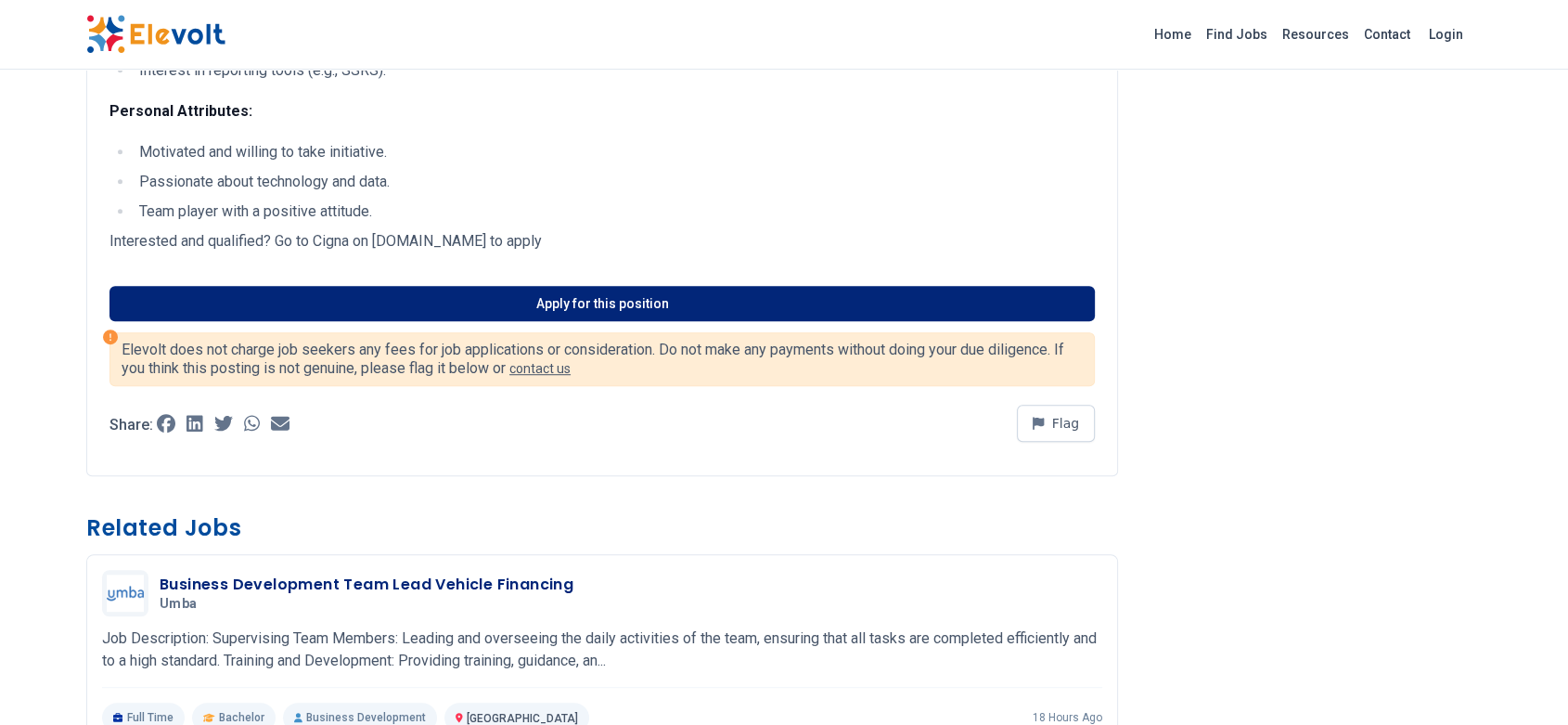
click at [683, 287] on link "Apply for this position" at bounding box center [603, 303] width 985 height 35
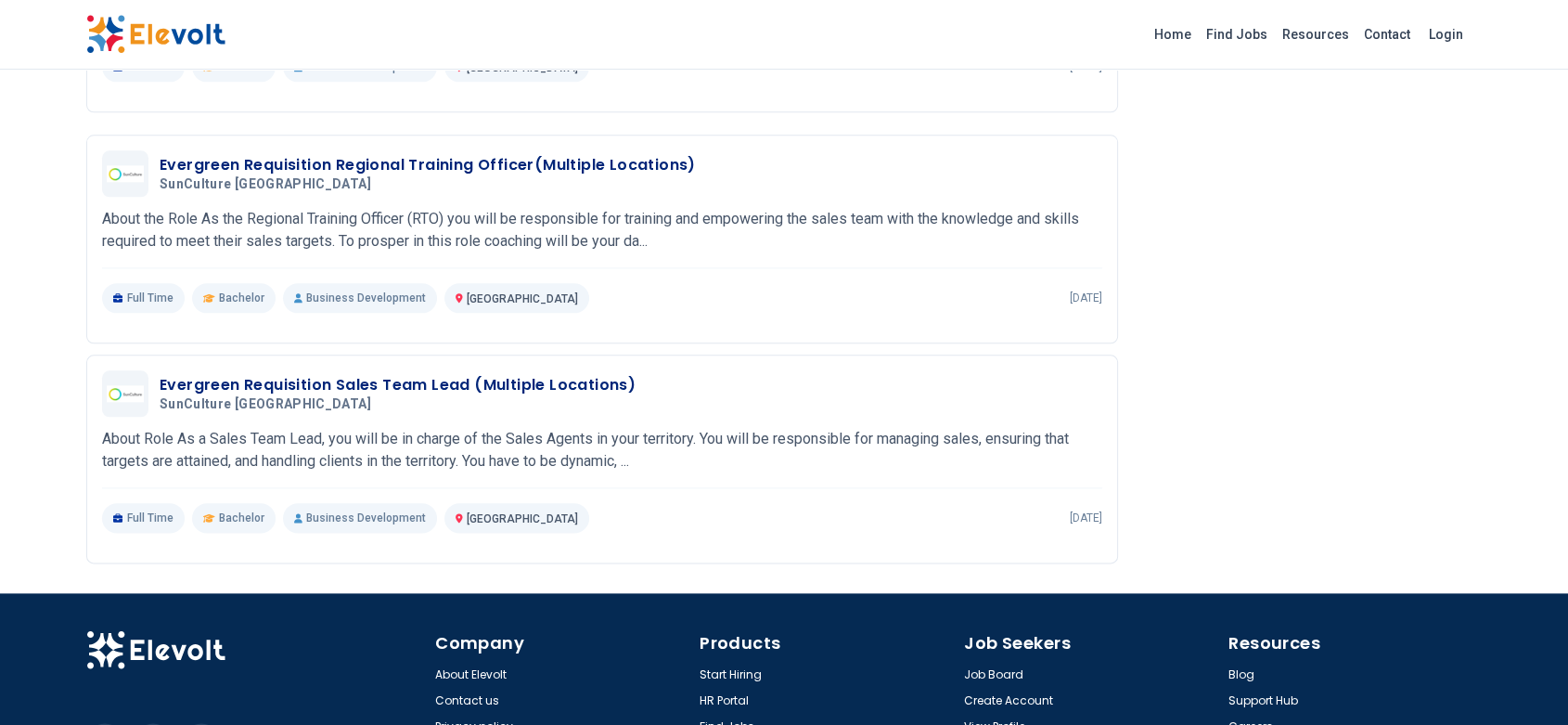
scroll to position [2265, 0]
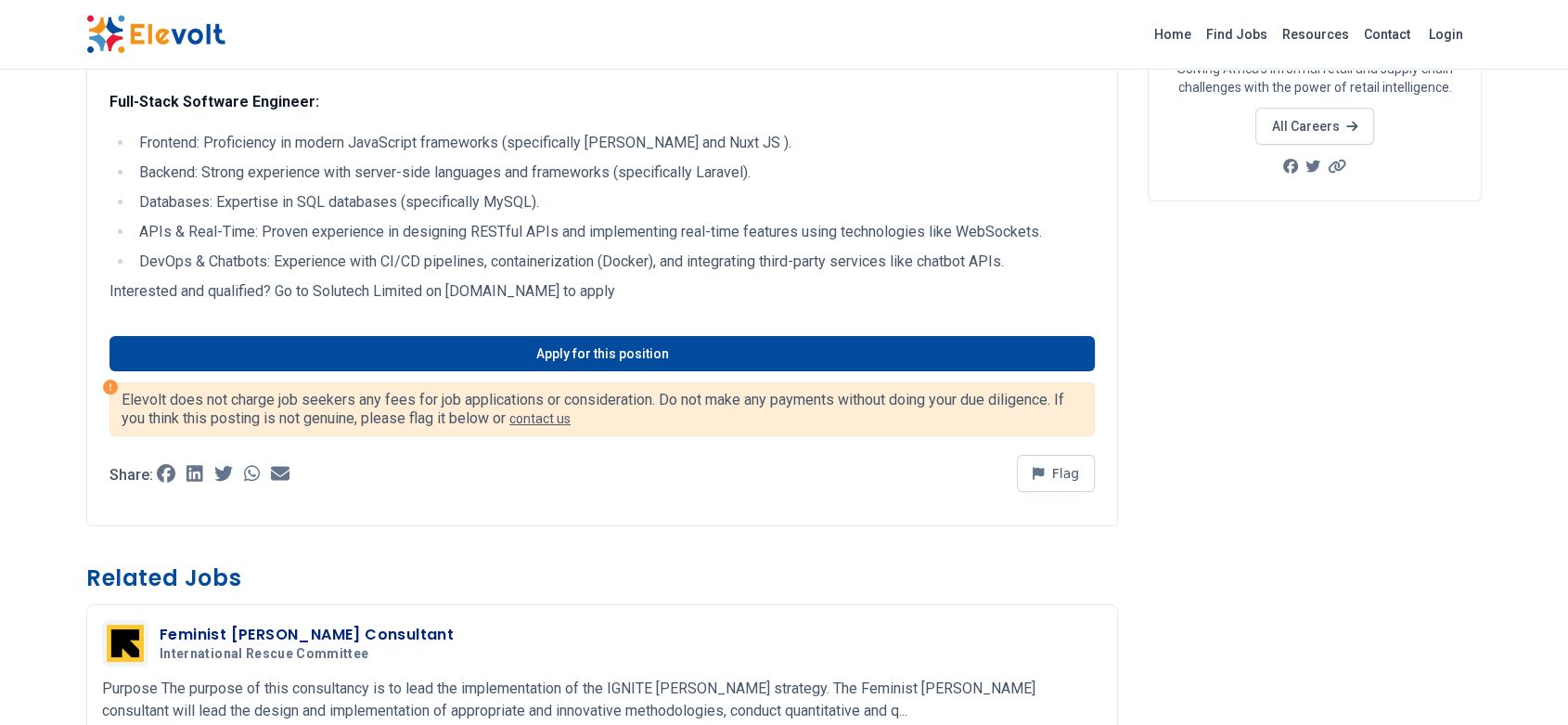
scroll to position [244, 0]
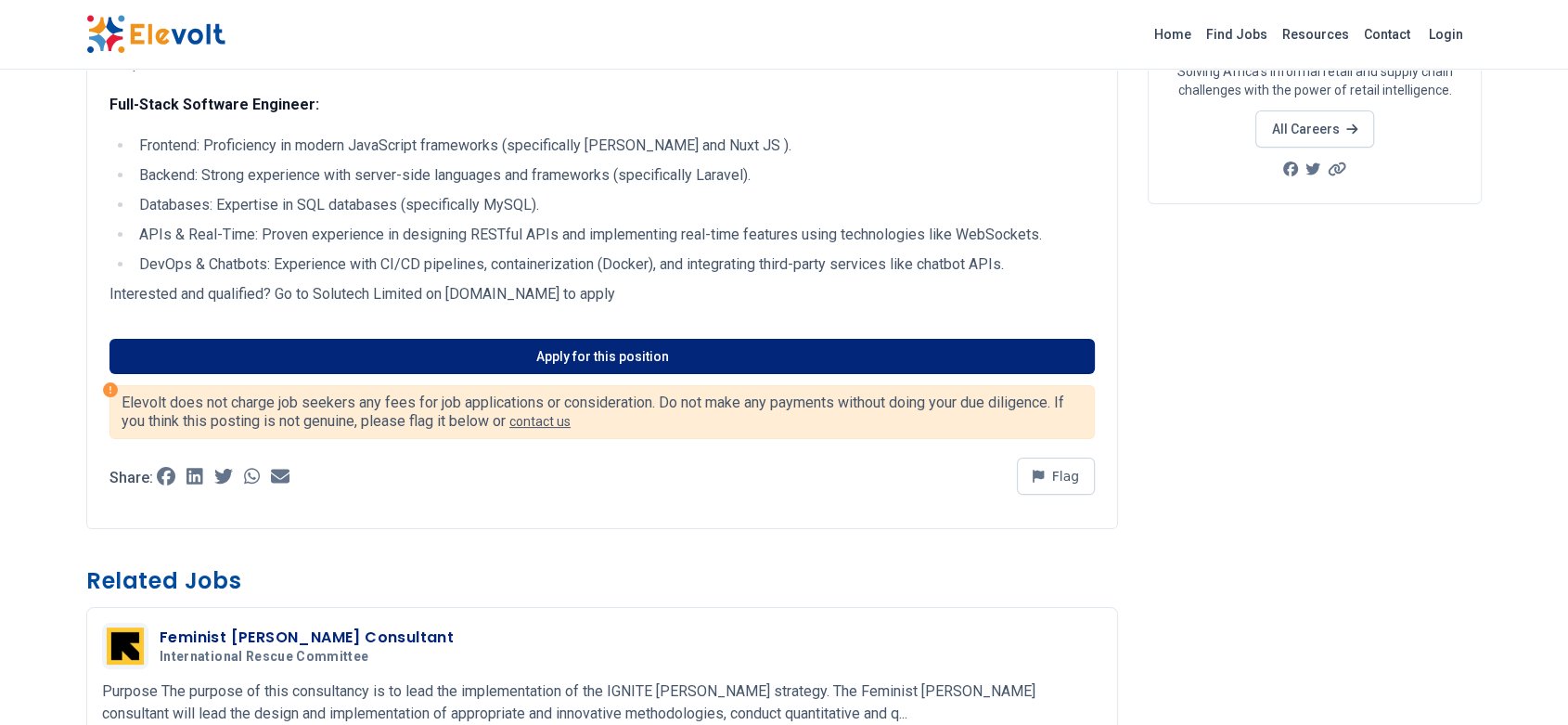
click at [583, 362] on link "Apply for this position" at bounding box center [603, 356] width 985 height 35
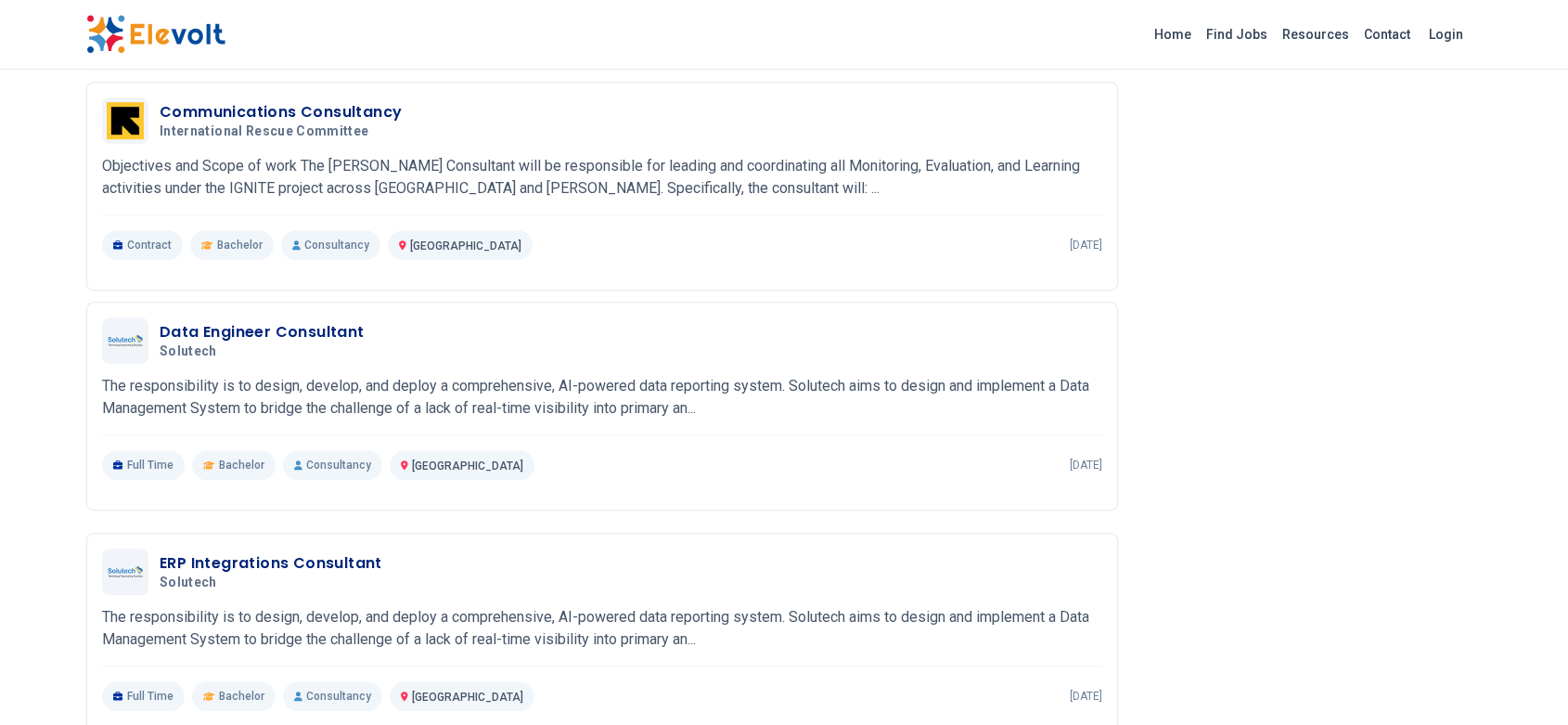
scroll to position [1085, 0]
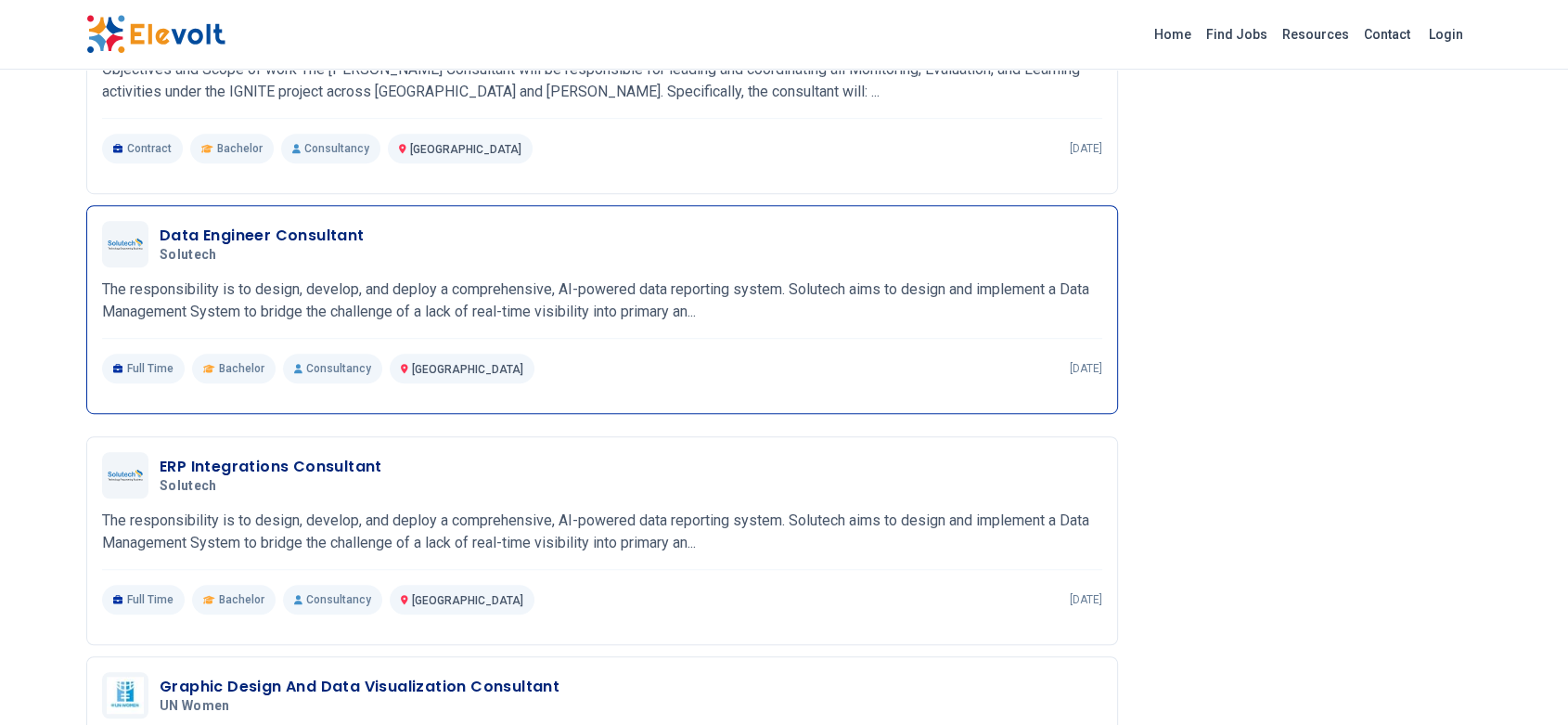
click at [588, 260] on div "Data Engineer Consultant Solutech 08/04/2025 09/03/2025" at bounding box center [630, 244] width 943 height 39
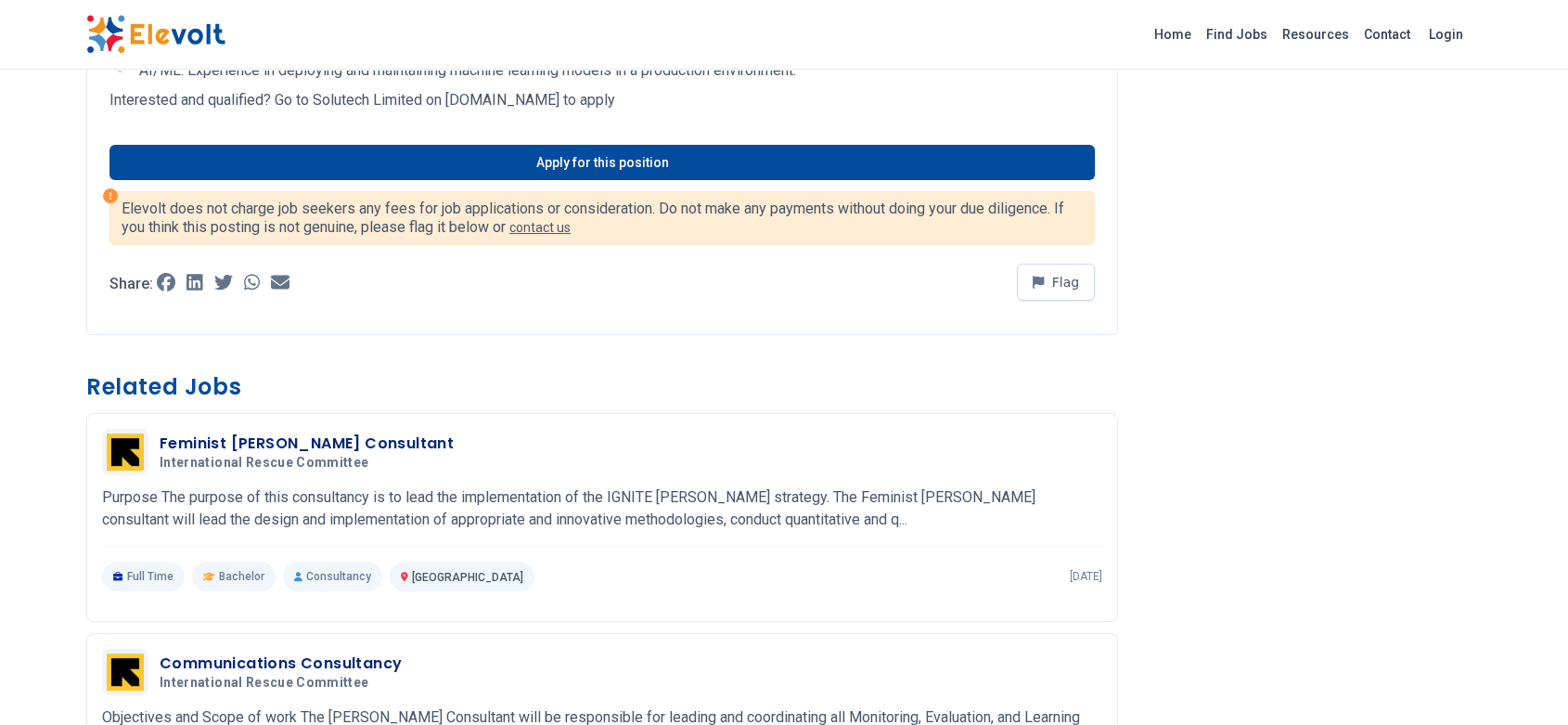
scroll to position [401, 0]
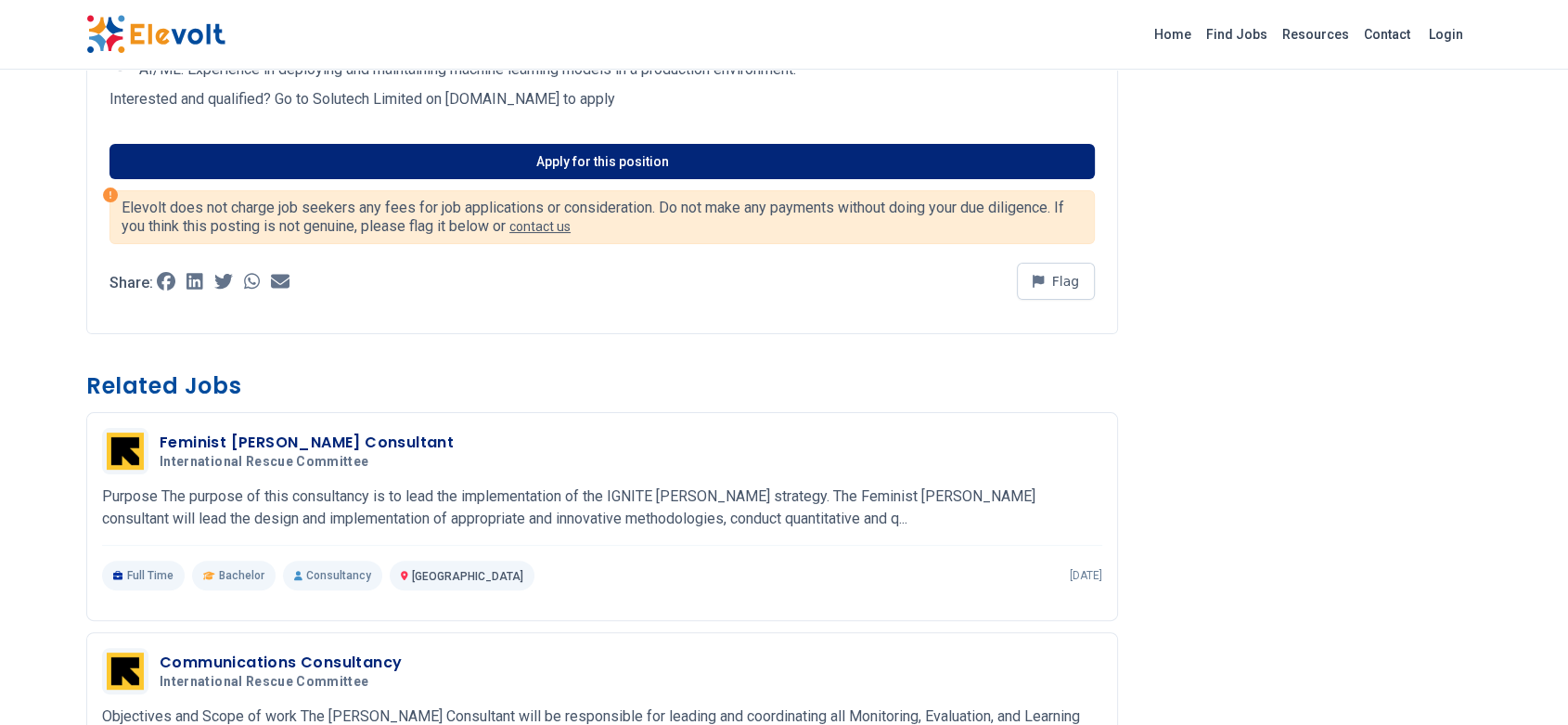
click at [613, 155] on link "Apply for this position" at bounding box center [603, 161] width 985 height 35
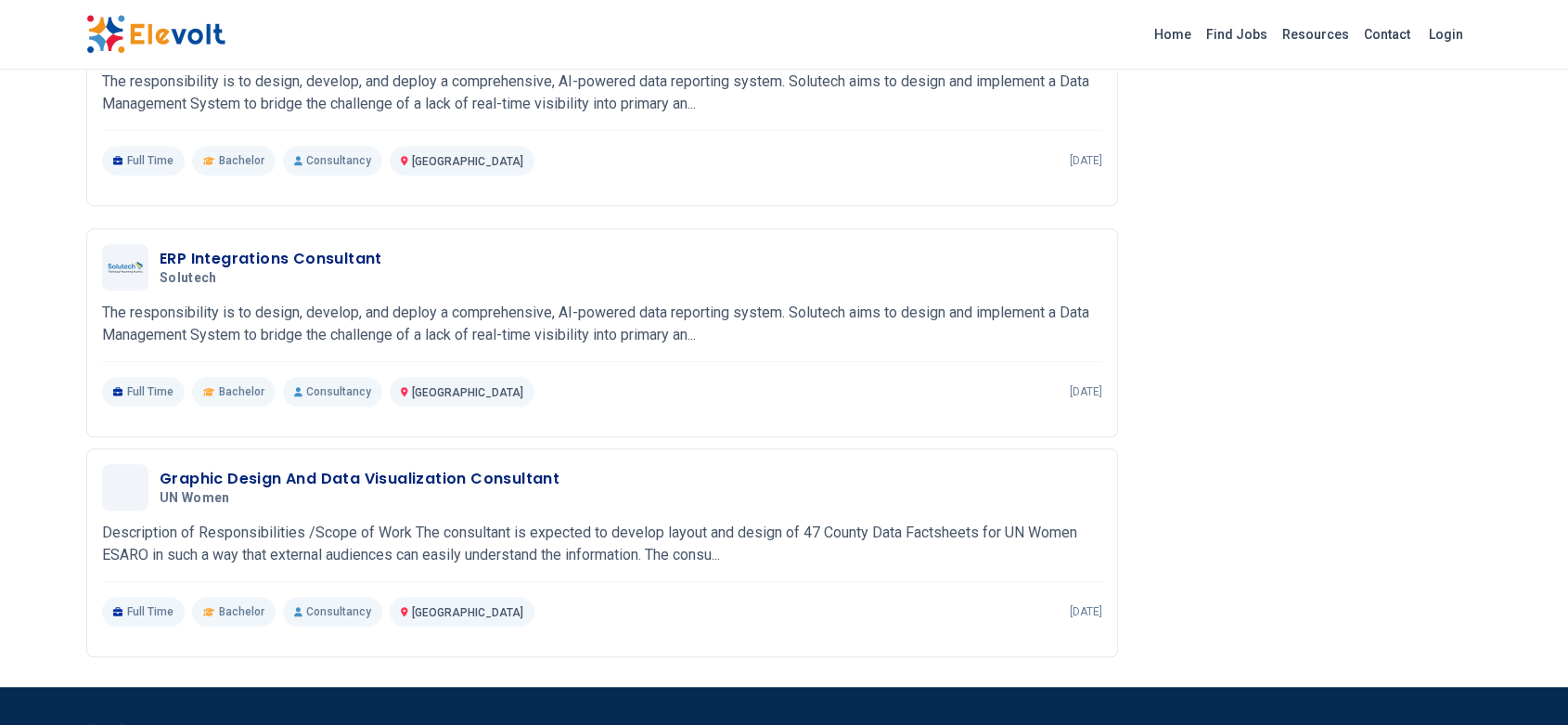
scroll to position [1258, 0]
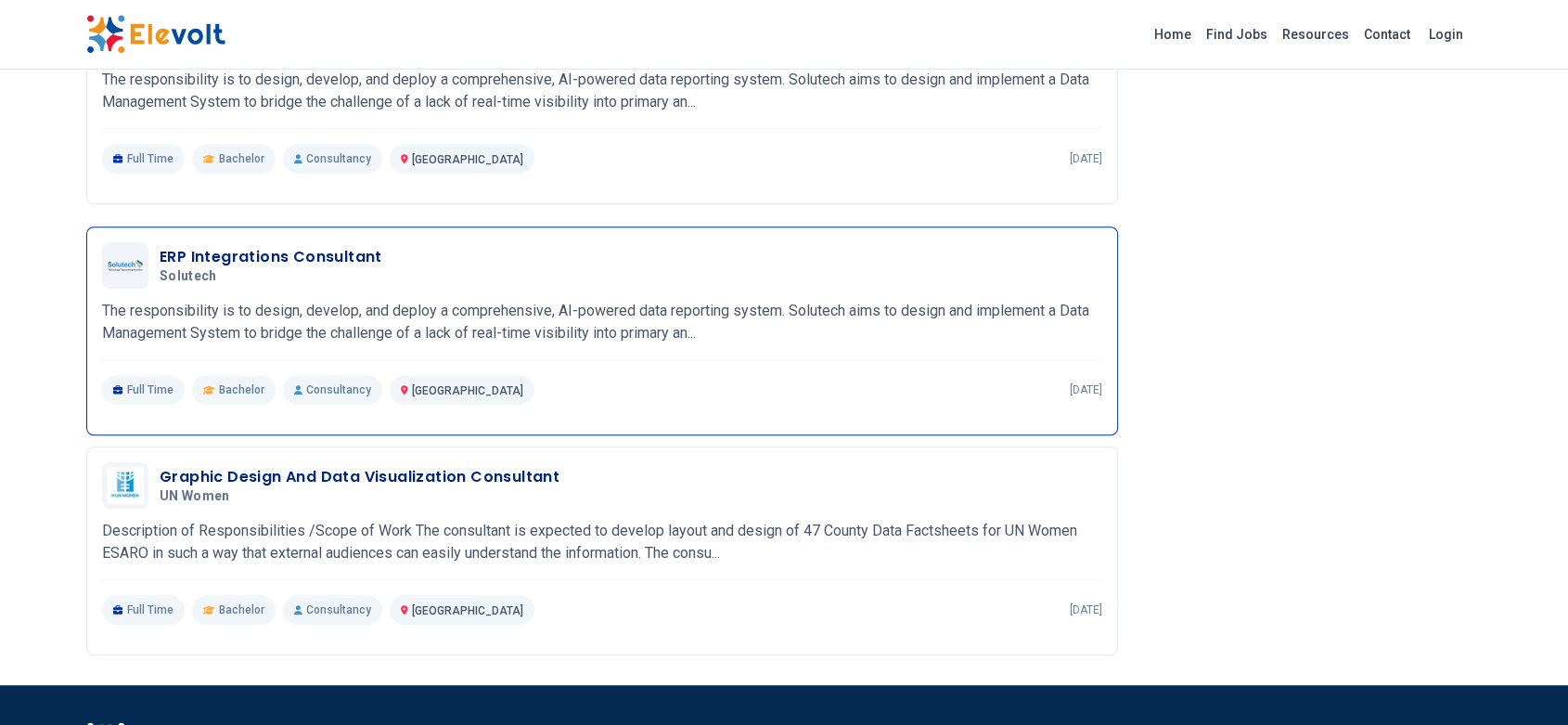
click at [533, 292] on div "ERP Integrations Consultant Solutech 08/04/2025 09/03/2025 Nairobi KE The respo…" at bounding box center [603, 323] width 1000 height 162
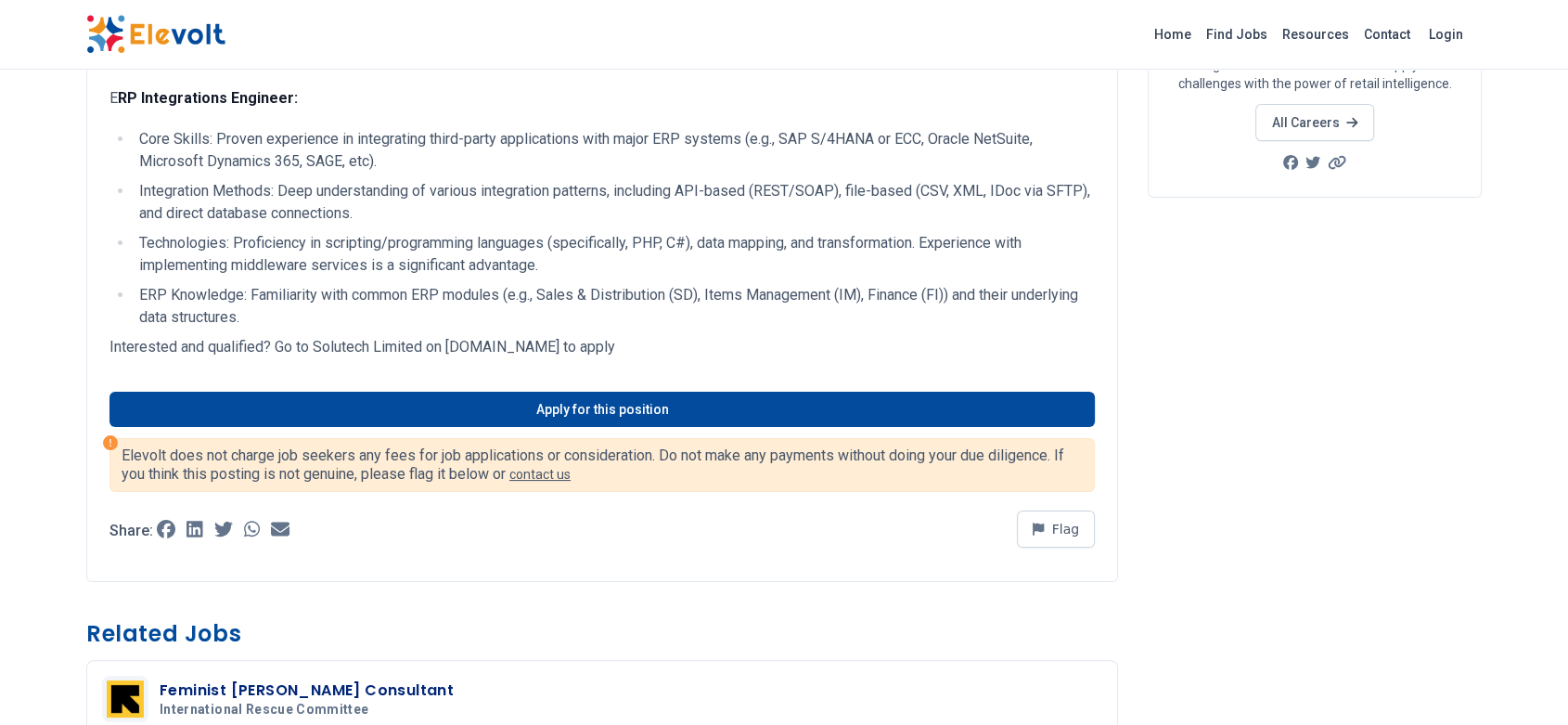
scroll to position [289, 0]
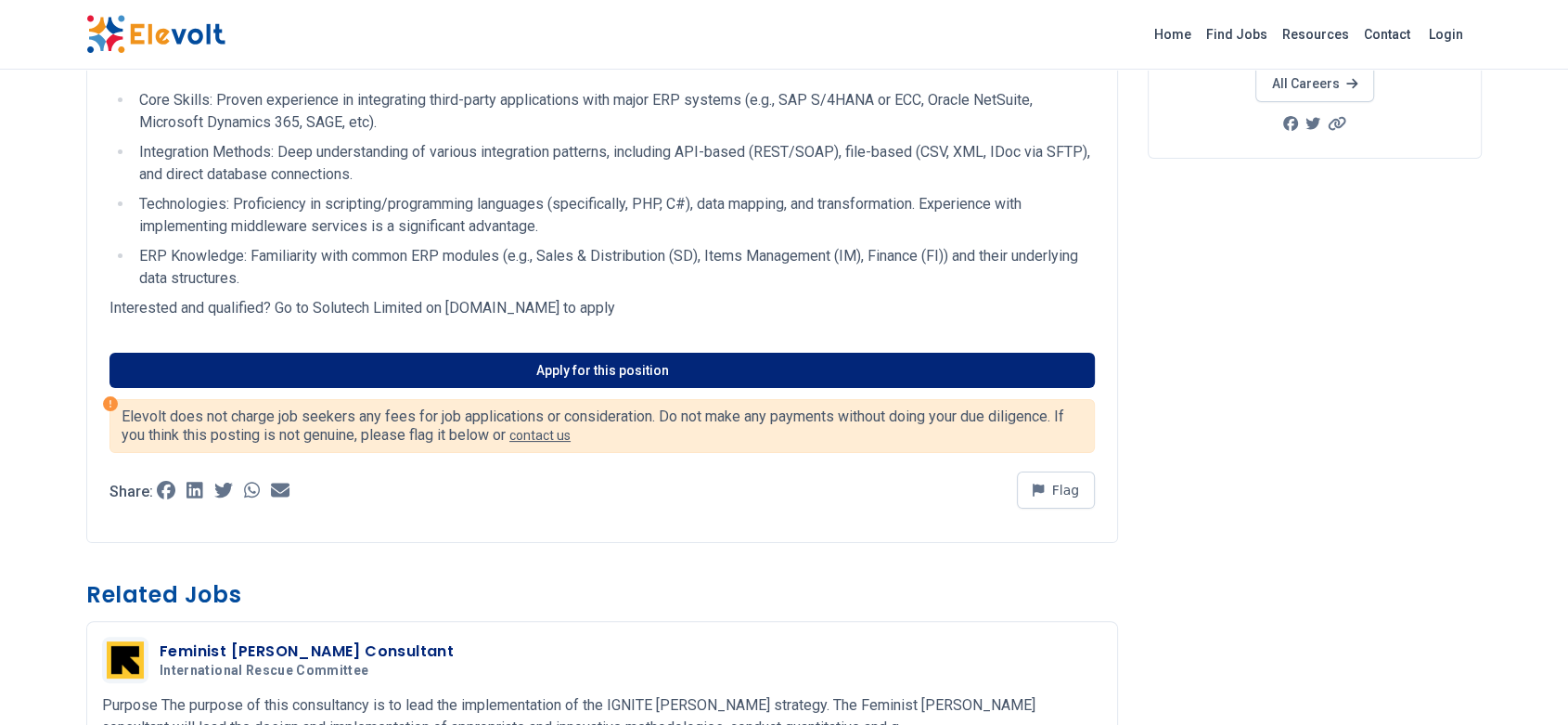
click at [555, 369] on link "Apply for this position" at bounding box center [603, 370] width 985 height 35
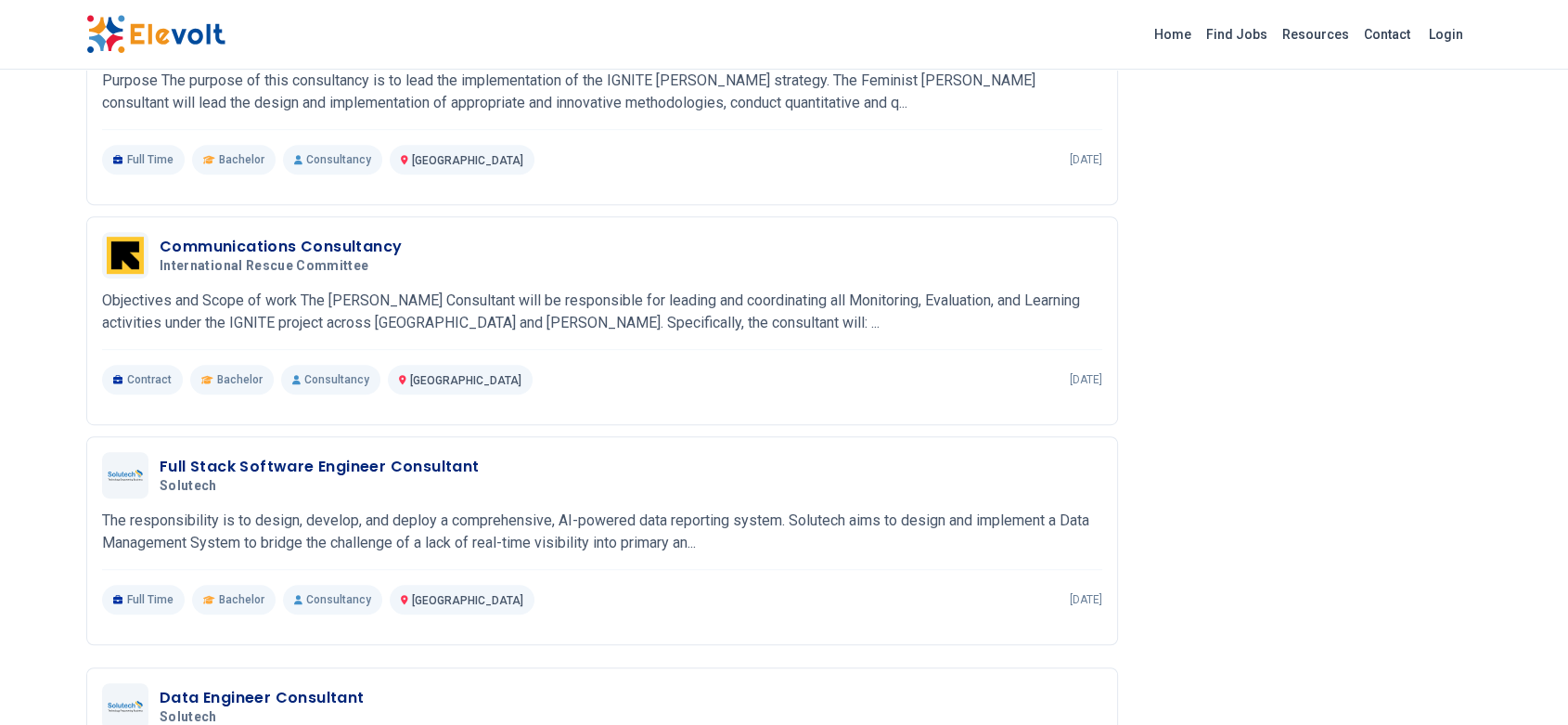
scroll to position [900, 0]
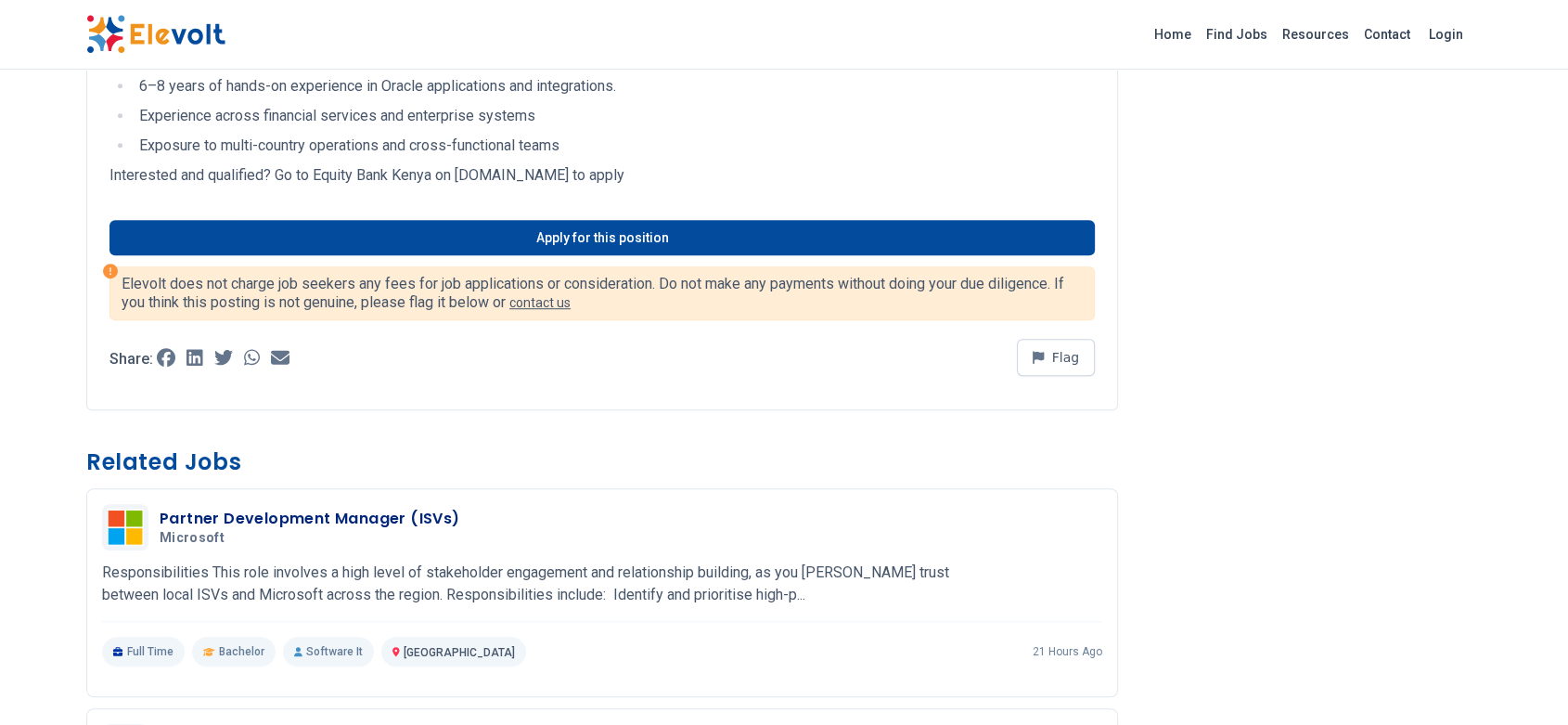
scroll to position [1055, 0]
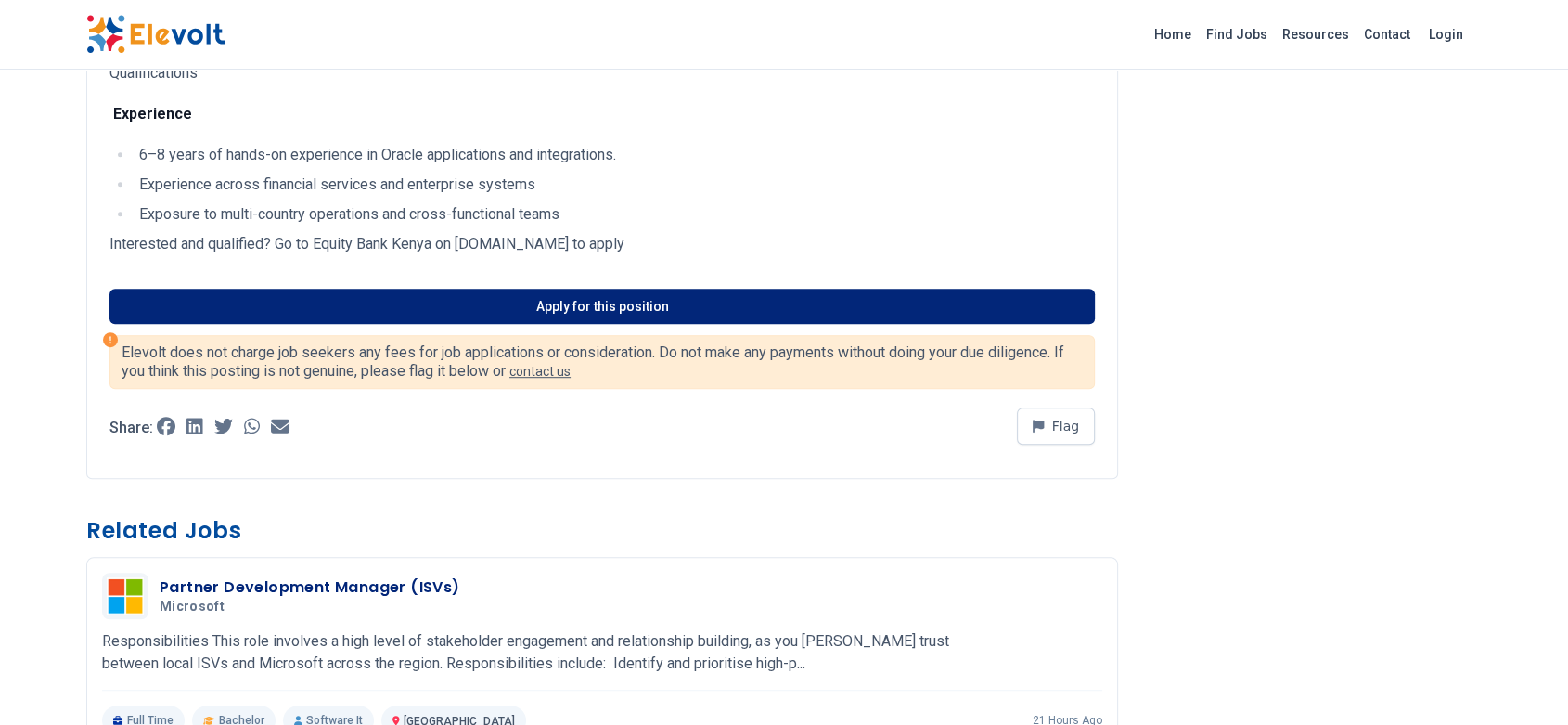
click at [483, 313] on link "Apply for this position" at bounding box center [603, 306] width 985 height 35
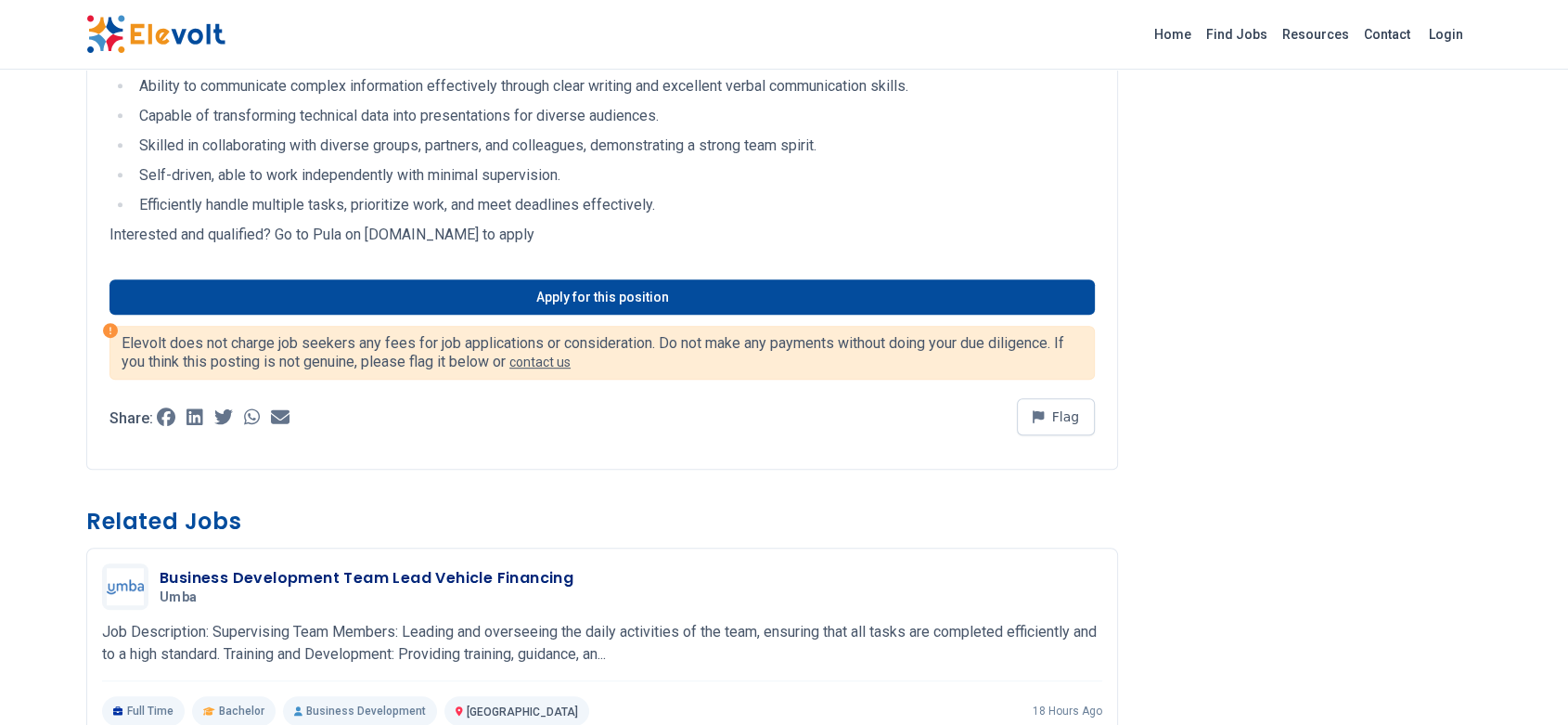
scroll to position [846, 0]
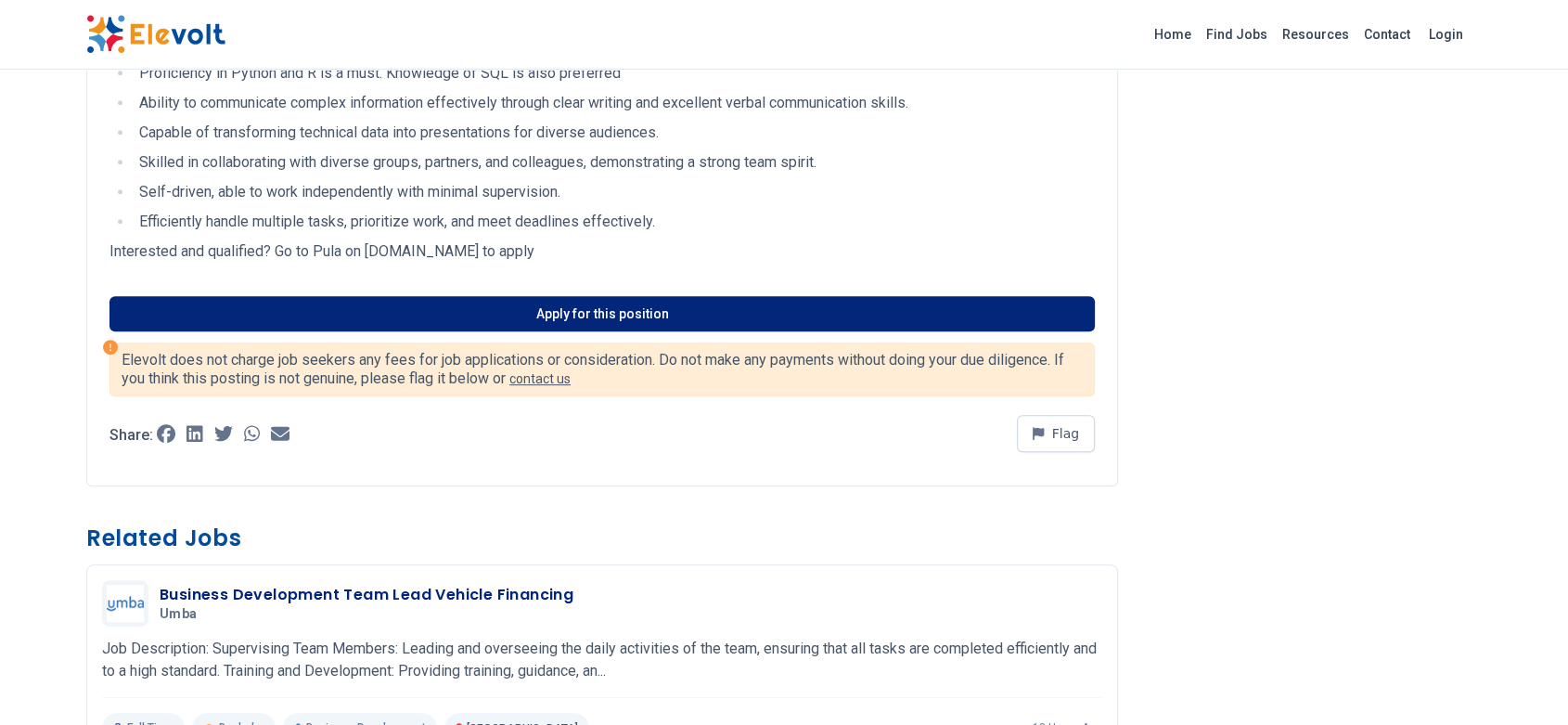
click at [625, 296] on link "Apply for this position" at bounding box center [603, 313] width 985 height 35
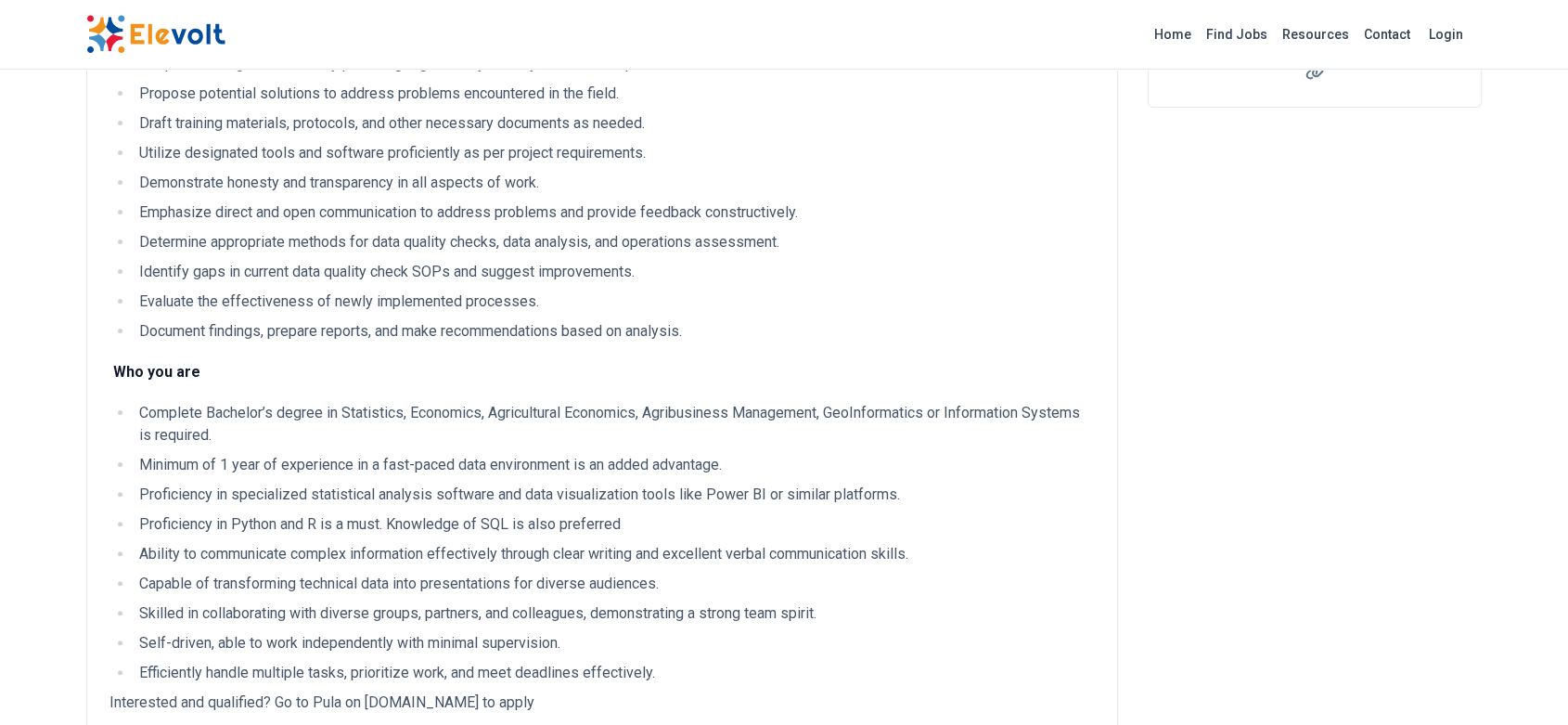
scroll to position [0, 0]
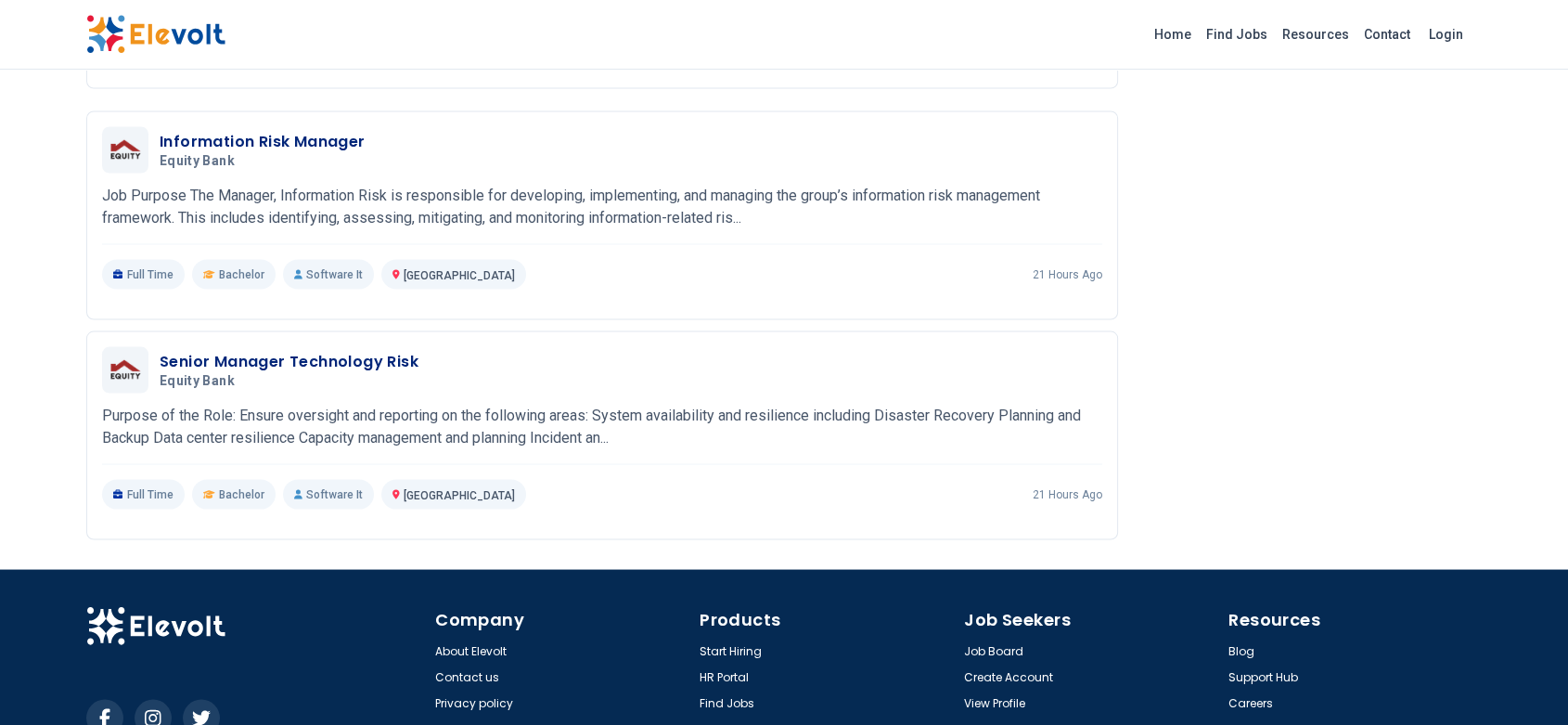
scroll to position [3461, 0]
